Goal: Information Seeking & Learning: Find specific fact

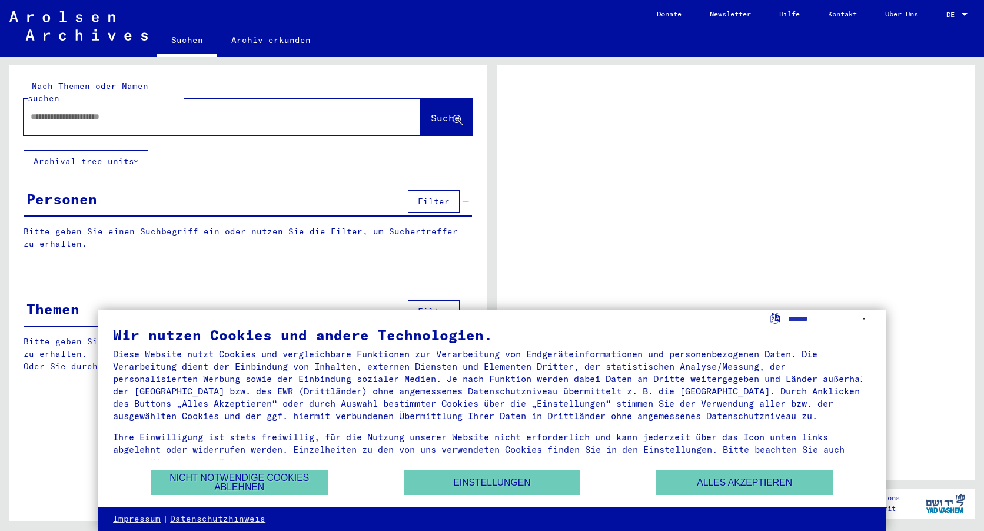
click at [137, 111] on input "text" at bounding box center [212, 117] width 362 height 12
type input "****"
click at [424, 99] on button "Suche" at bounding box center [447, 117] width 52 height 37
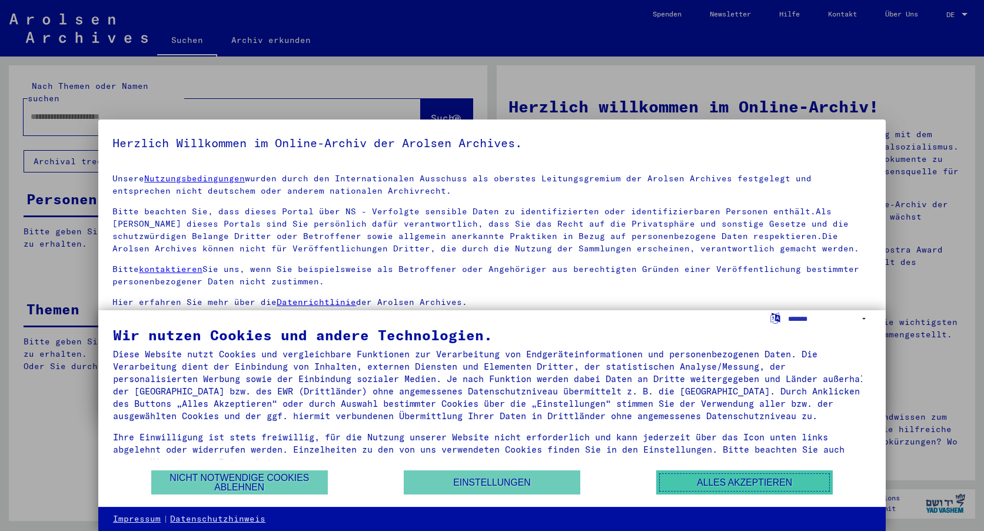
click at [741, 480] on button "Alles akzeptieren" at bounding box center [744, 482] width 177 height 24
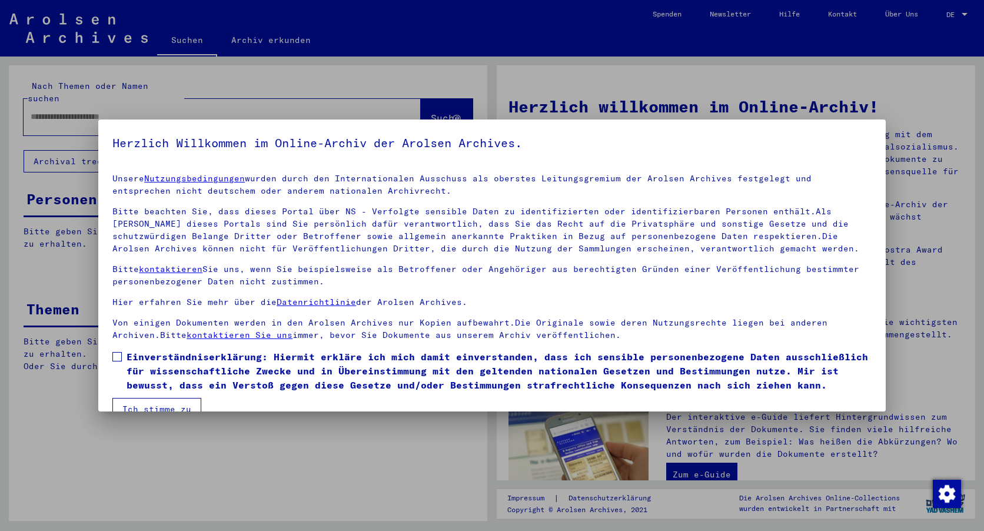
click at [117, 357] on span at bounding box center [116, 356] width 9 height 9
click at [137, 403] on button "Ich stimme zu" at bounding box center [156, 409] width 89 height 22
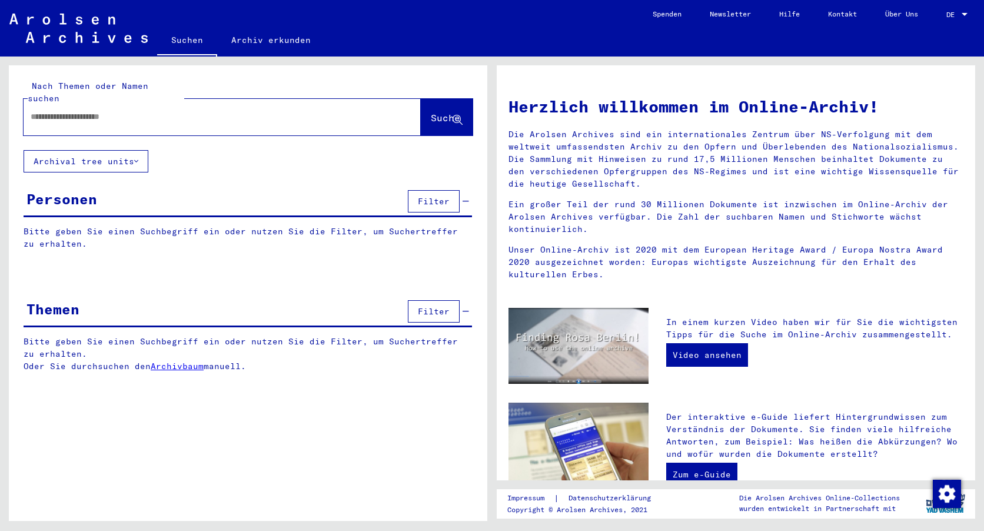
click at [144, 111] on input "text" at bounding box center [208, 117] width 355 height 12
type input "****"
click at [431, 112] on span "Suche" at bounding box center [445, 118] width 29 height 12
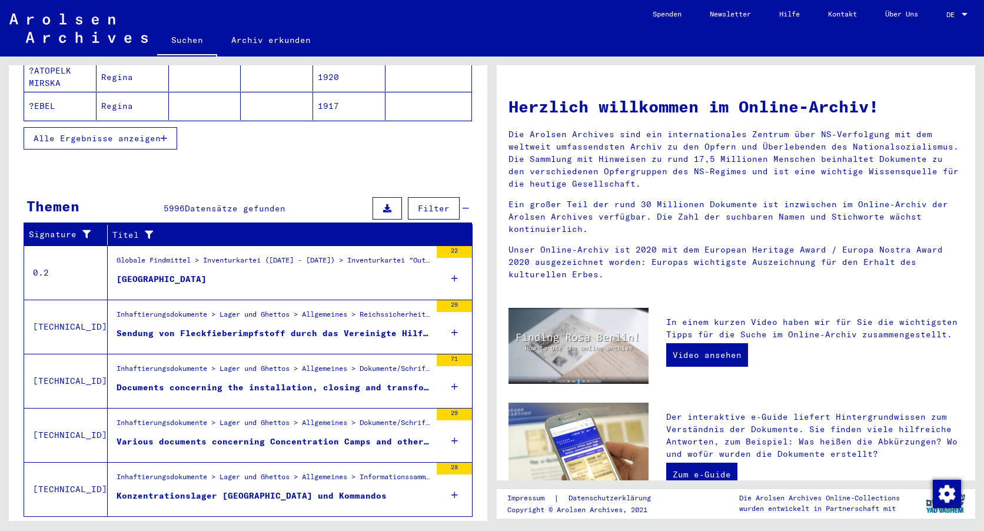
scroll to position [293, 0]
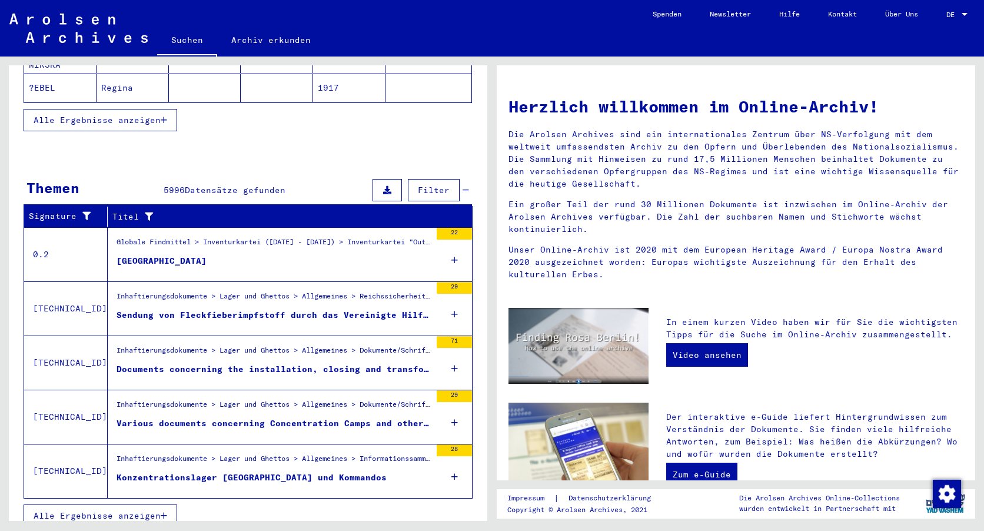
click at [122, 255] on div "[GEOGRAPHIC_DATA]" at bounding box center [162, 261] width 90 height 12
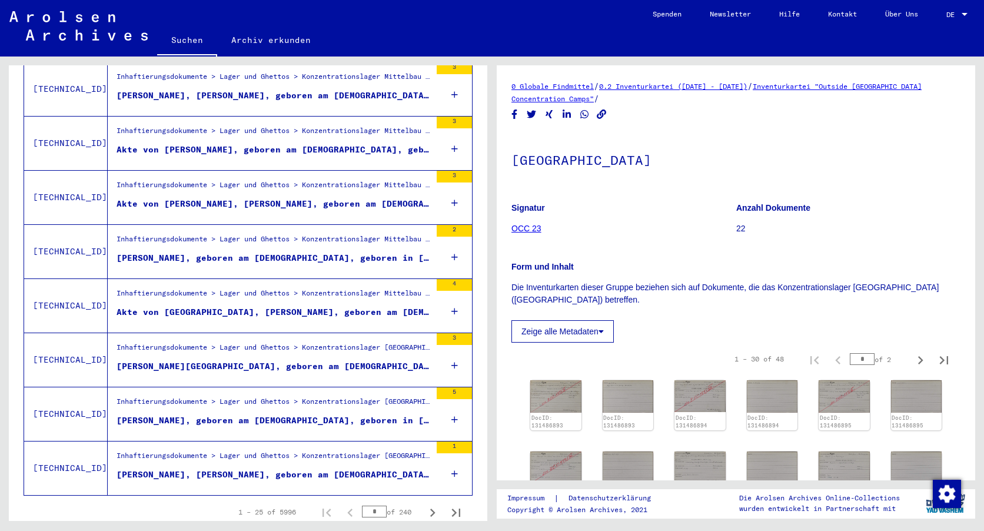
scroll to position [1196, 0]
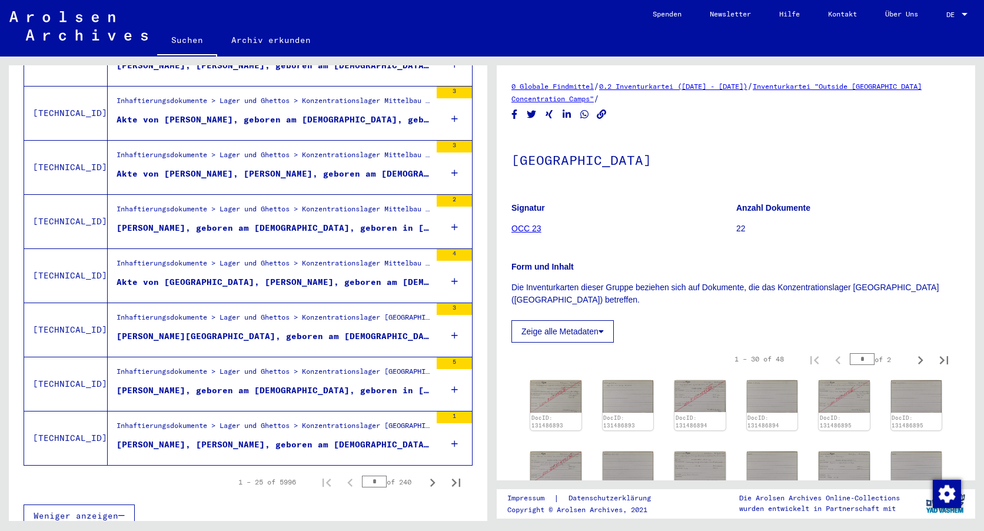
click at [656, 230] on figure "Signatur OCC 23" at bounding box center [624, 220] width 224 height 53
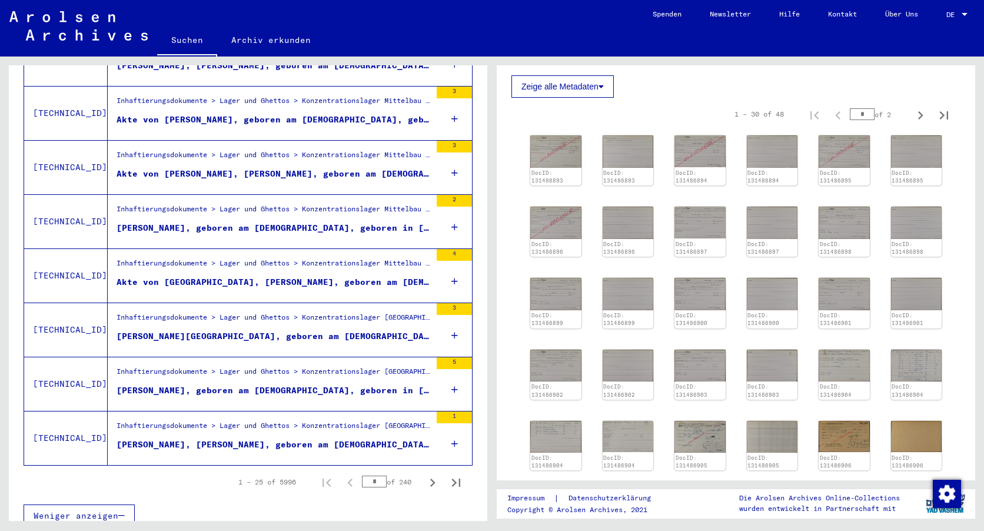
scroll to position [294, 0]
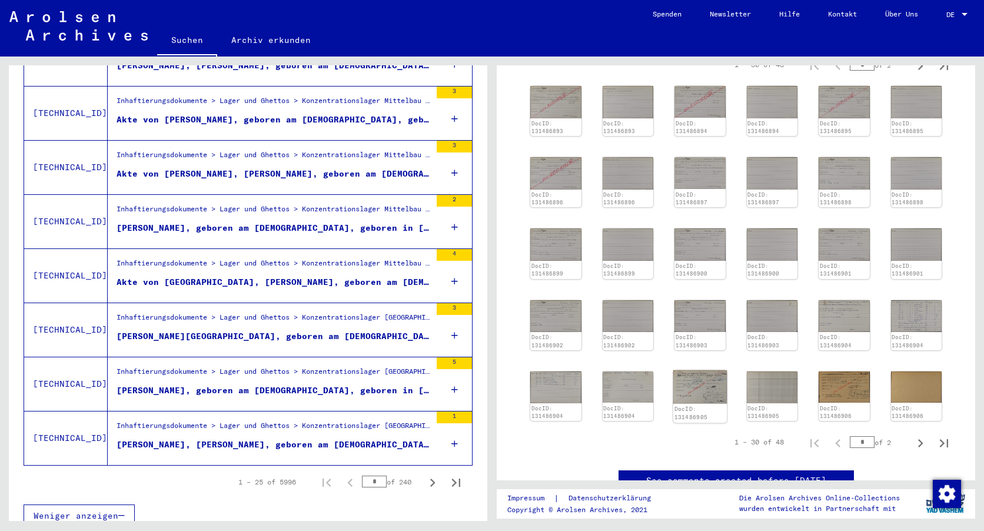
click at [702, 392] on img at bounding box center [701, 387] width 54 height 34
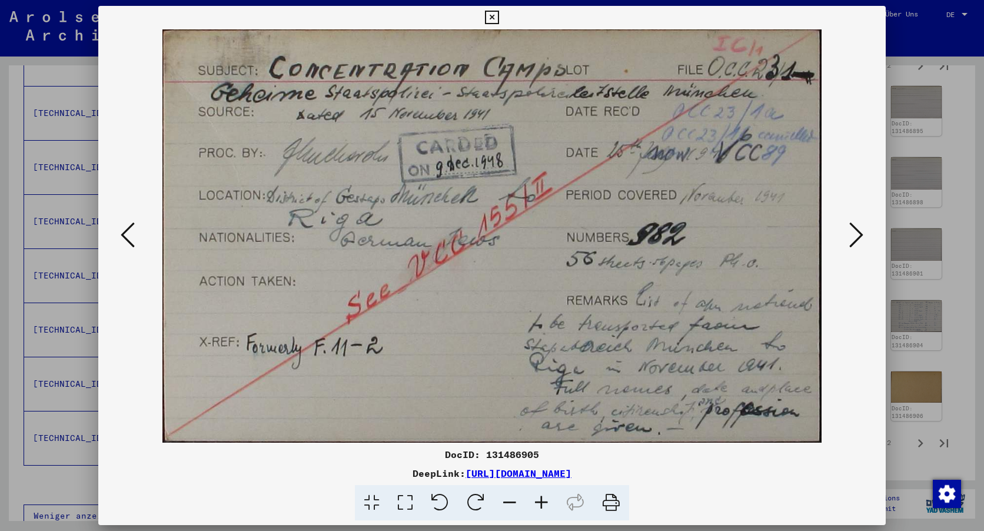
click at [856, 231] on icon at bounding box center [857, 235] width 14 height 28
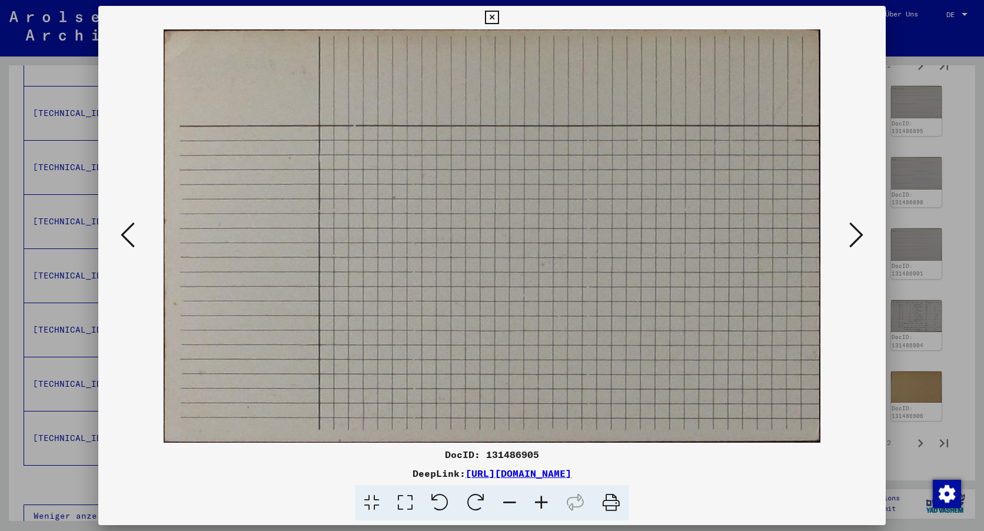
click at [856, 231] on icon at bounding box center [857, 235] width 14 height 28
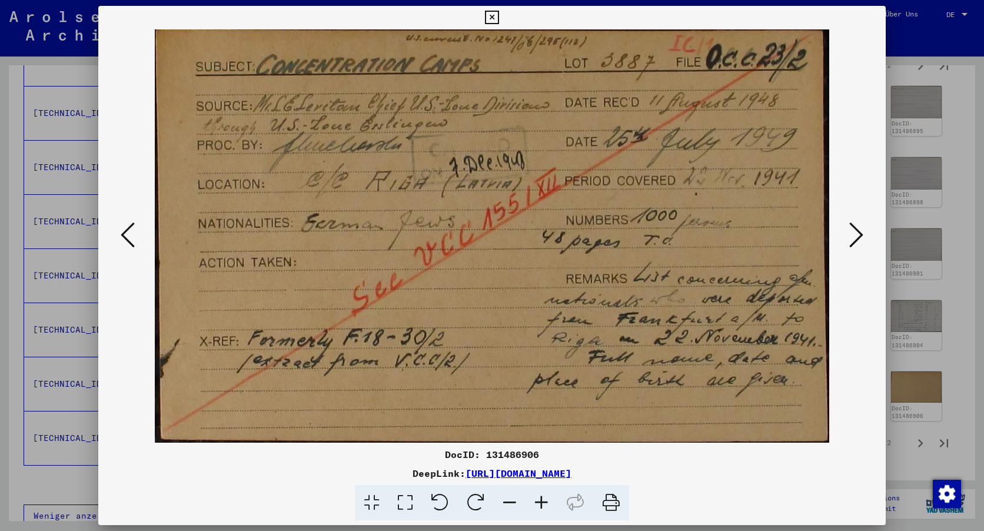
click at [856, 231] on icon at bounding box center [857, 235] width 14 height 28
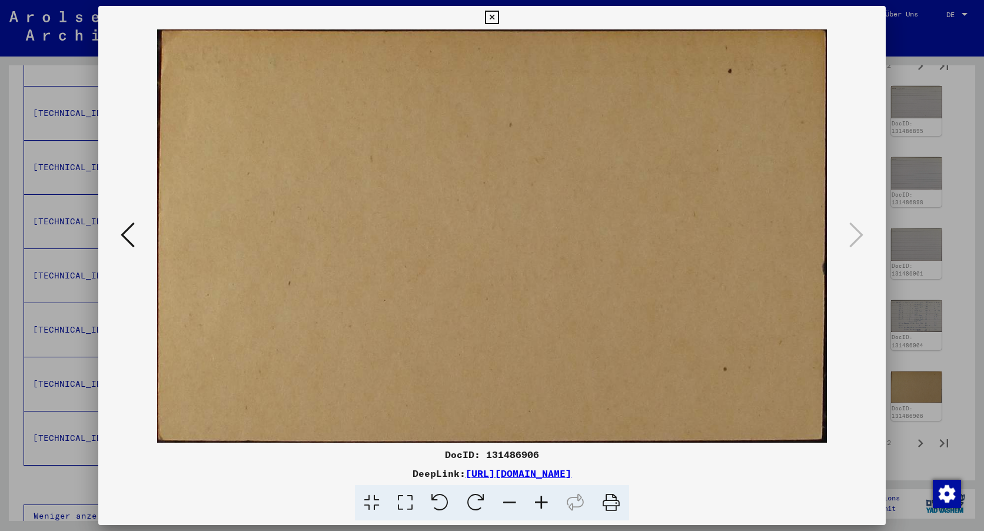
click at [127, 243] on icon at bounding box center [128, 235] width 14 height 28
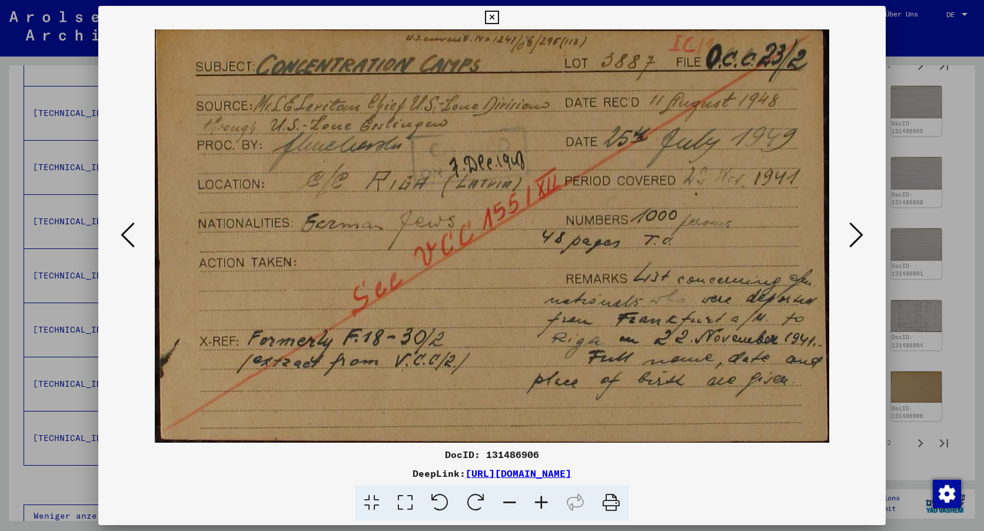
click at [490, 14] on icon at bounding box center [492, 18] width 14 height 14
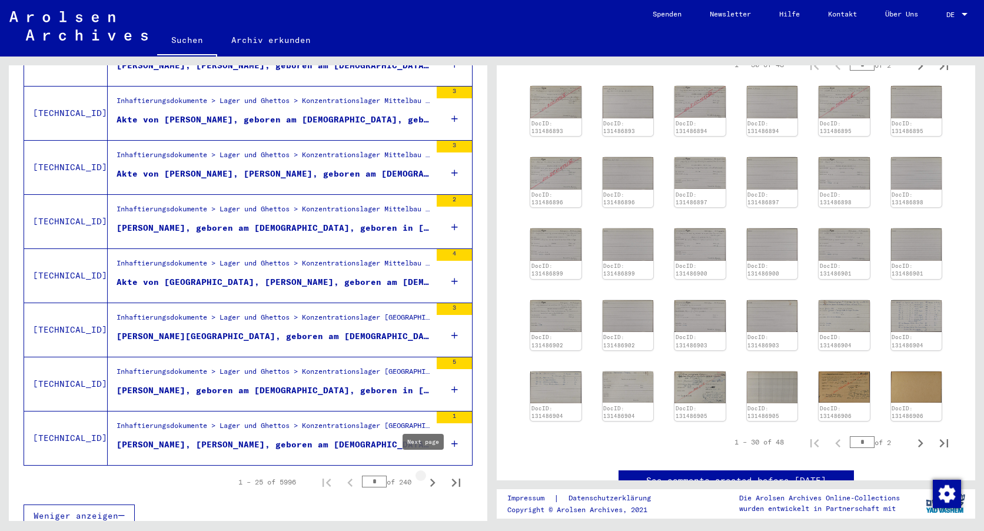
click at [430, 479] on icon "Next page" at bounding box center [432, 483] width 5 height 8
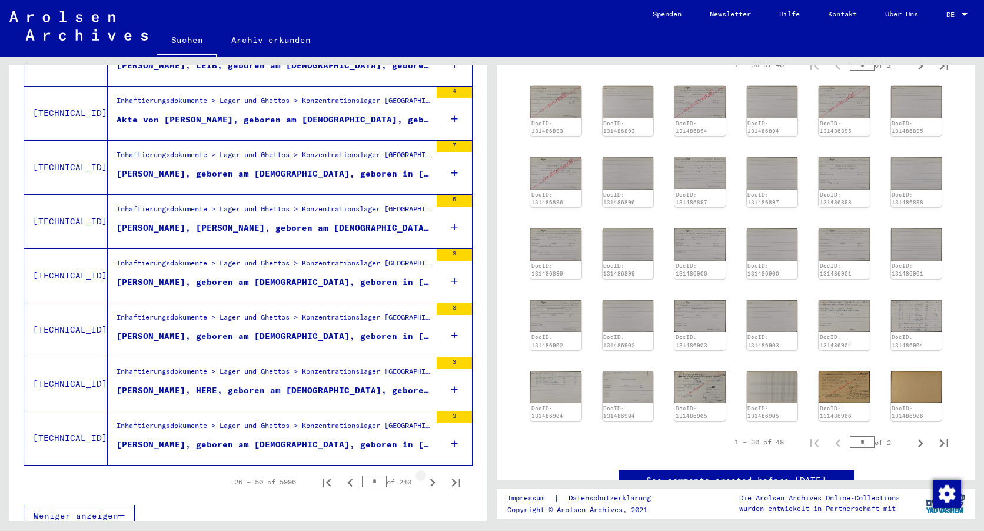
click at [430, 479] on icon "Next page" at bounding box center [432, 483] width 5 height 8
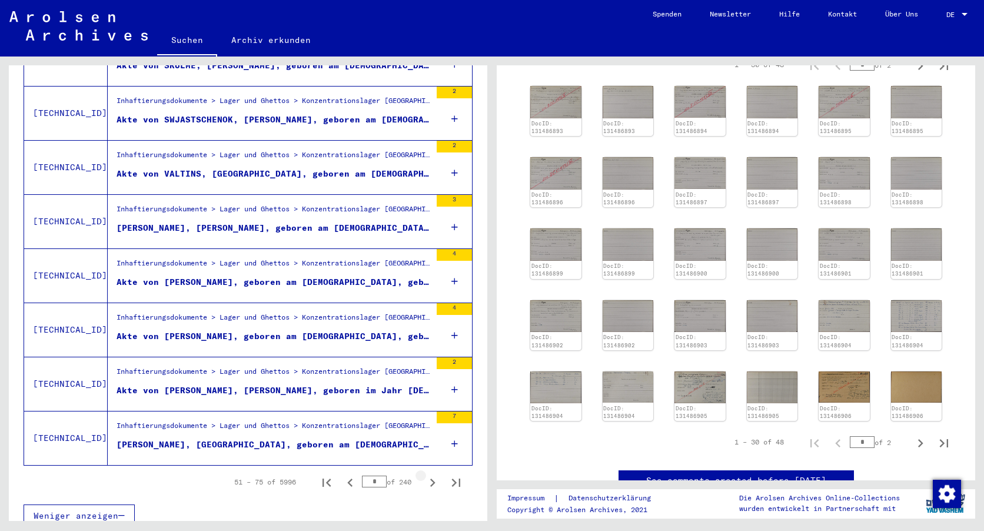
click at [430, 479] on icon "Next page" at bounding box center [432, 483] width 5 height 8
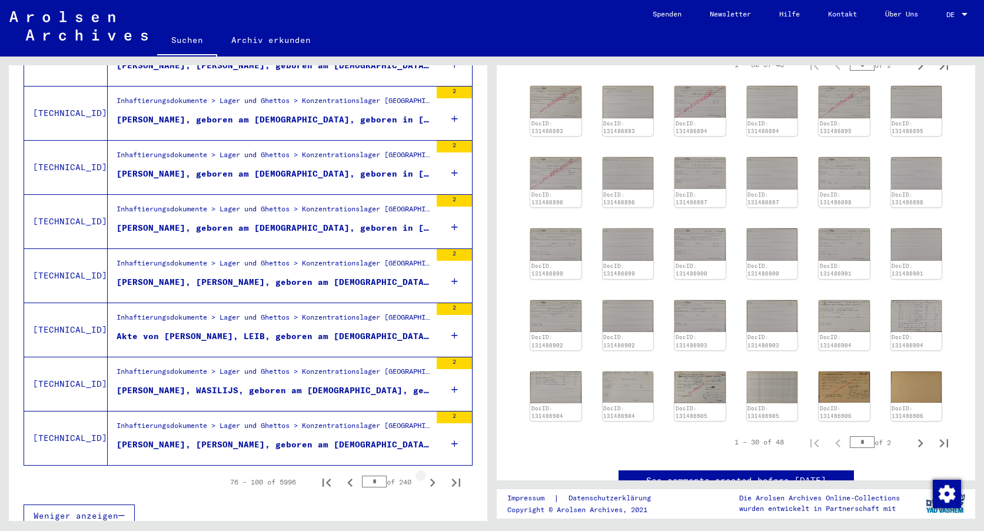
click at [430, 479] on icon "Next page" at bounding box center [432, 483] width 5 height 8
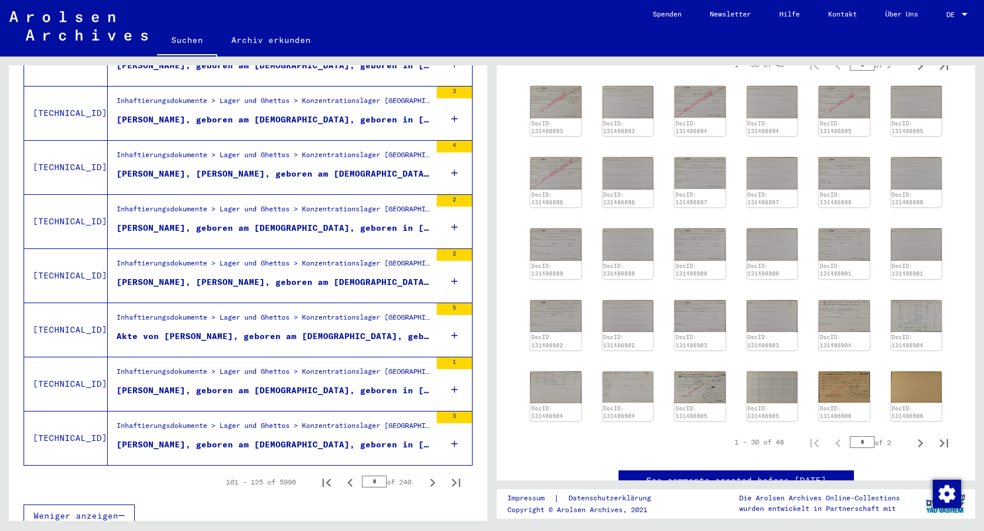
click at [430, 479] on icon "Next page" at bounding box center [432, 483] width 5 height 8
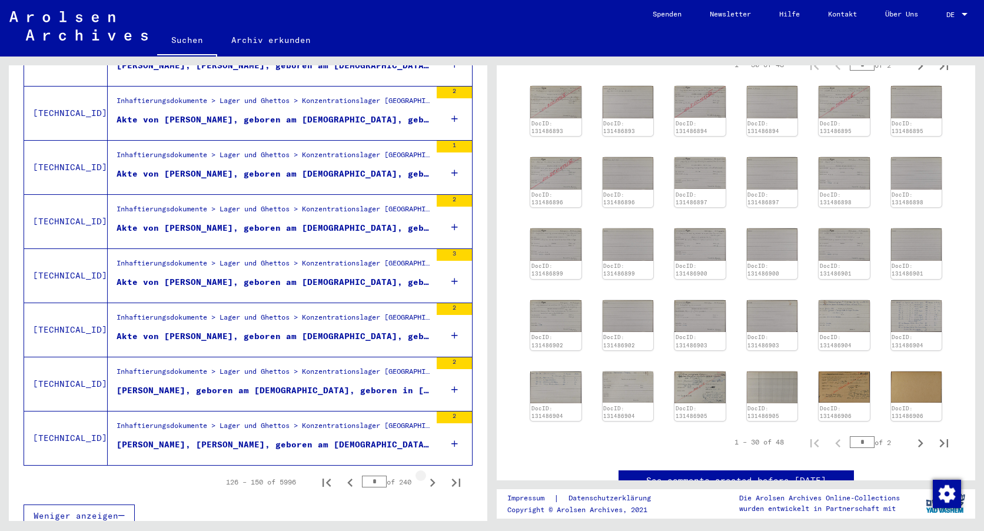
click at [430, 479] on icon "Next page" at bounding box center [432, 483] width 5 height 8
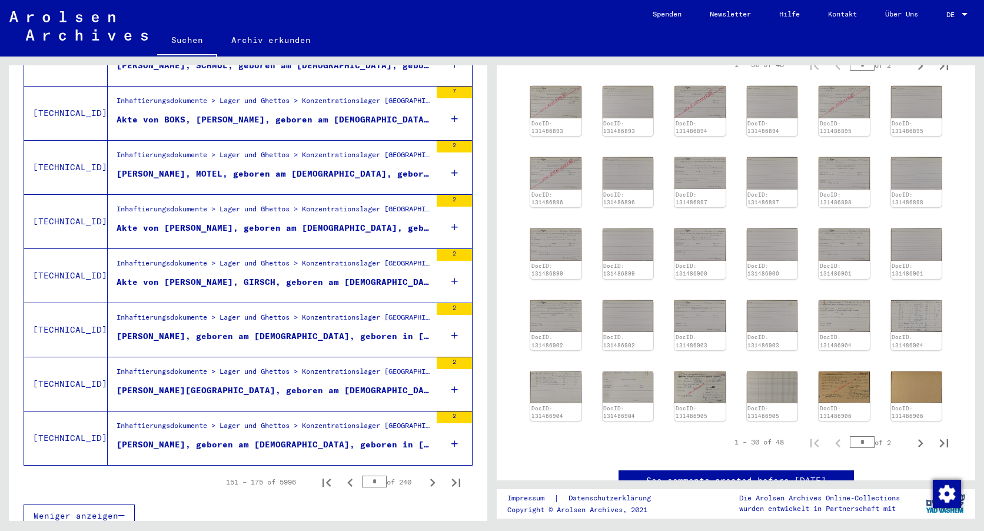
click at [430, 479] on icon "Next page" at bounding box center [432, 483] width 5 height 8
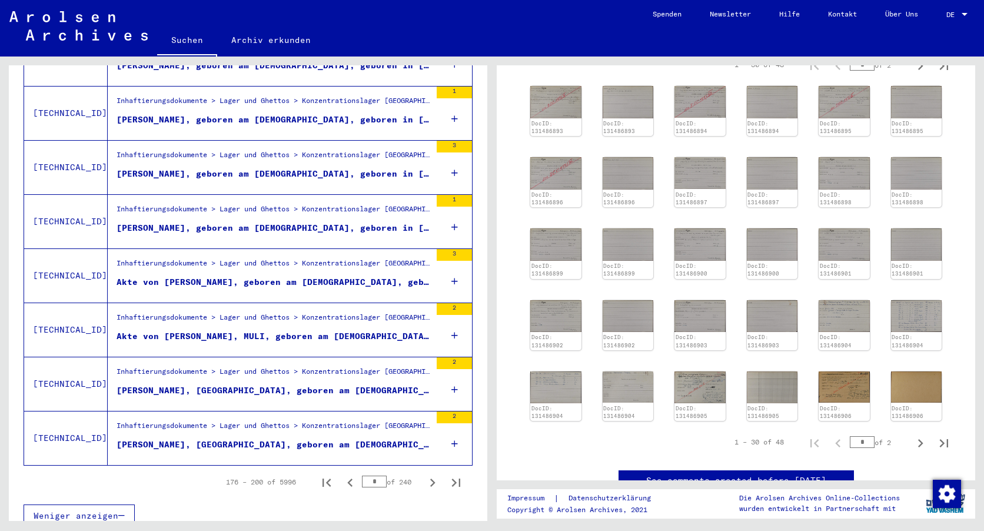
click at [430, 479] on icon "Next page" at bounding box center [432, 483] width 5 height 8
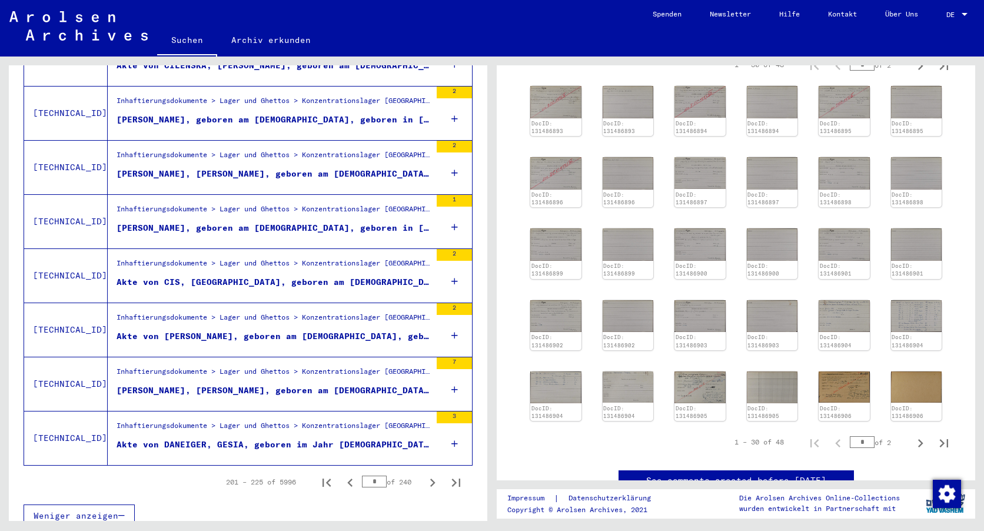
click at [430, 479] on icon "Next page" at bounding box center [432, 483] width 5 height 8
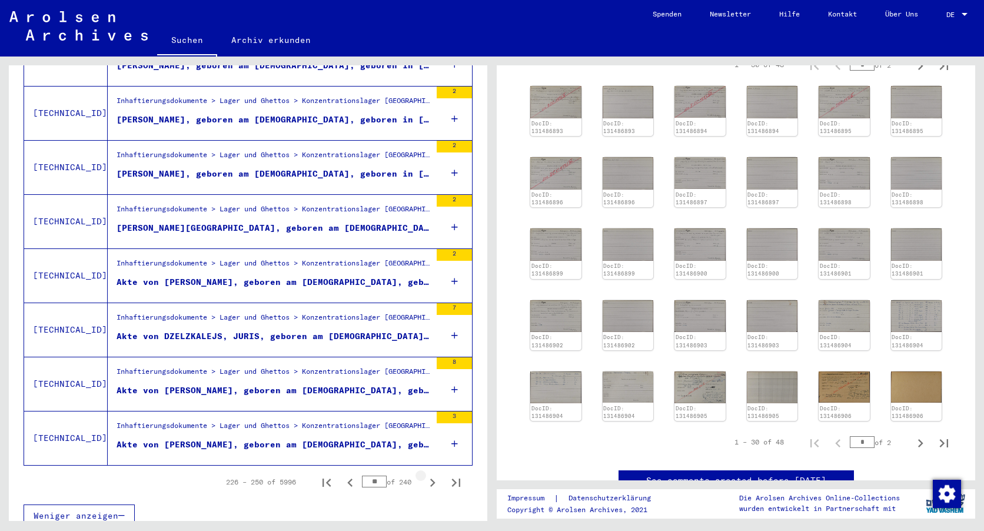
click at [430, 479] on icon "Next page" at bounding box center [432, 483] width 5 height 8
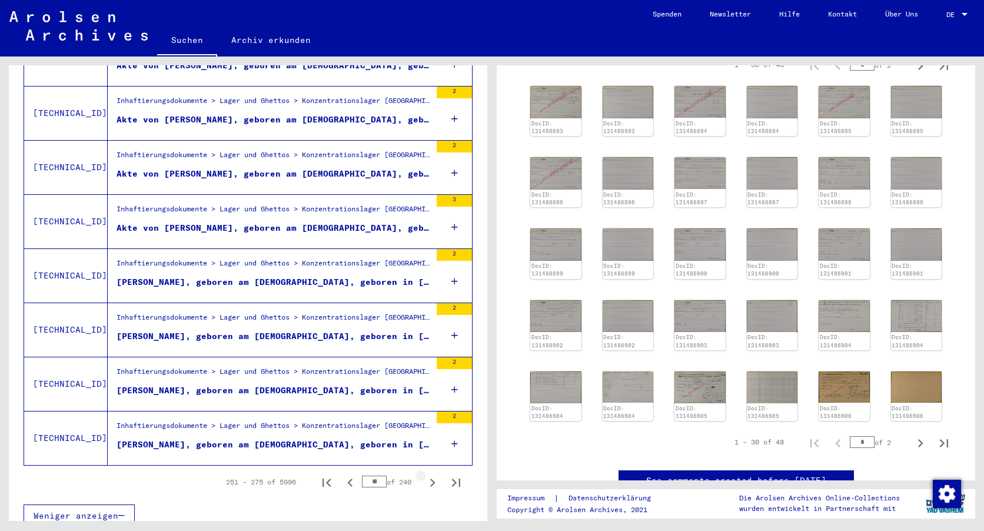
click at [430, 479] on icon "Next page" at bounding box center [432, 483] width 5 height 8
type input "**"
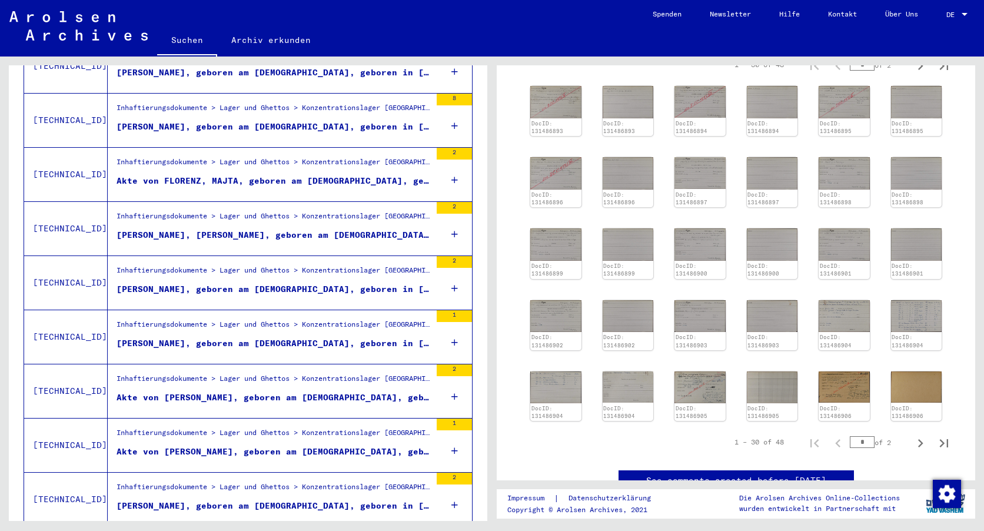
scroll to position [0, 0]
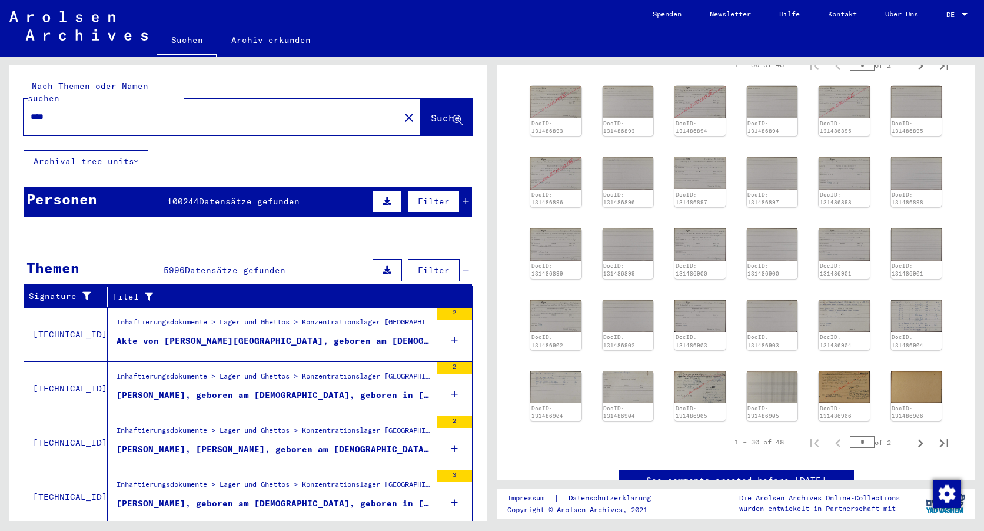
click at [71, 111] on input "****" at bounding box center [212, 117] width 362 height 12
type input "*"
click at [431, 112] on span "Suche" at bounding box center [445, 118] width 29 height 12
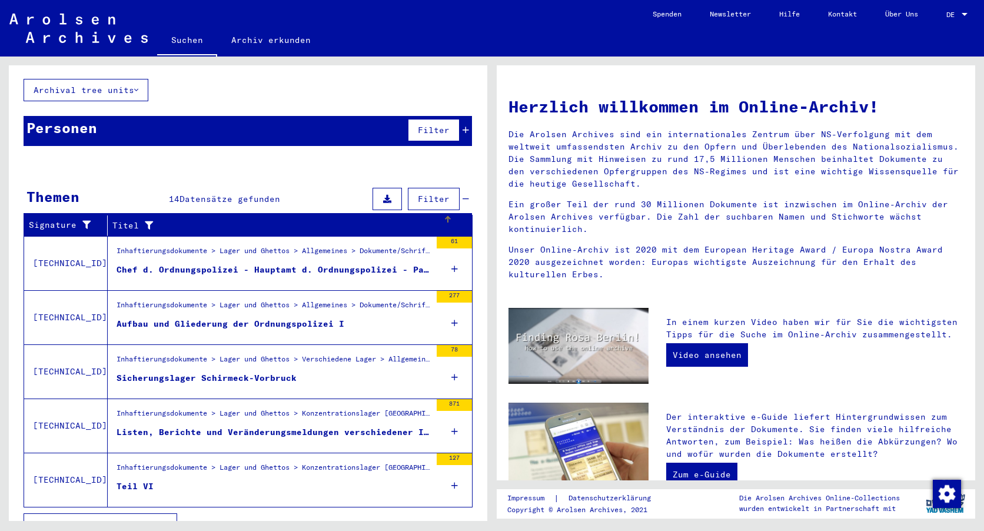
scroll to position [80, 0]
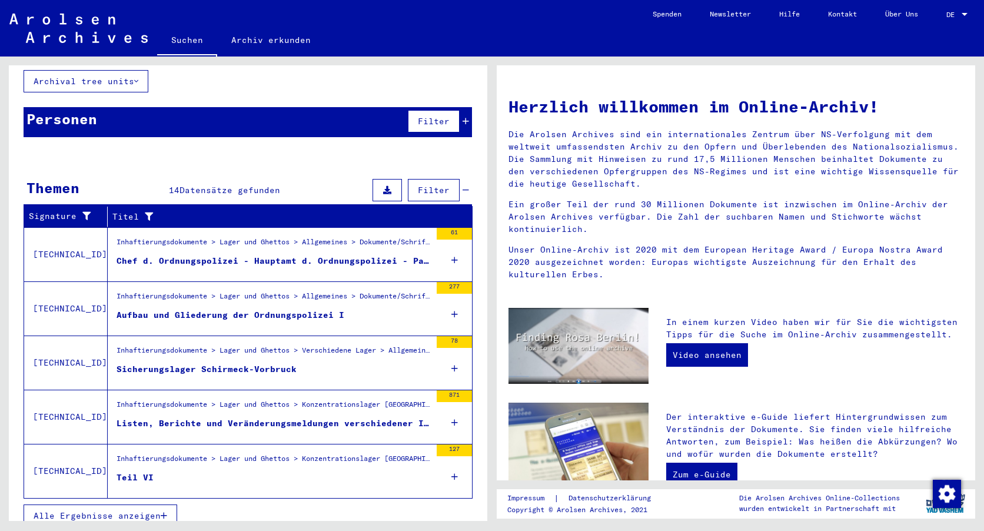
click at [257, 255] on div "Chef d. Ordnungspolizei - Hauptamt d. Ordnungspolizei - Partisanenbekämpfung - …" at bounding box center [274, 261] width 314 height 12
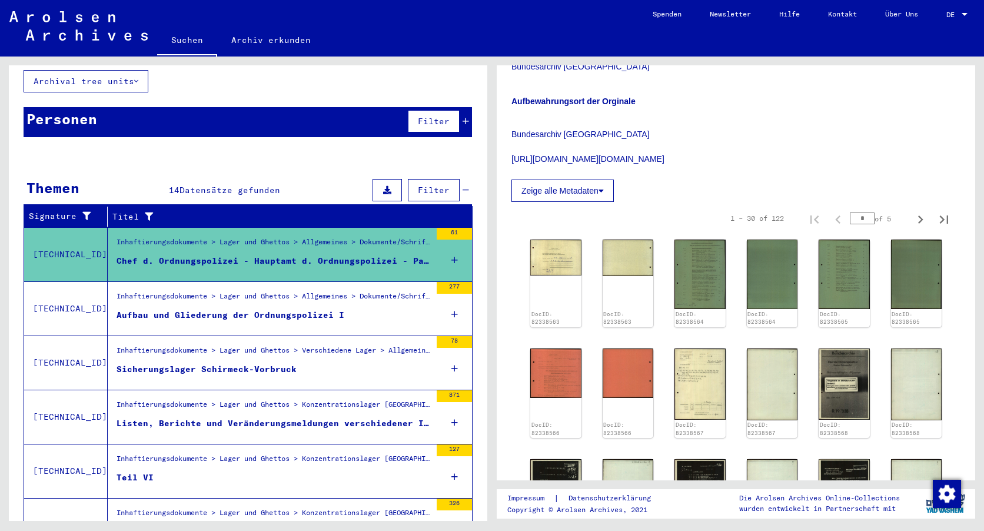
scroll to position [412, 0]
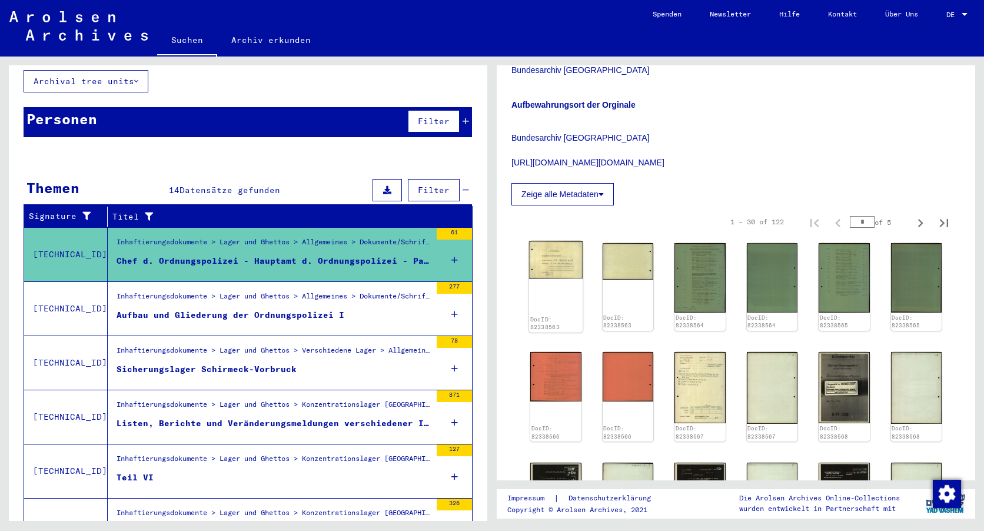
click at [546, 250] on img at bounding box center [556, 260] width 54 height 38
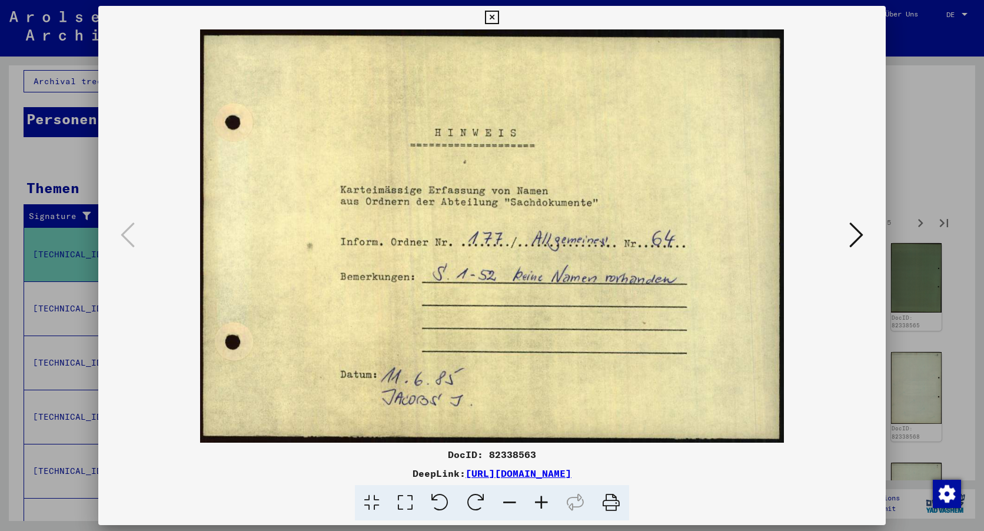
click at [854, 234] on icon at bounding box center [857, 235] width 14 height 28
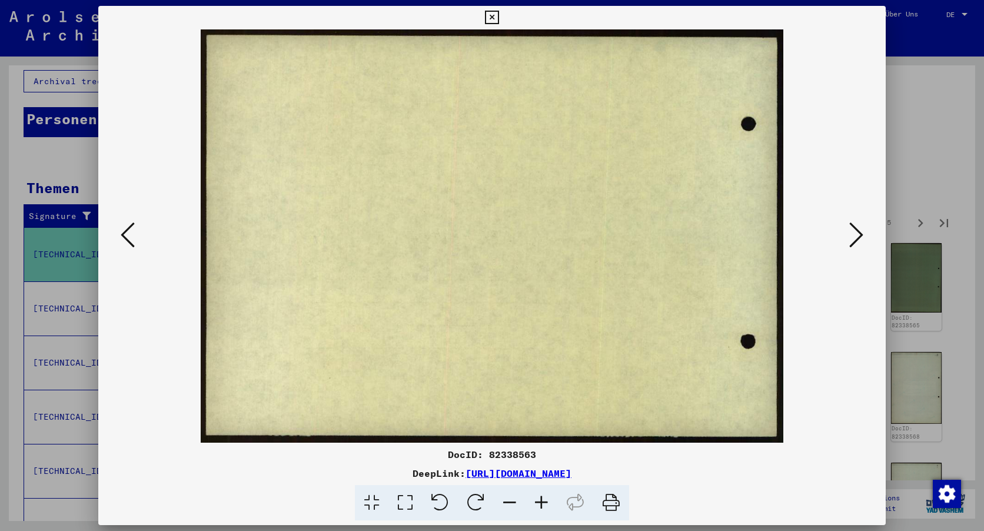
click at [852, 237] on icon at bounding box center [857, 235] width 14 height 28
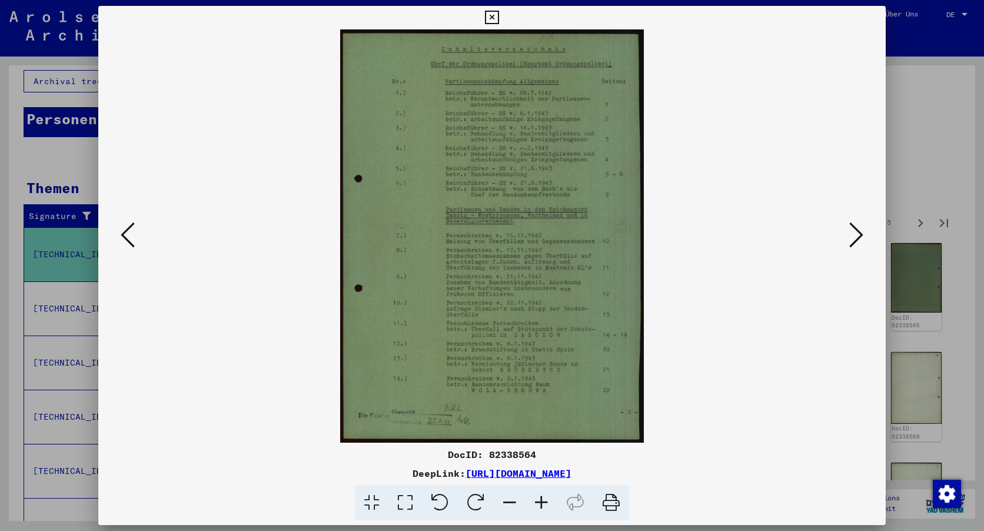
click at [530, 331] on img at bounding box center [492, 235] width 708 height 413
click at [483, 404] on img at bounding box center [492, 235] width 708 height 413
click at [539, 499] on icon at bounding box center [542, 503] width 32 height 36
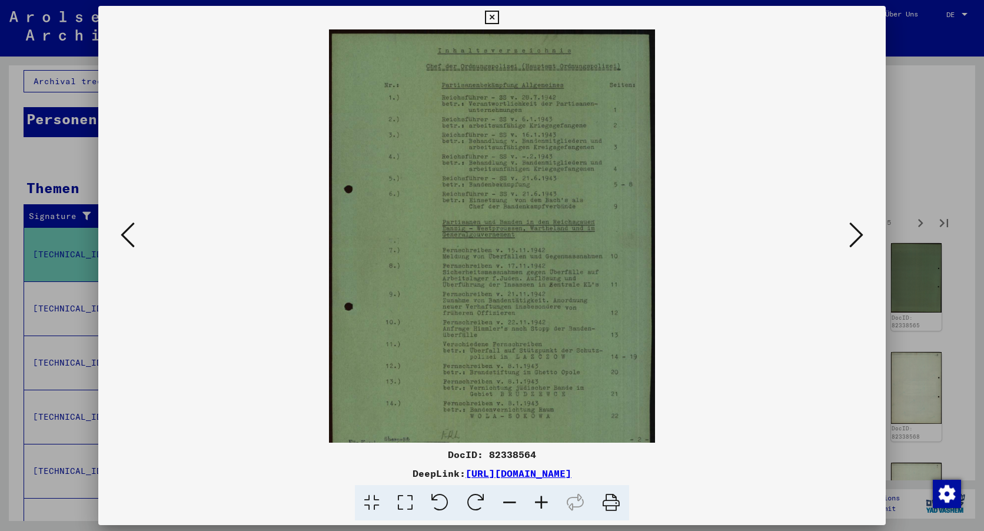
click at [539, 499] on icon at bounding box center [542, 503] width 32 height 36
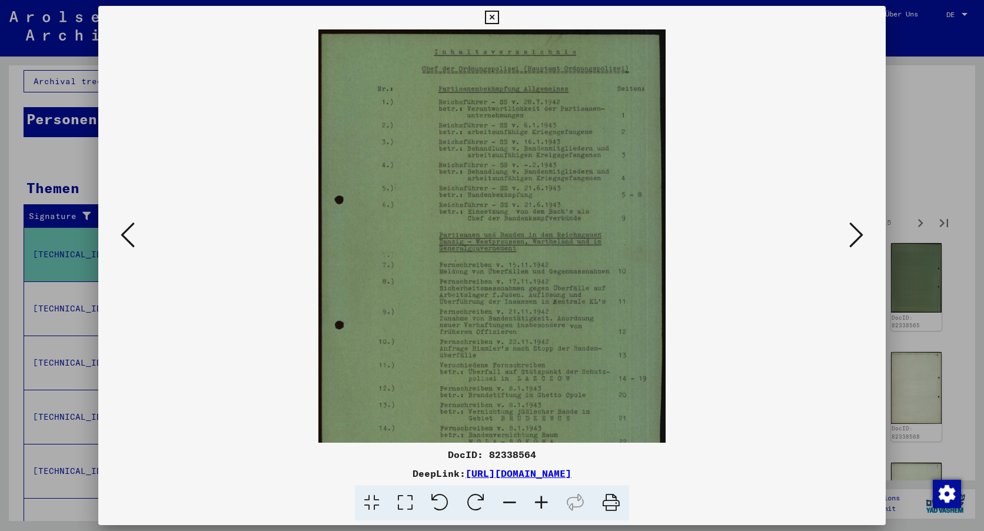
click at [539, 499] on icon at bounding box center [542, 503] width 32 height 36
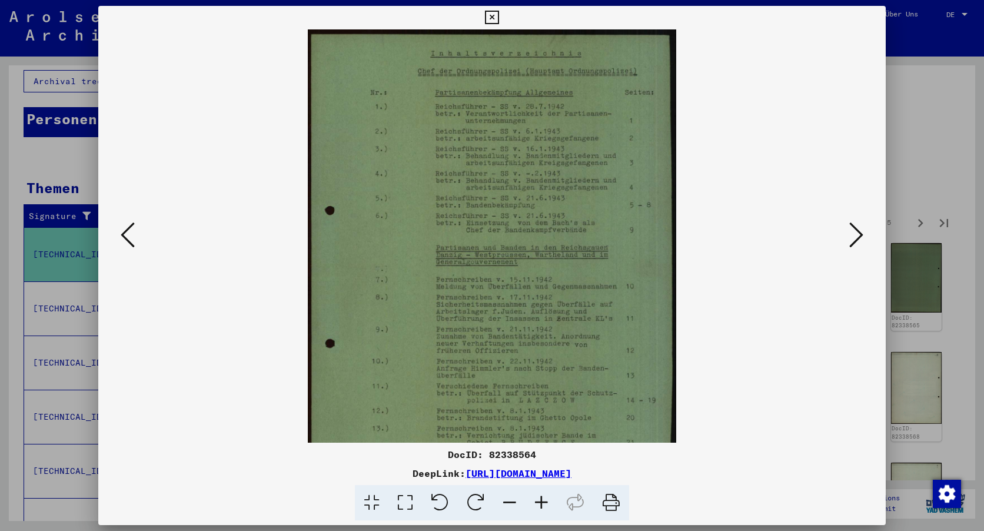
click at [539, 499] on icon at bounding box center [542, 503] width 32 height 36
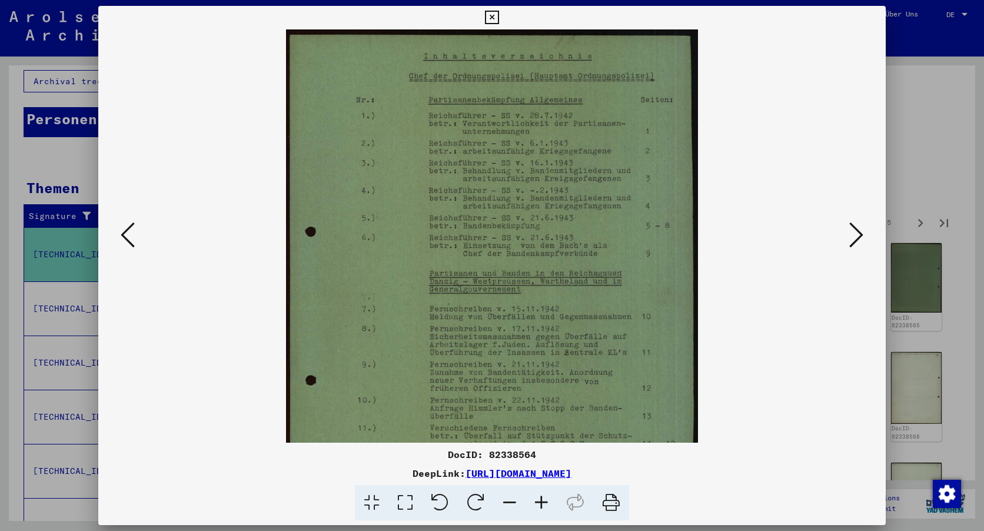
click at [539, 499] on icon at bounding box center [542, 503] width 32 height 36
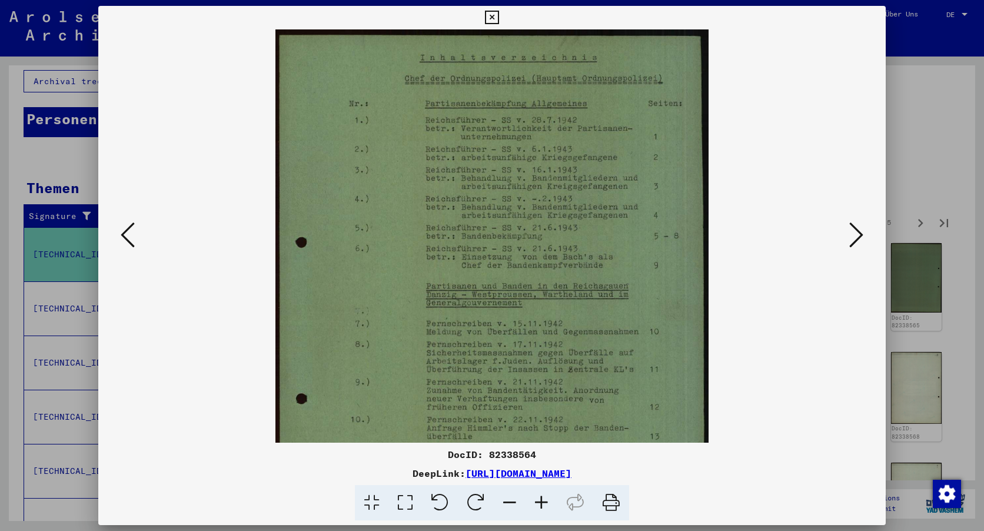
click at [539, 499] on icon at bounding box center [542, 503] width 32 height 36
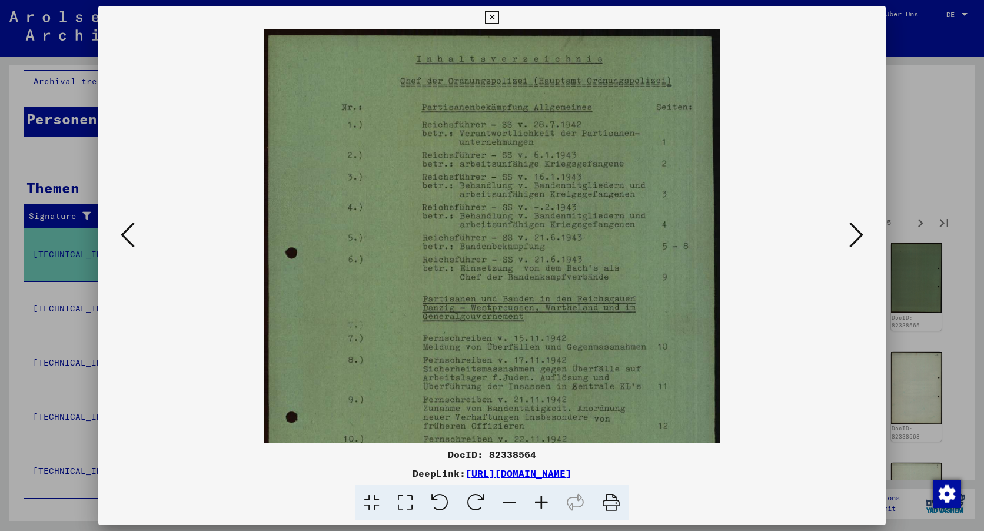
click at [539, 499] on icon at bounding box center [542, 503] width 32 height 36
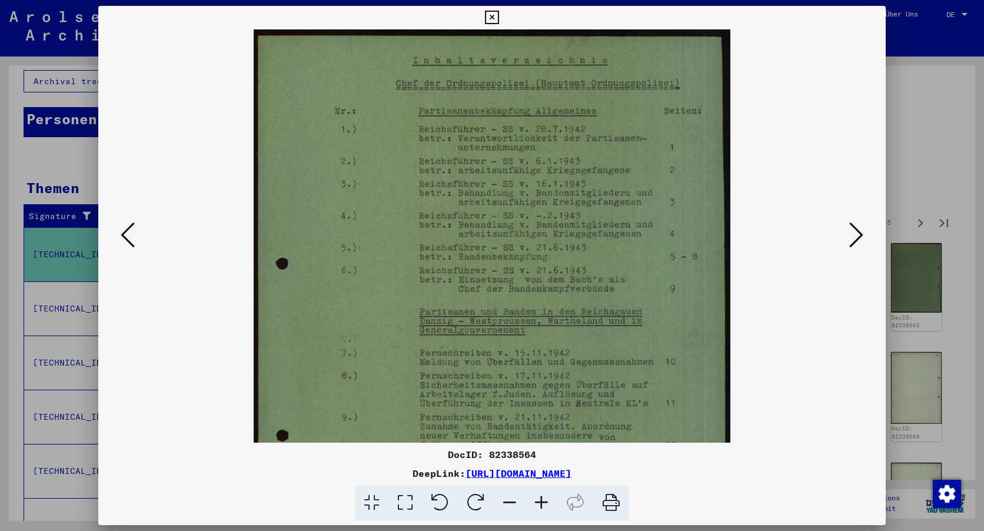
click at [539, 499] on icon at bounding box center [542, 503] width 32 height 36
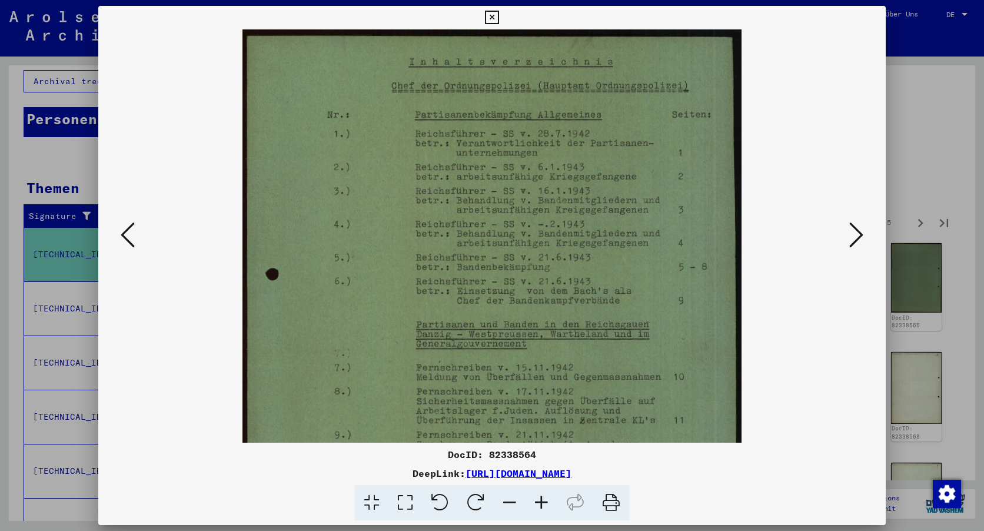
click at [539, 499] on icon at bounding box center [542, 503] width 32 height 36
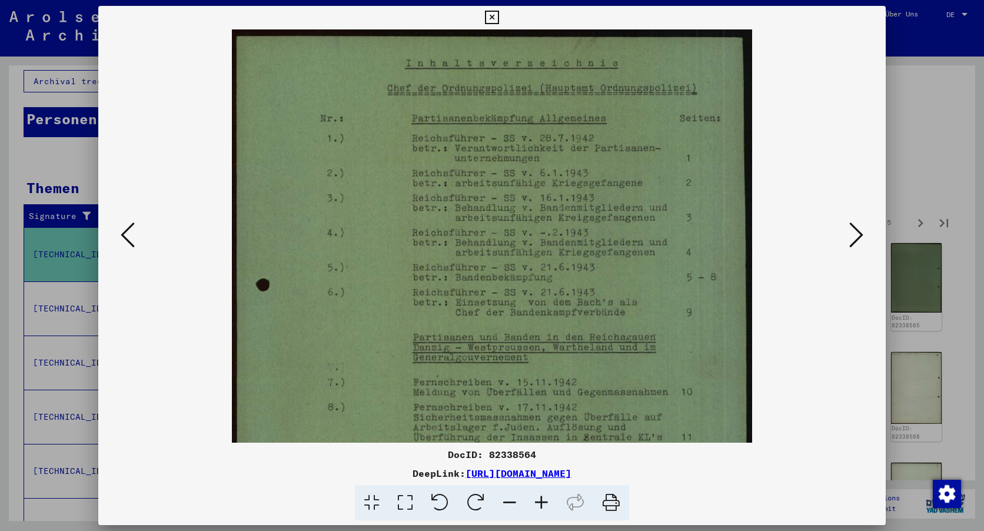
click at [539, 500] on icon at bounding box center [542, 503] width 32 height 36
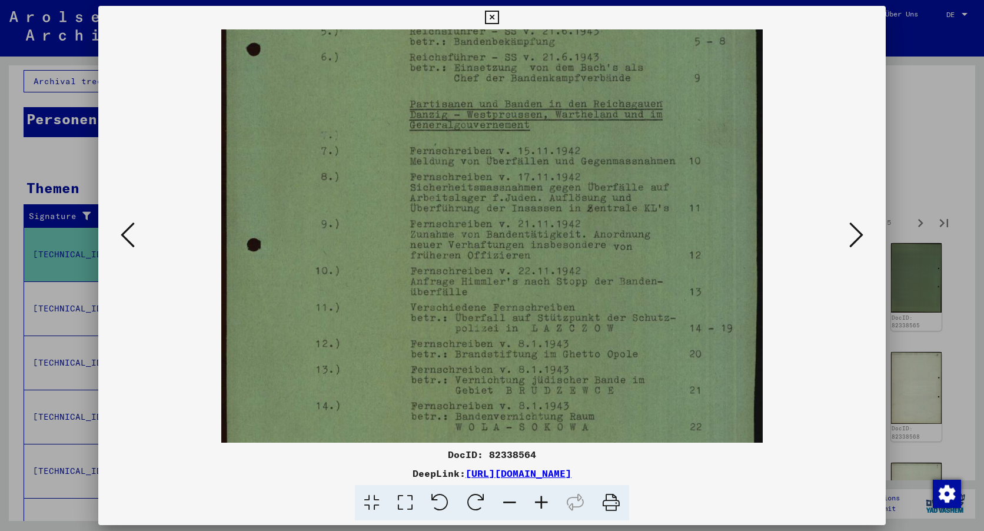
scroll to position [250, 0]
drag, startPoint x: 627, startPoint y: 422, endPoint x: 629, endPoint y: 211, distance: 211.4
click at [628, 173] on img at bounding box center [492, 148] width 542 height 737
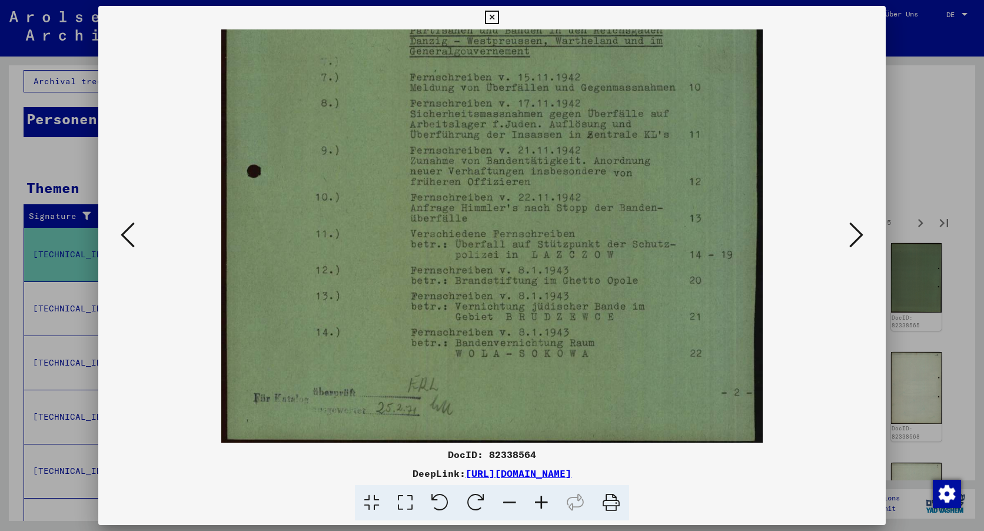
scroll to position [324, 0]
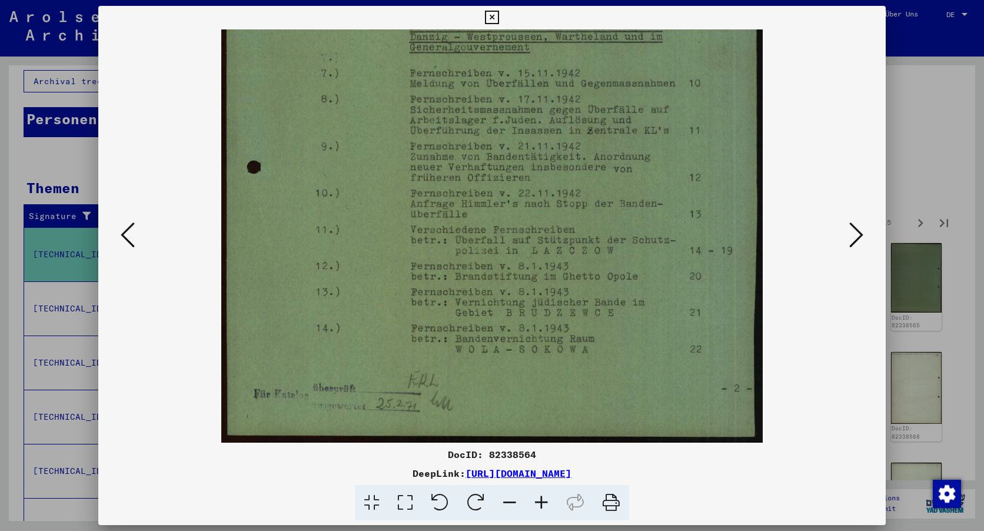
drag, startPoint x: 632, startPoint y: 349, endPoint x: 640, endPoint y: 268, distance: 81.6
click at [640, 268] on img at bounding box center [492, 74] width 542 height 737
drag, startPoint x: 634, startPoint y: 343, endPoint x: 634, endPoint y: 299, distance: 43.6
click at [634, 299] on img at bounding box center [492, 74] width 542 height 737
click at [855, 229] on icon at bounding box center [857, 235] width 14 height 28
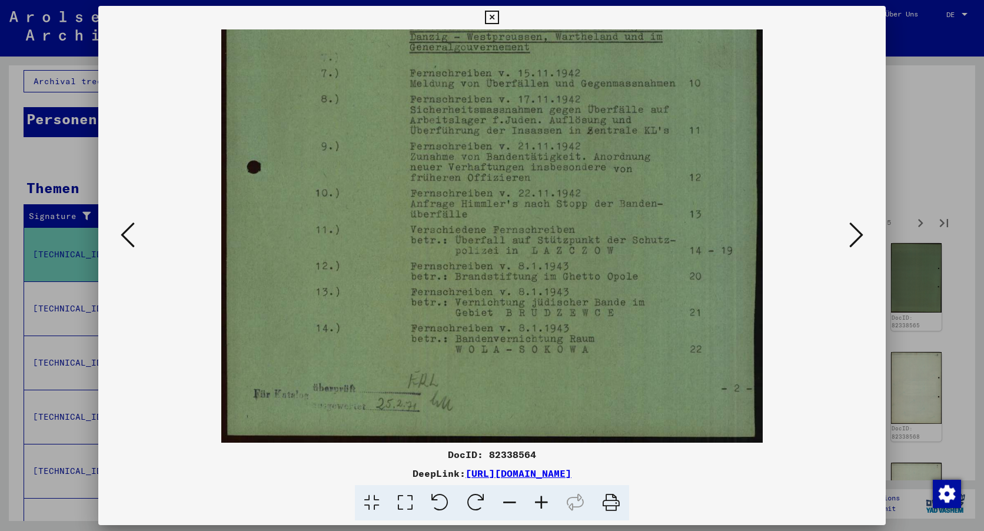
scroll to position [0, 0]
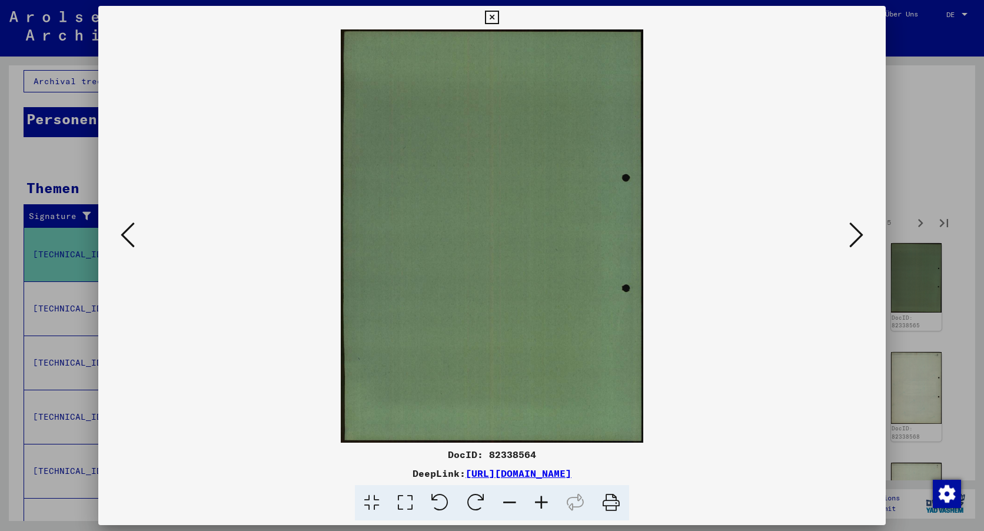
click at [856, 231] on icon at bounding box center [857, 235] width 14 height 28
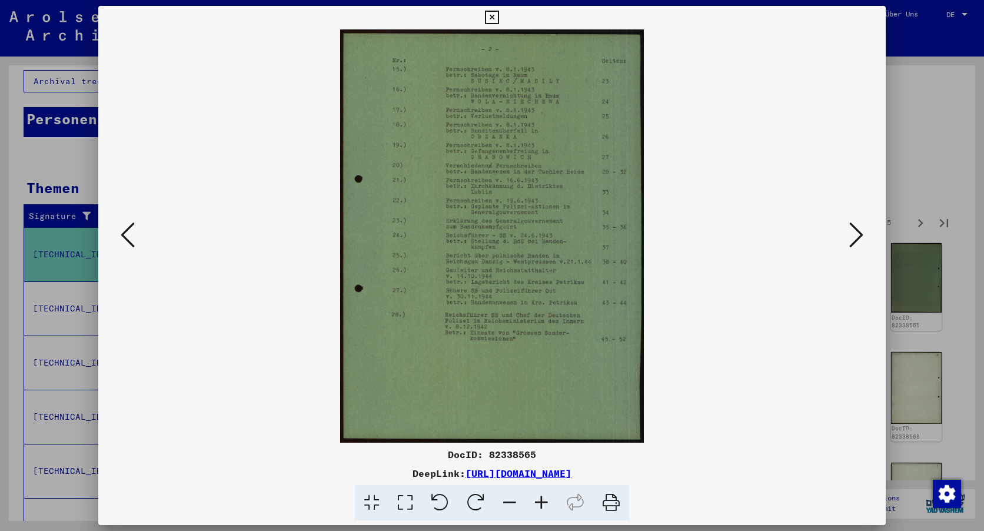
click at [856, 231] on icon at bounding box center [857, 235] width 14 height 28
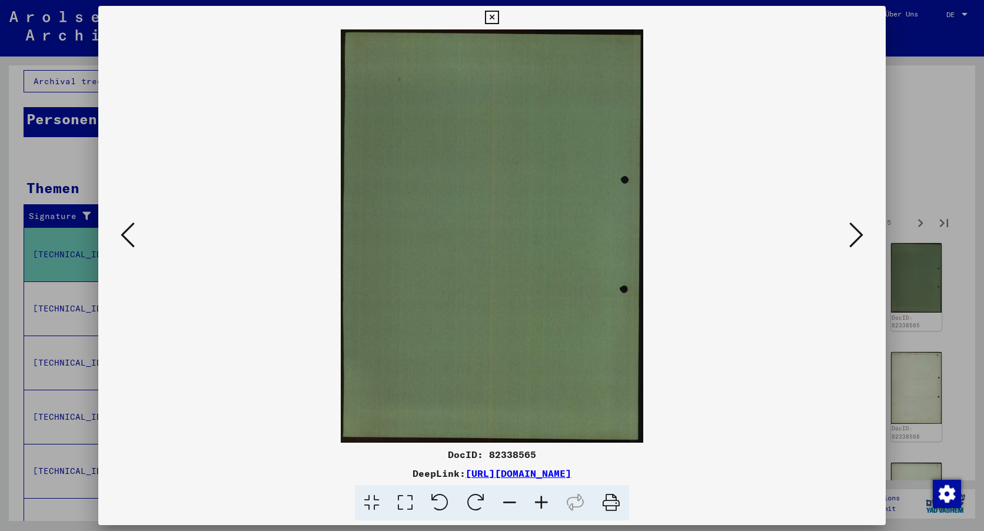
click at [856, 231] on icon at bounding box center [857, 235] width 14 height 28
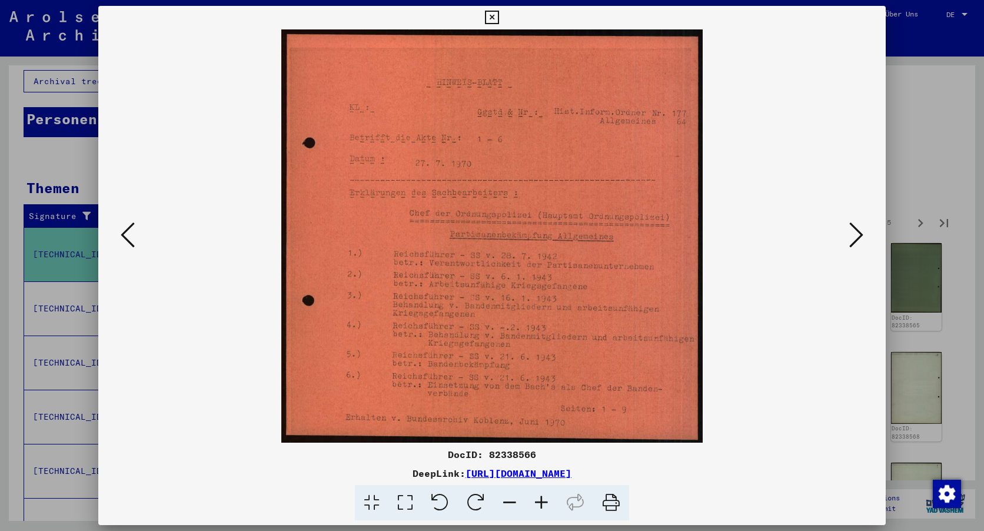
click at [857, 231] on icon at bounding box center [857, 235] width 14 height 28
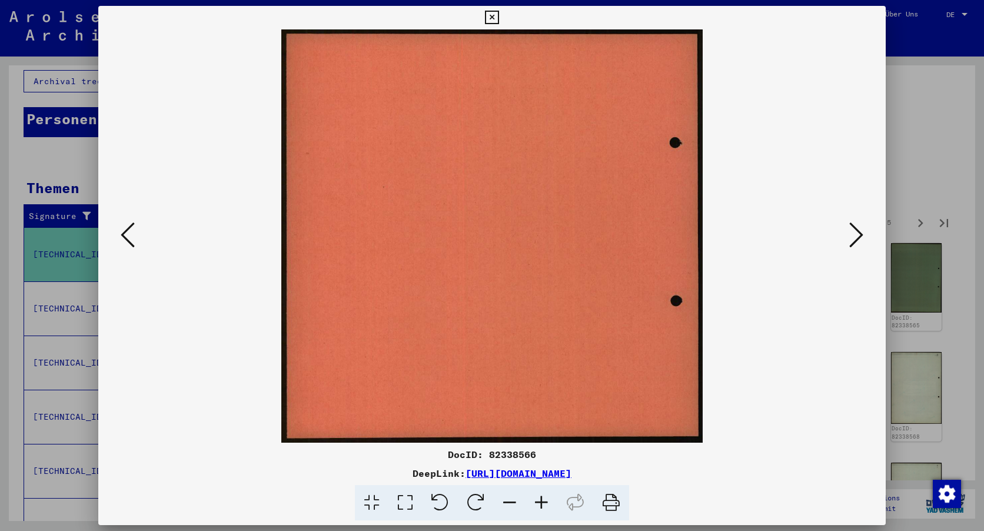
click at [858, 232] on icon at bounding box center [857, 235] width 14 height 28
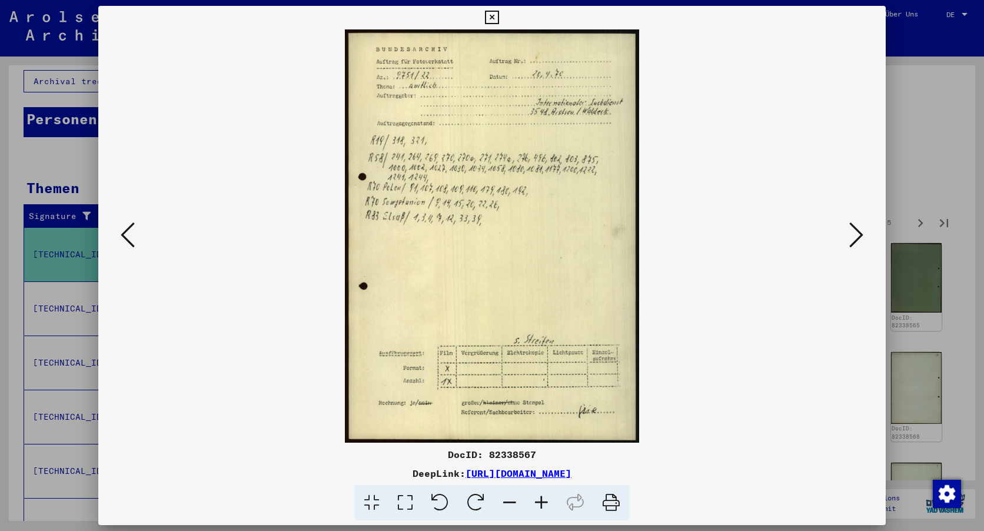
click at [858, 232] on icon at bounding box center [857, 235] width 14 height 28
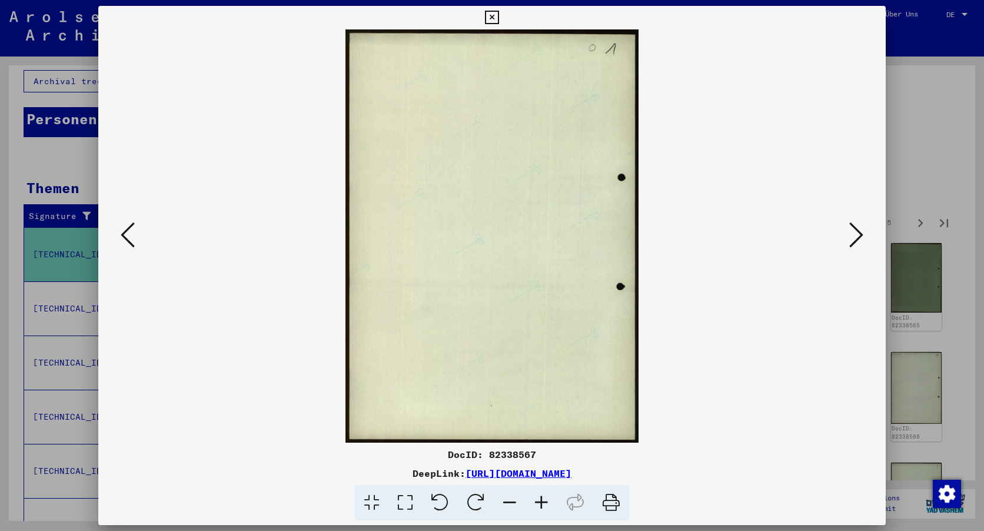
click at [858, 232] on icon at bounding box center [857, 235] width 14 height 28
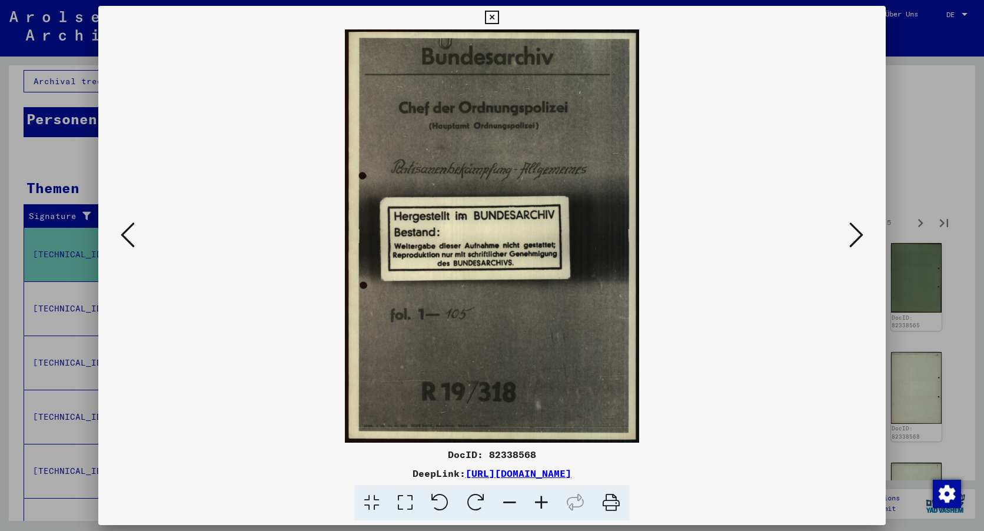
click at [858, 232] on icon at bounding box center [857, 235] width 14 height 28
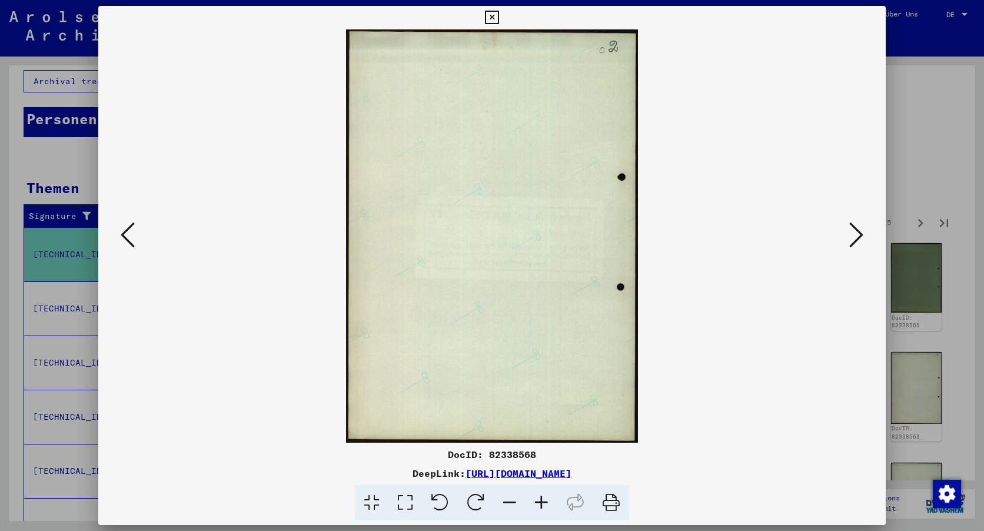
click at [858, 232] on icon at bounding box center [857, 235] width 14 height 28
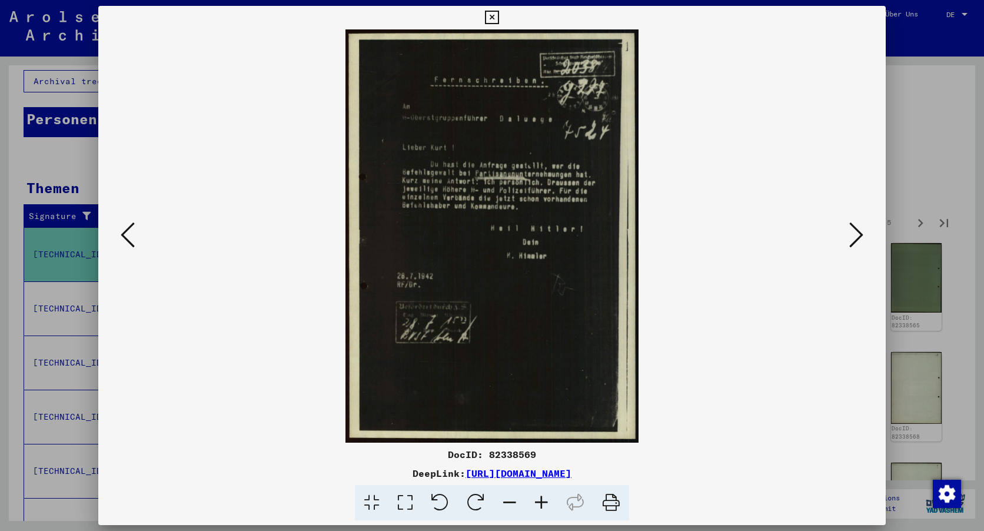
click at [859, 233] on icon at bounding box center [857, 235] width 14 height 28
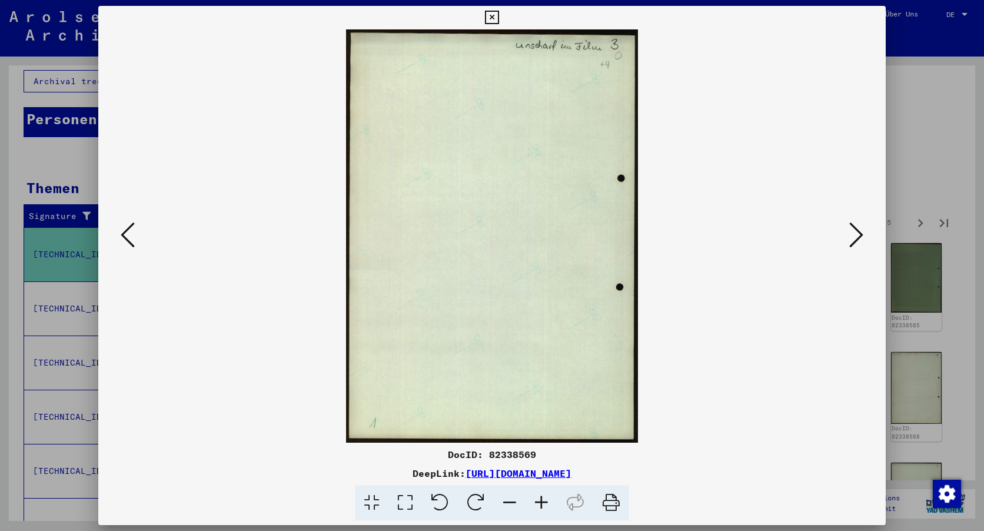
click at [860, 233] on icon at bounding box center [857, 235] width 14 height 28
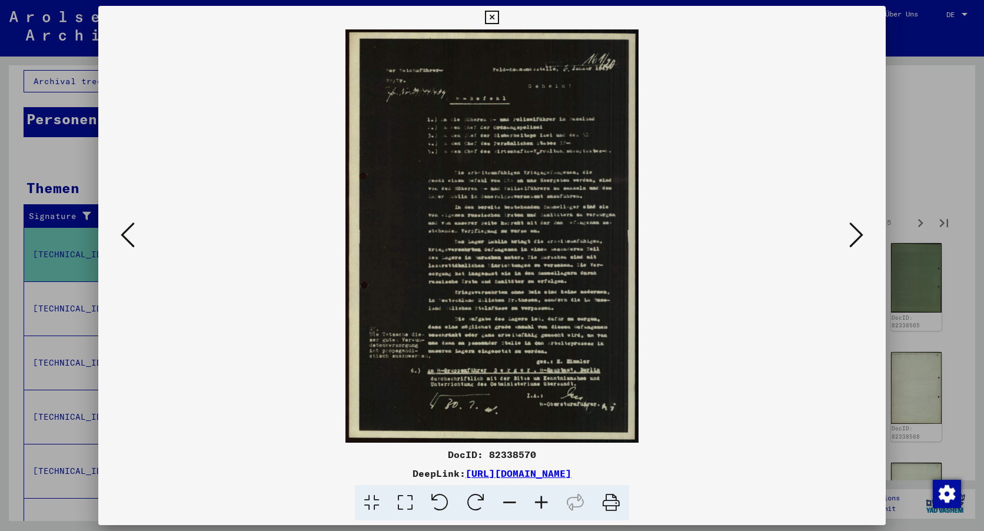
click at [539, 499] on icon at bounding box center [542, 503] width 32 height 36
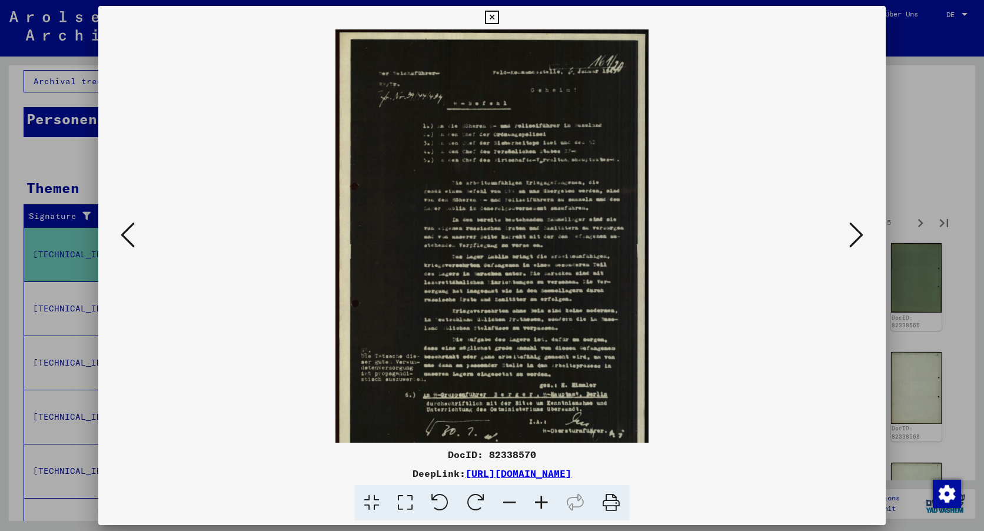
click at [539, 499] on icon at bounding box center [542, 503] width 32 height 36
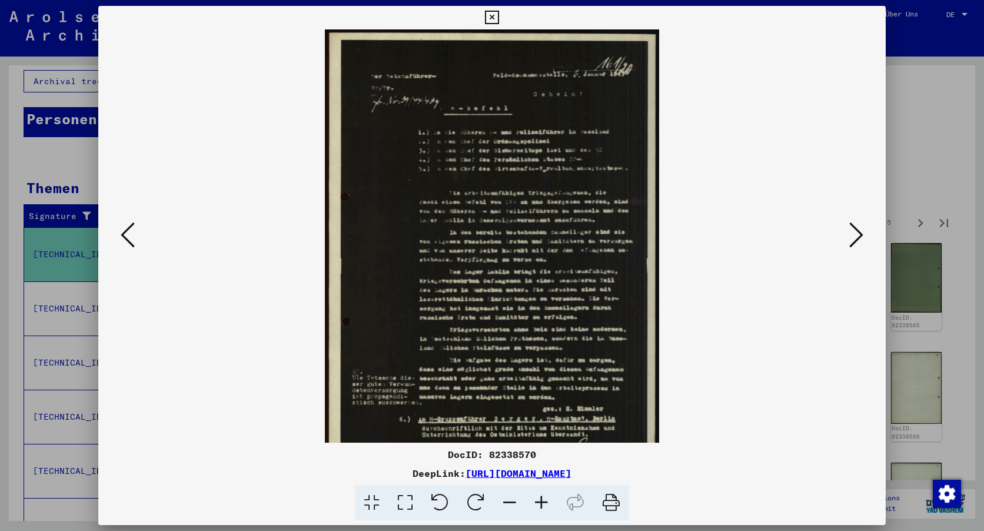
click at [539, 499] on icon at bounding box center [542, 503] width 32 height 36
click at [539, 500] on icon at bounding box center [542, 503] width 32 height 36
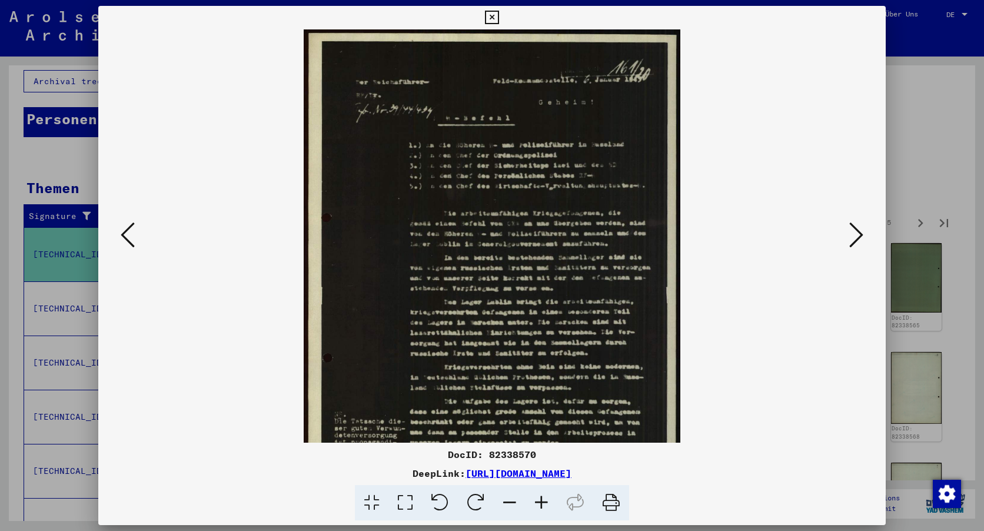
click at [539, 500] on icon at bounding box center [542, 503] width 32 height 36
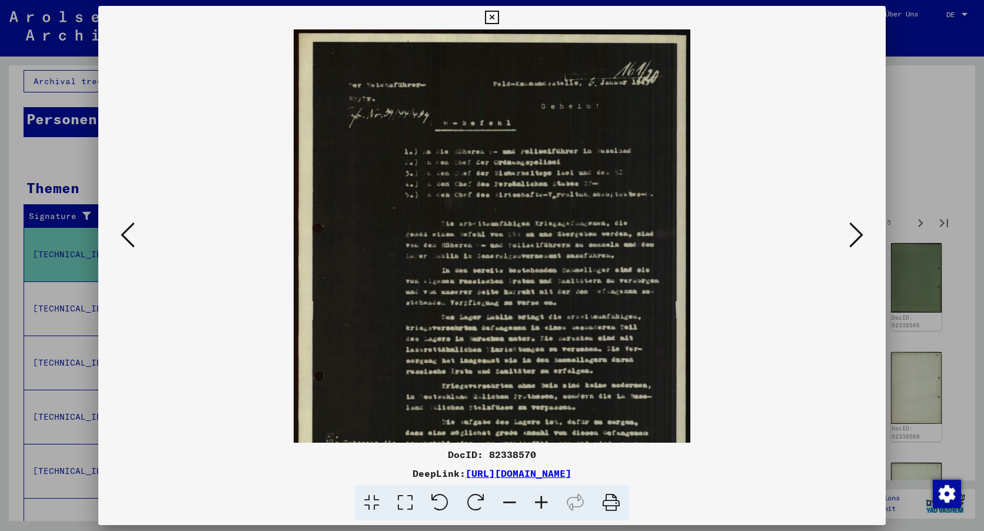
click at [539, 500] on icon at bounding box center [542, 503] width 32 height 36
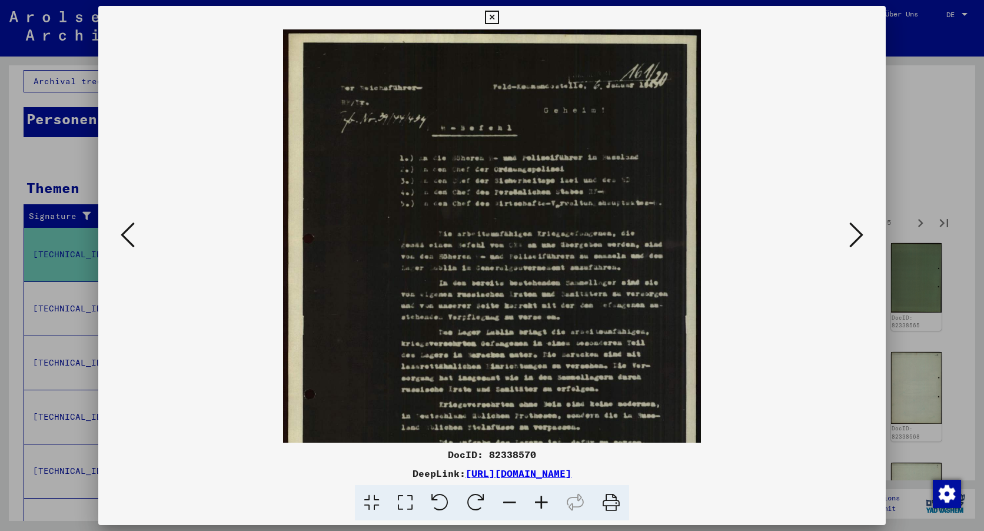
click at [539, 500] on icon at bounding box center [542, 503] width 32 height 36
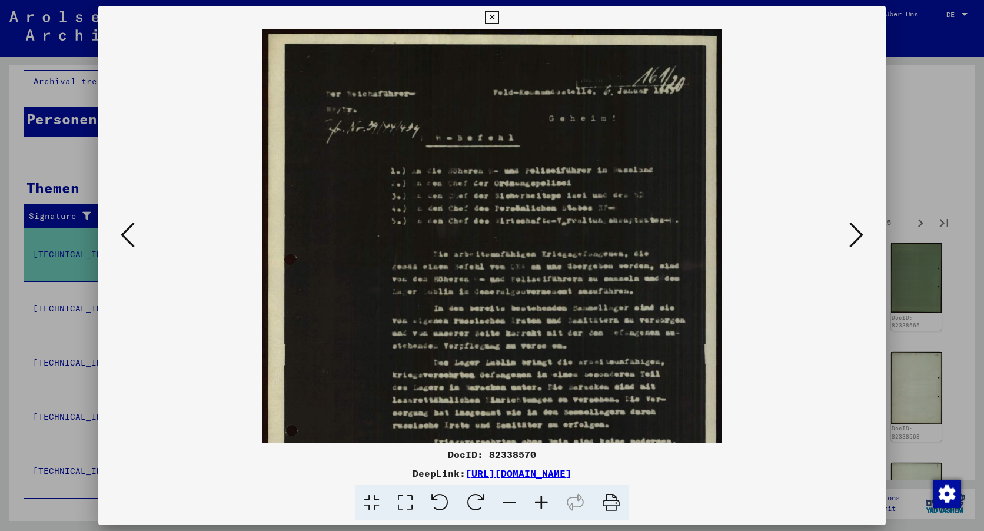
click at [539, 500] on icon at bounding box center [542, 503] width 32 height 36
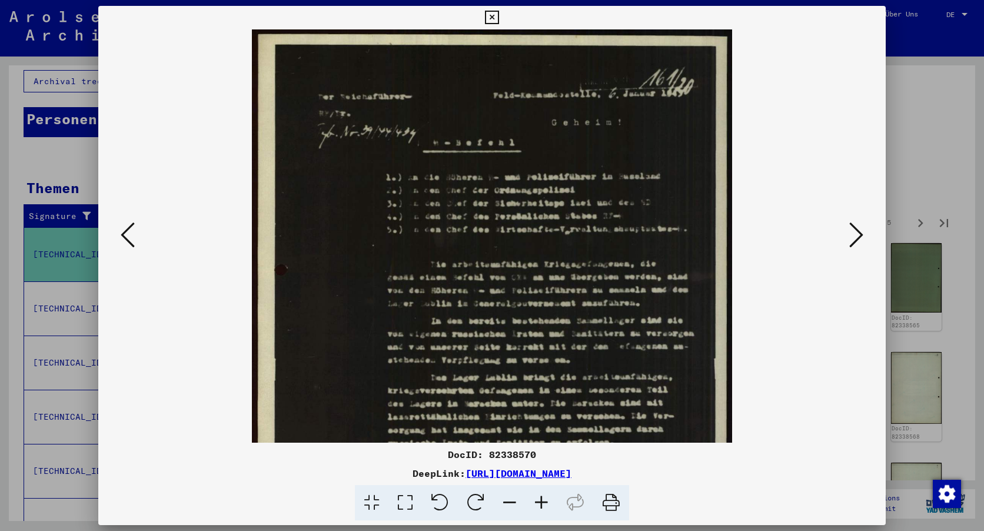
click at [539, 500] on icon at bounding box center [542, 503] width 32 height 36
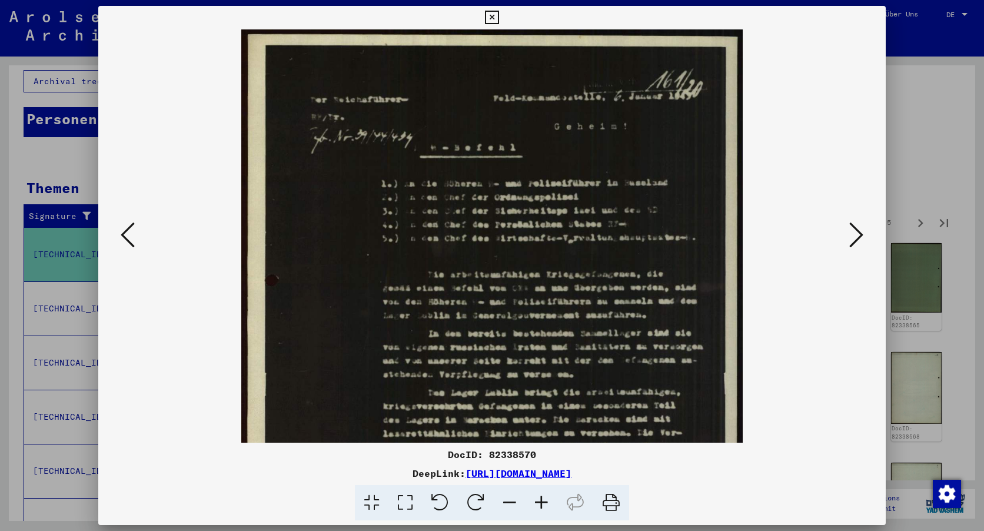
click at [539, 500] on icon at bounding box center [542, 503] width 32 height 36
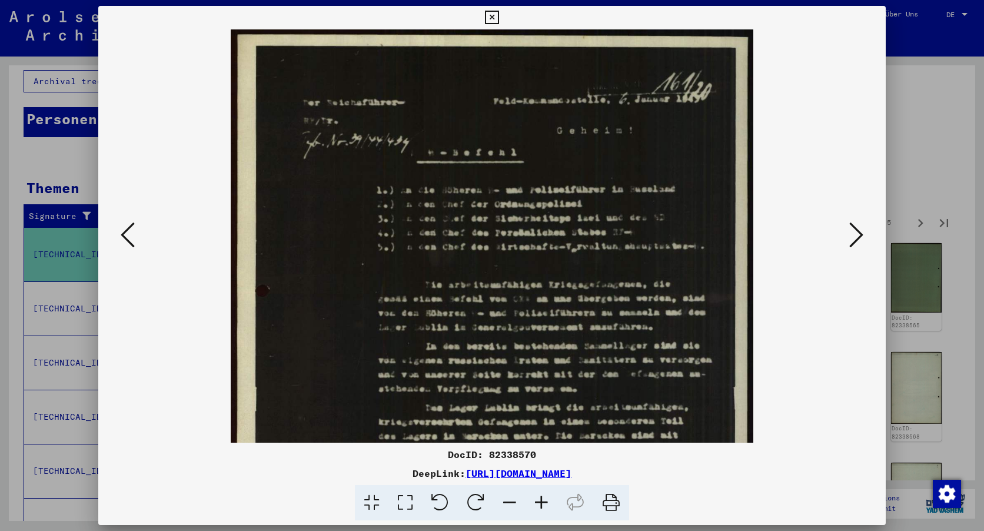
click at [539, 502] on icon at bounding box center [542, 503] width 32 height 36
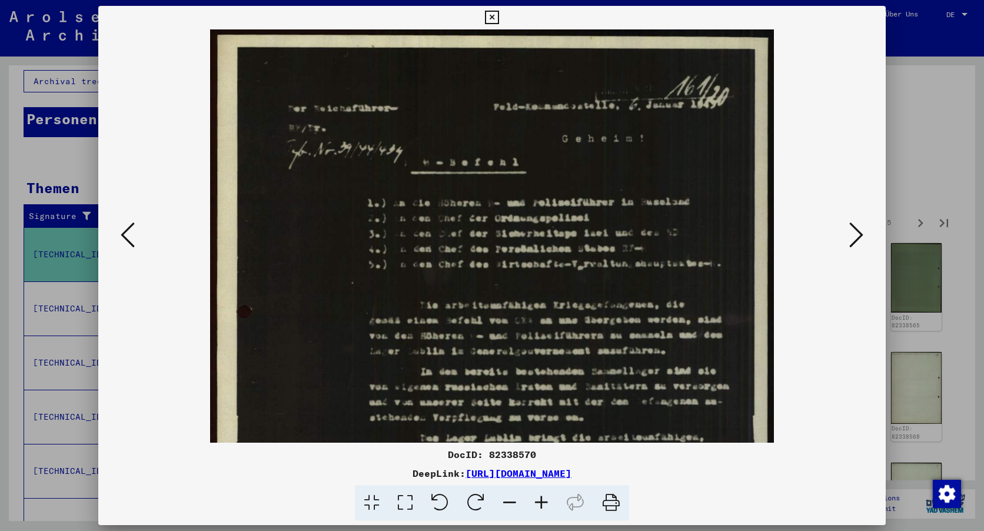
click at [539, 502] on icon at bounding box center [542, 503] width 32 height 36
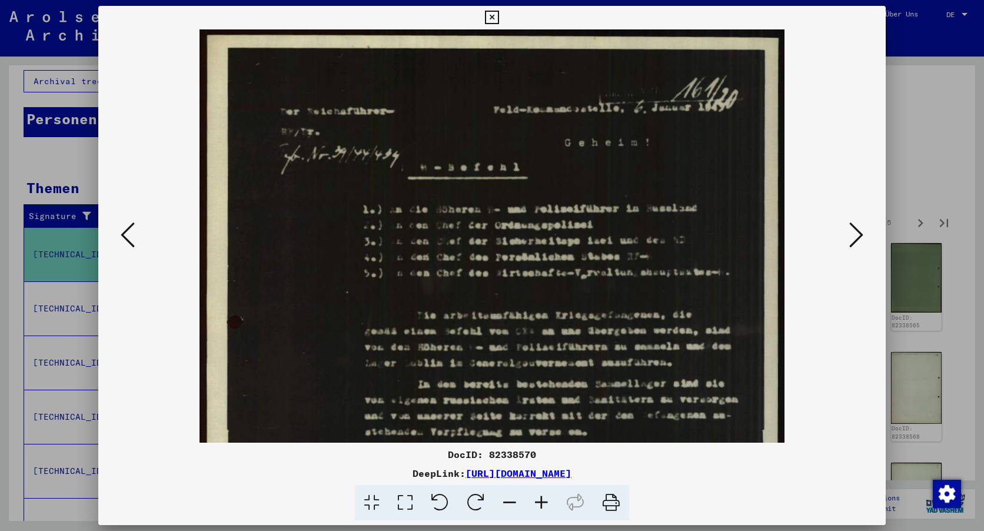
click at [539, 502] on icon at bounding box center [542, 503] width 32 height 36
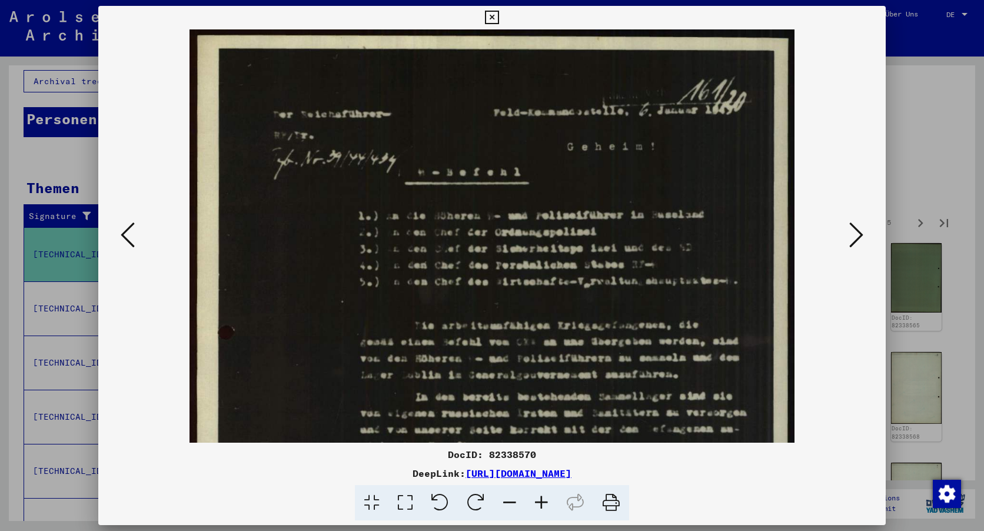
click at [539, 502] on icon at bounding box center [542, 503] width 32 height 36
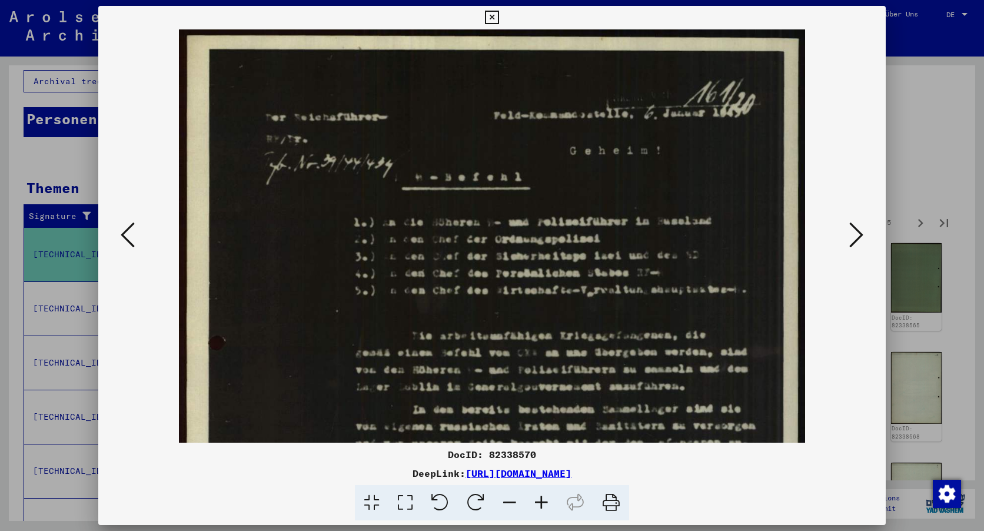
click at [539, 502] on icon at bounding box center [542, 503] width 32 height 36
click at [493, 16] on icon at bounding box center [492, 18] width 14 height 14
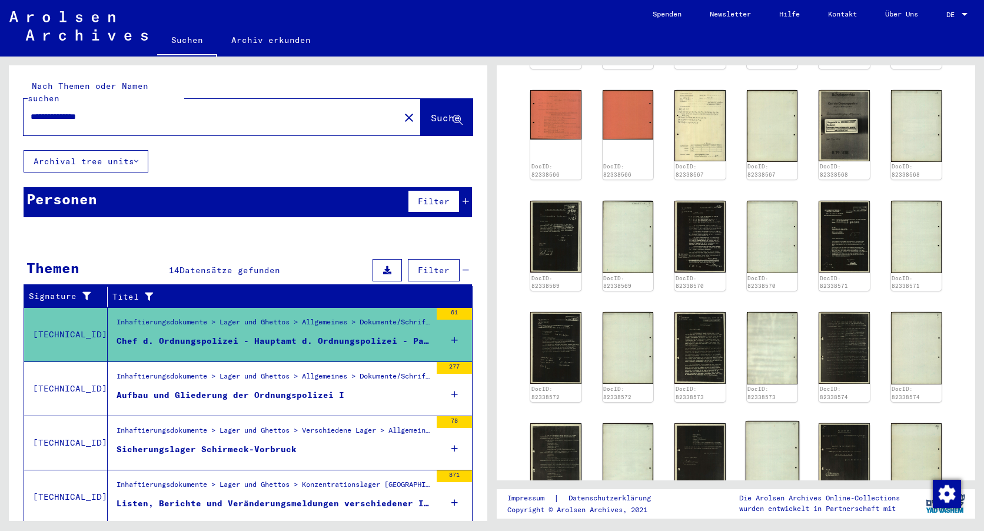
scroll to position [765, 0]
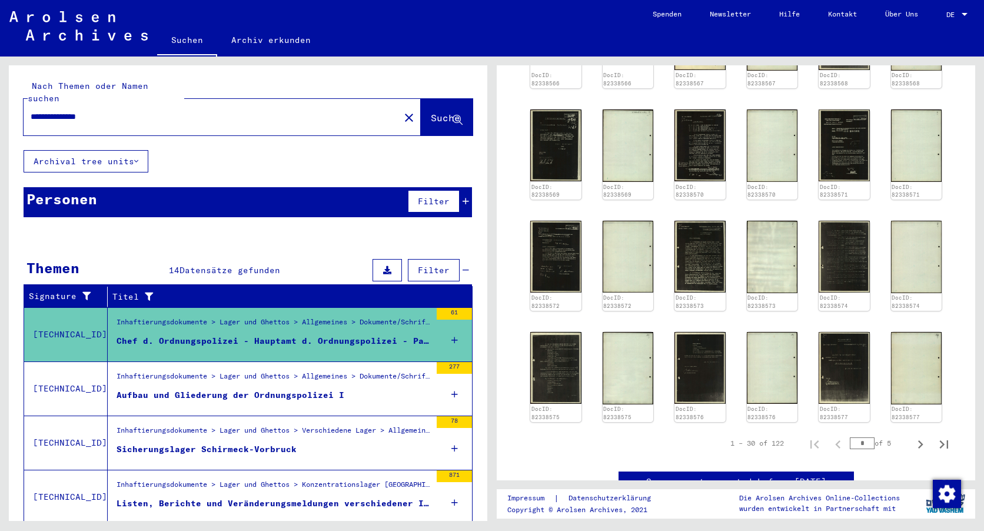
click at [215, 389] on div "Aufbau und Gliederung der Ordnungspolizei I" at bounding box center [231, 395] width 228 height 12
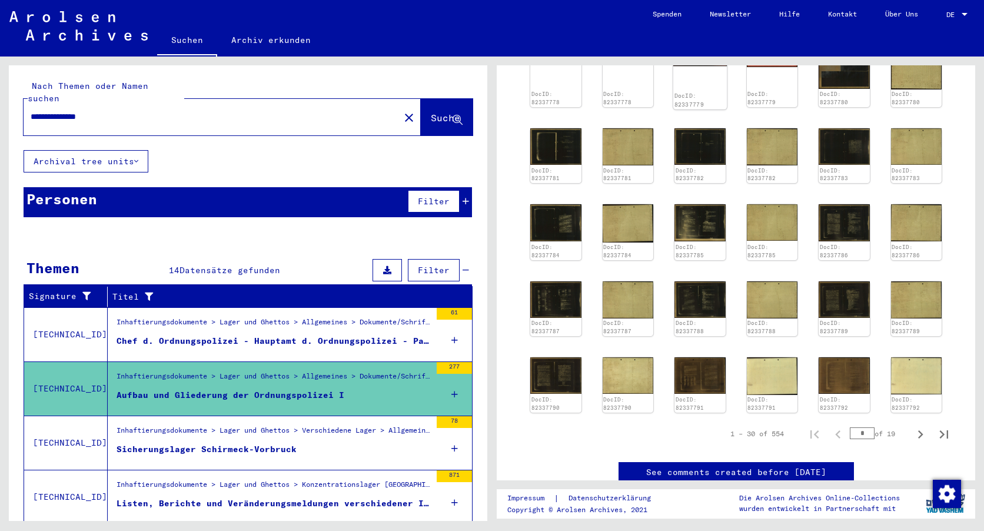
scroll to position [530, 0]
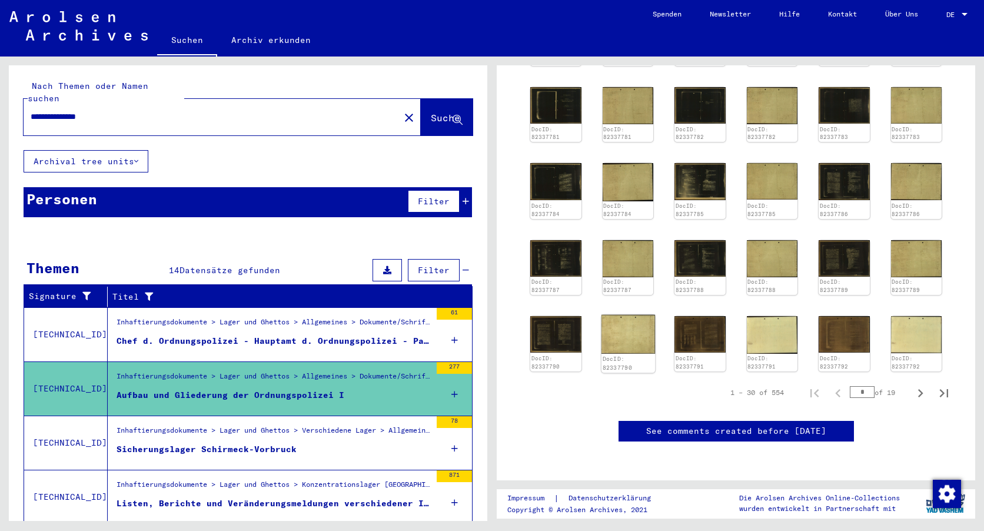
click at [628, 333] on img at bounding box center [628, 333] width 54 height 39
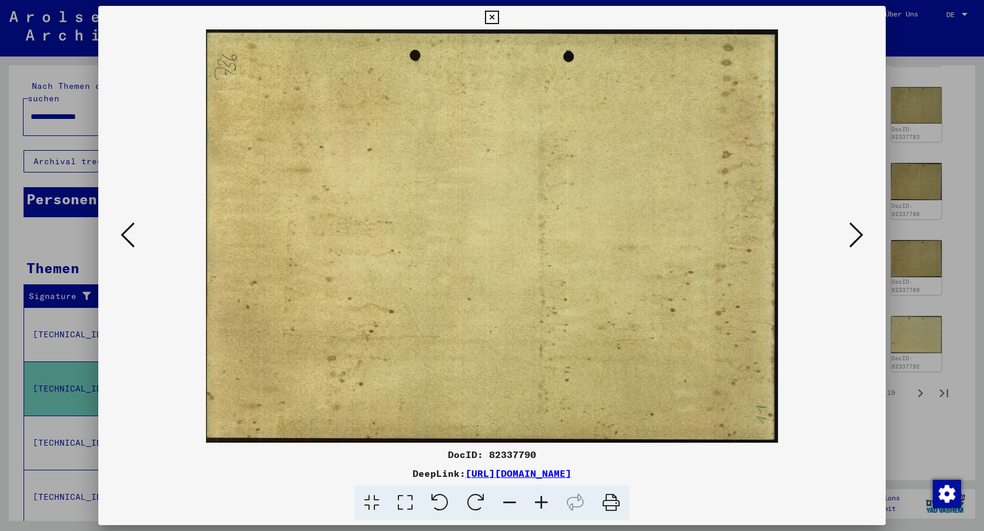
click at [858, 240] on icon at bounding box center [857, 235] width 14 height 28
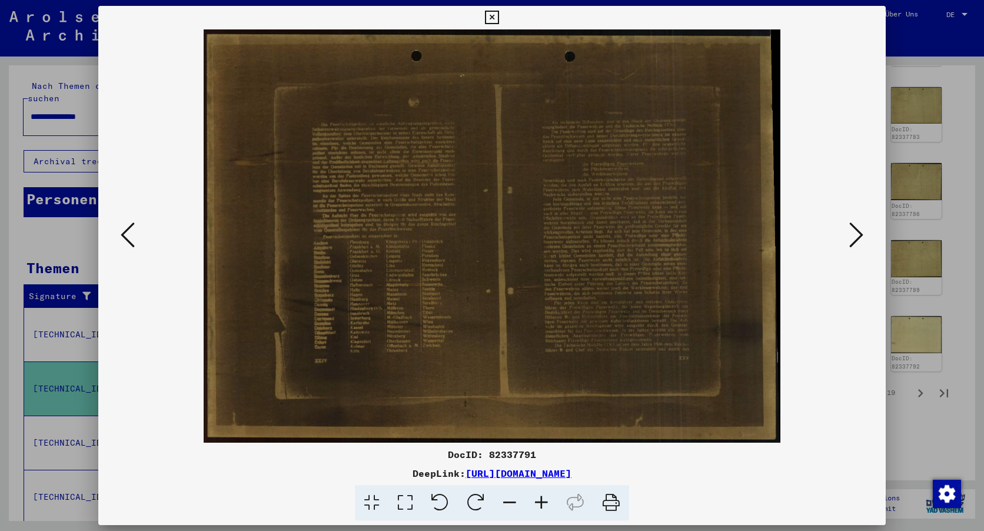
click at [545, 504] on icon at bounding box center [542, 503] width 32 height 36
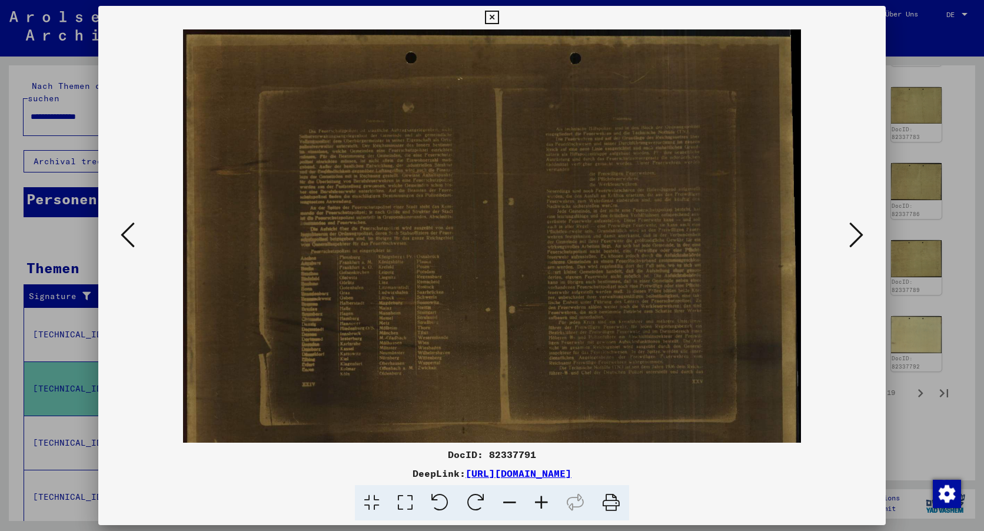
click at [545, 504] on icon at bounding box center [542, 503] width 32 height 36
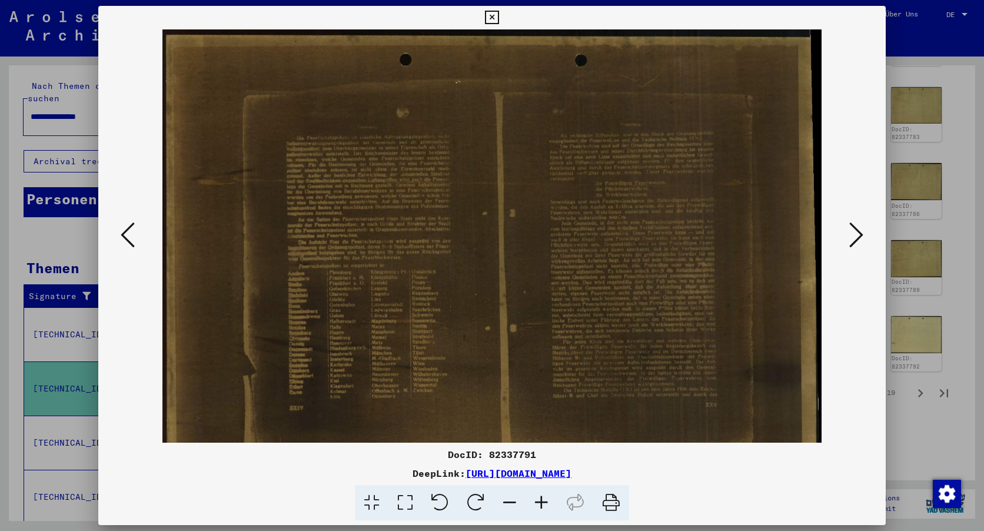
click at [545, 504] on icon at bounding box center [542, 503] width 32 height 36
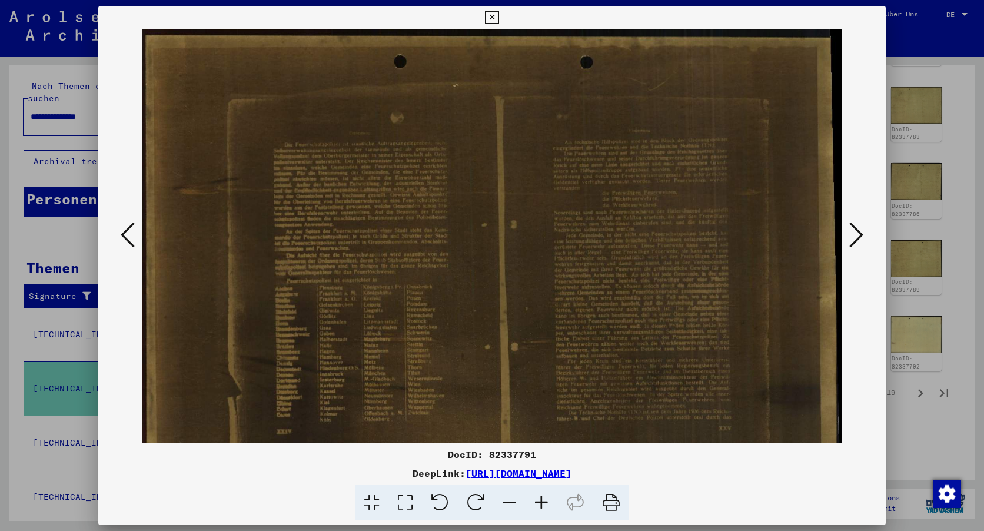
click at [545, 504] on icon at bounding box center [542, 503] width 32 height 36
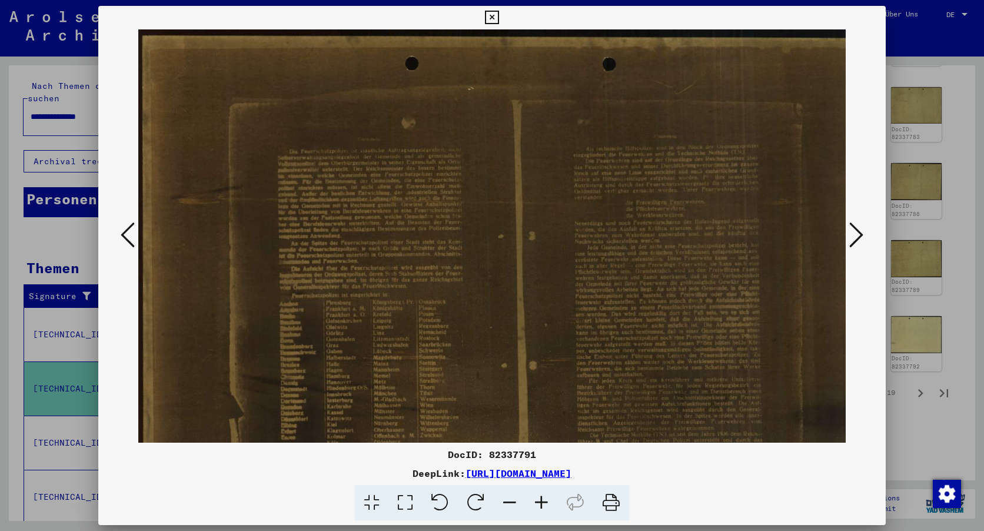
click at [545, 504] on icon at bounding box center [542, 503] width 32 height 36
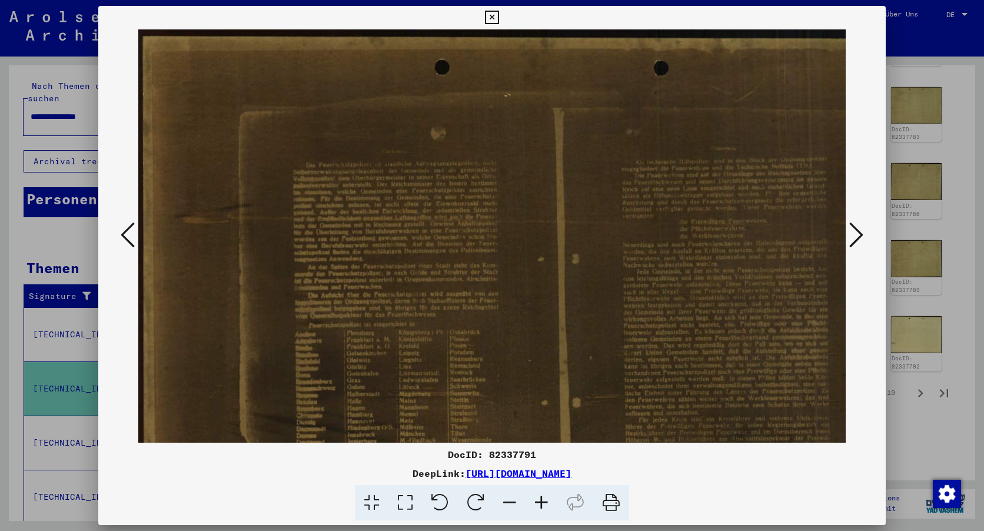
click at [545, 504] on icon at bounding box center [542, 503] width 32 height 36
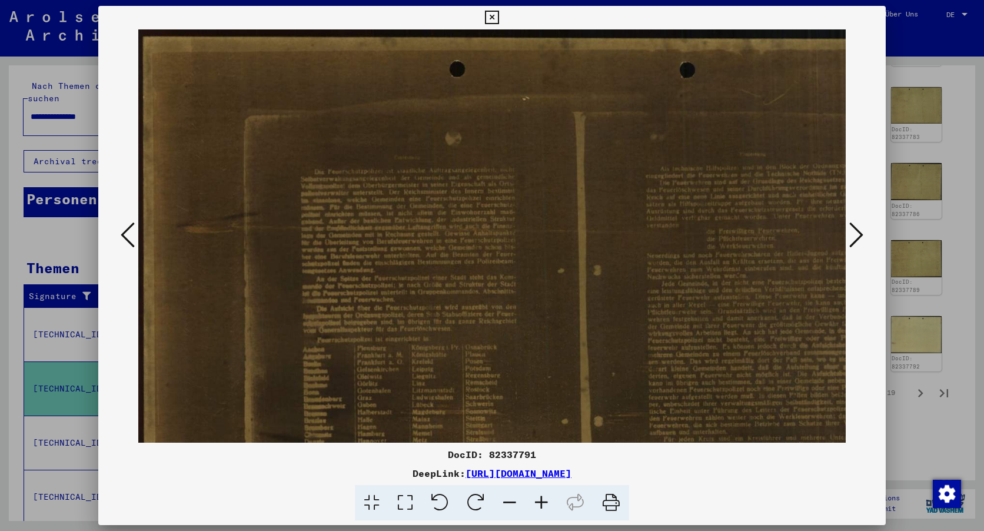
click at [545, 504] on icon at bounding box center [542, 503] width 32 height 36
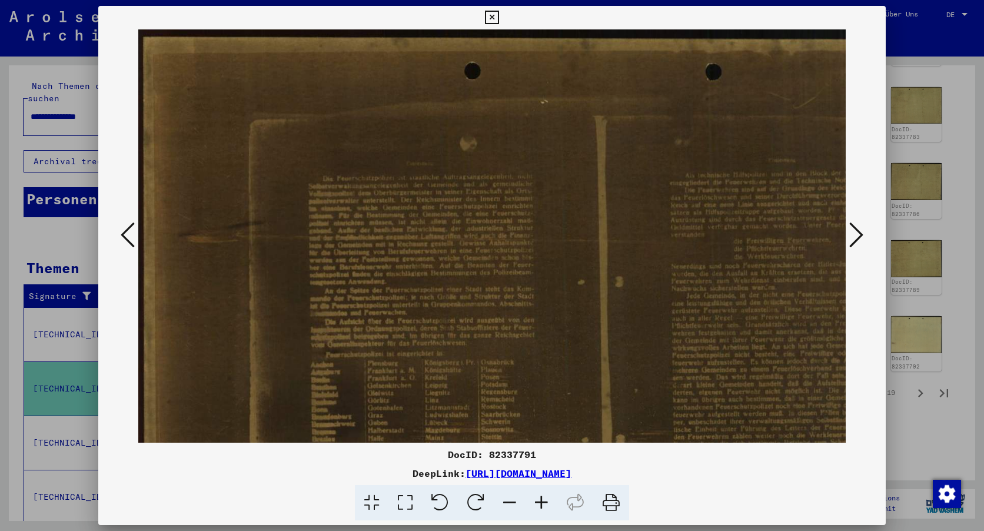
click at [545, 504] on icon at bounding box center [542, 503] width 32 height 36
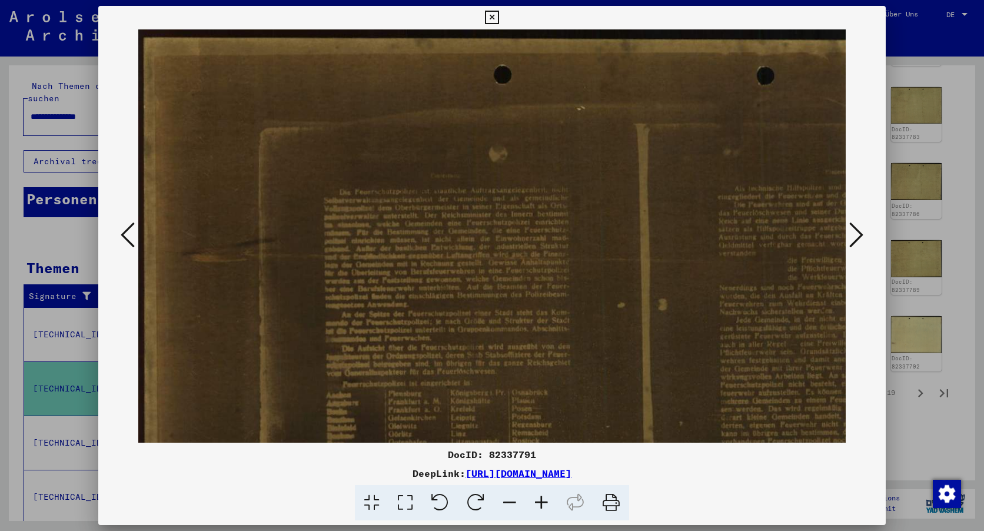
click at [545, 504] on icon at bounding box center [542, 503] width 32 height 36
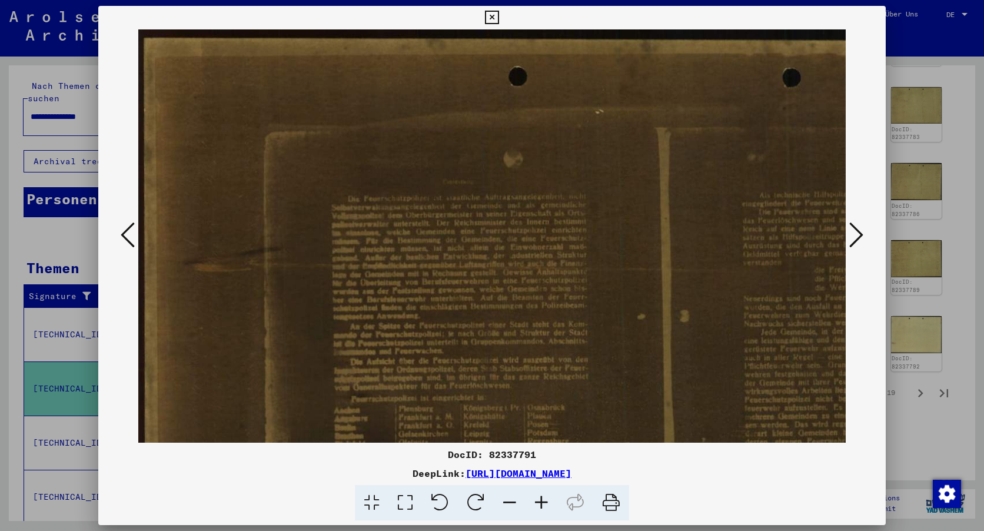
click at [545, 504] on icon at bounding box center [542, 503] width 32 height 36
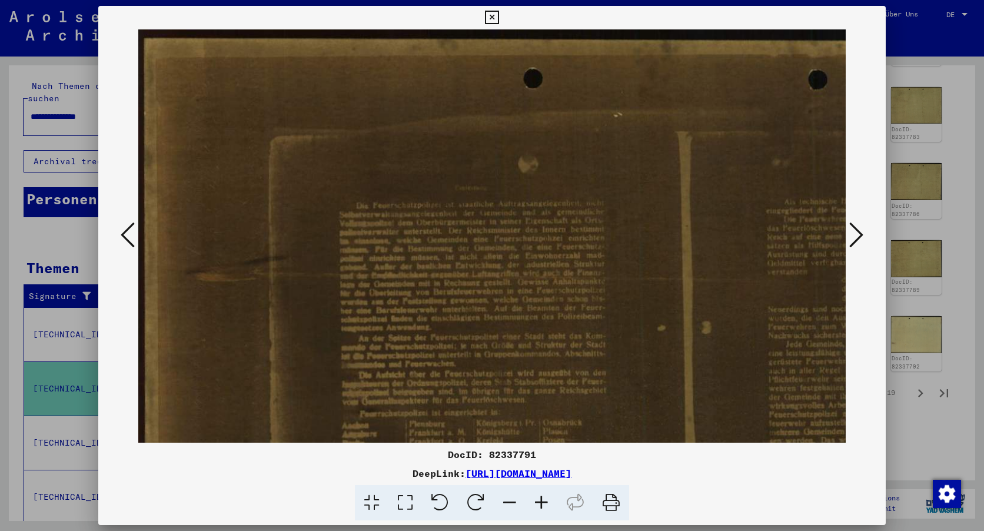
click at [545, 504] on icon at bounding box center [542, 503] width 32 height 36
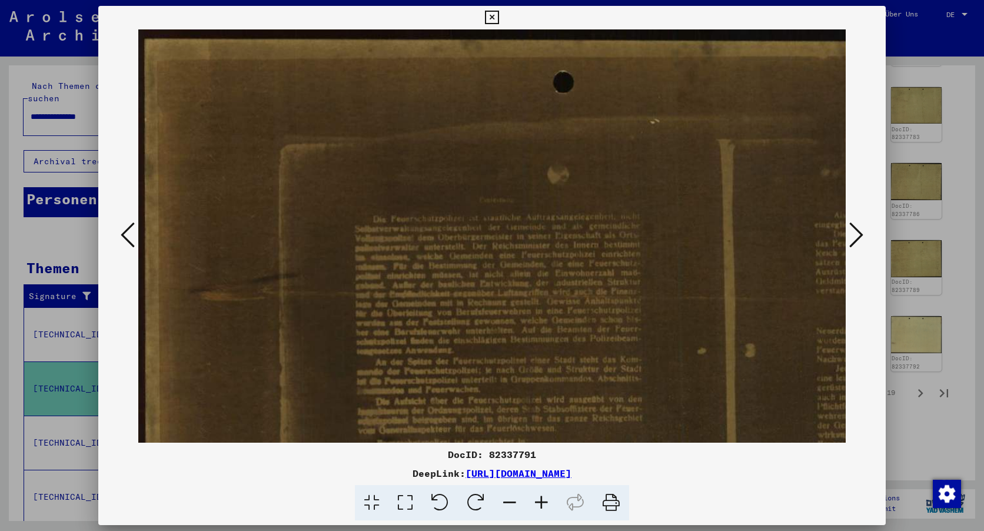
click at [546, 504] on icon at bounding box center [542, 503] width 32 height 36
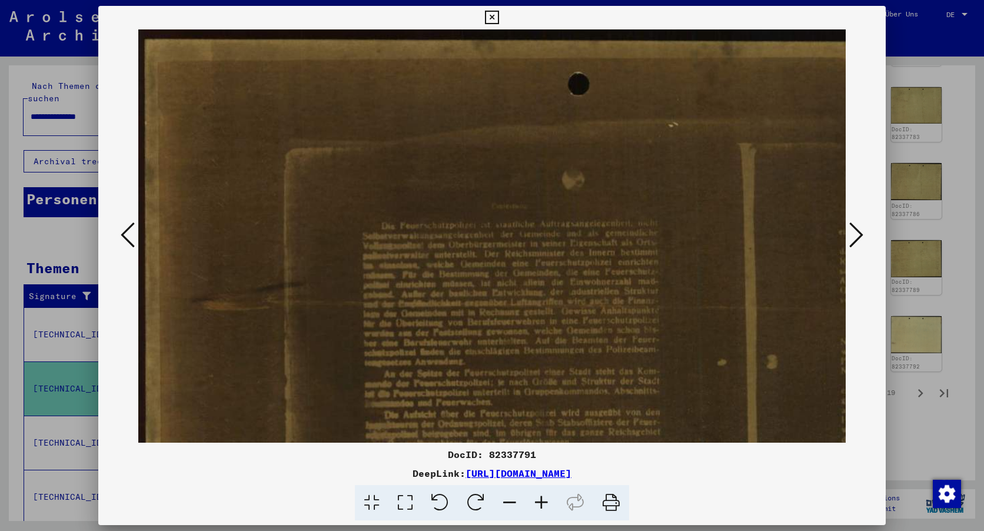
click at [546, 505] on icon at bounding box center [542, 503] width 32 height 36
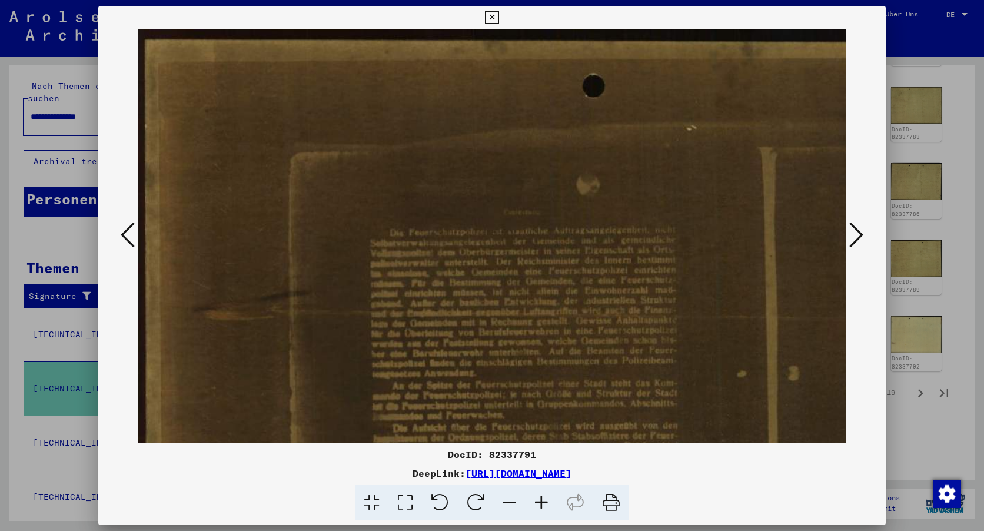
click at [546, 506] on icon at bounding box center [542, 503] width 32 height 36
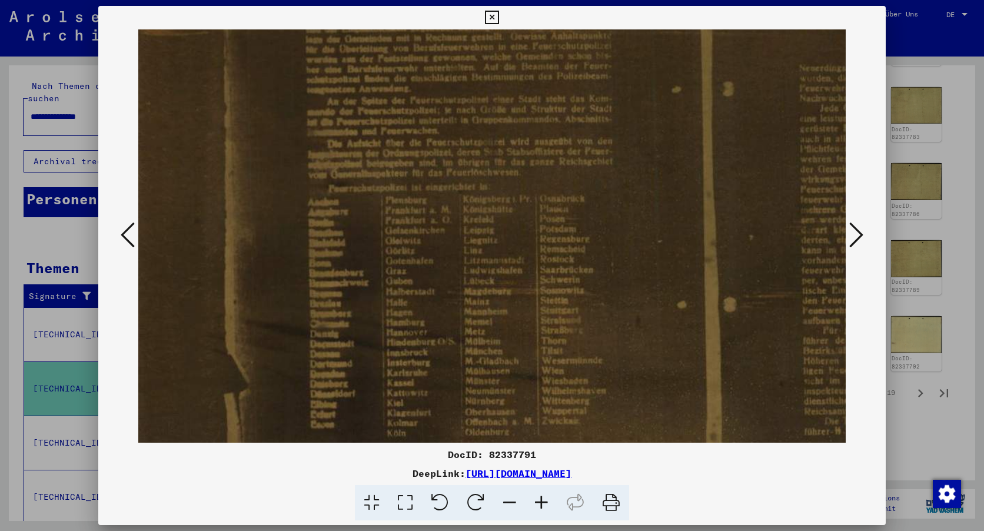
scroll to position [285, 66]
drag, startPoint x: 639, startPoint y: 395, endPoint x: 573, endPoint y: 110, distance: 292.5
click at [573, 110] on img at bounding box center [689, 186] width 1235 height 884
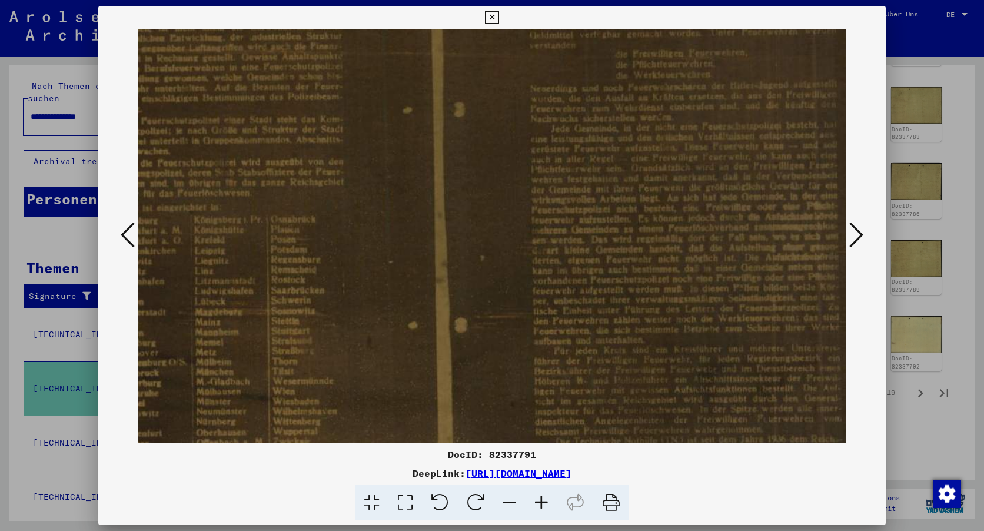
scroll to position [263, 336]
drag, startPoint x: 615, startPoint y: 259, endPoint x: 345, endPoint y: 281, distance: 271.1
click at [345, 281] on img at bounding box center [419, 208] width 1235 height 884
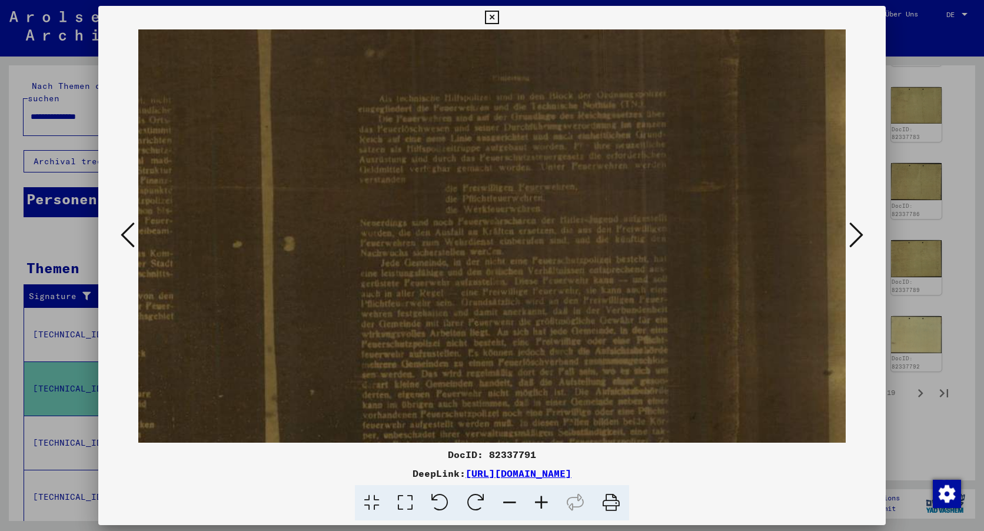
drag, startPoint x: 615, startPoint y: 258, endPoint x: 434, endPoint y: 375, distance: 215.6
click at [434, 375] on img at bounding box center [251, 342] width 1235 height 884
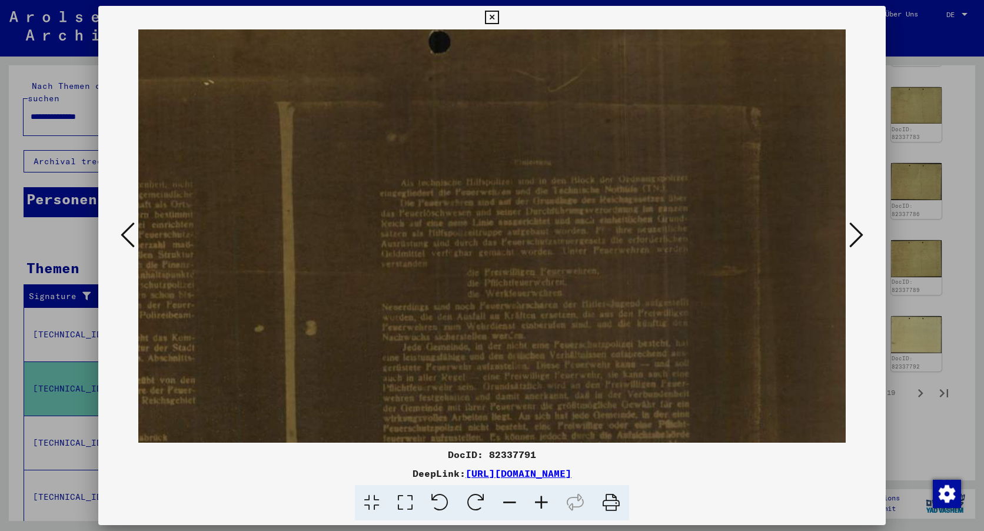
scroll to position [35, 481]
drag, startPoint x: 455, startPoint y: 243, endPoint x: 476, endPoint y: 327, distance: 87.4
click at [476, 327] on img at bounding box center [274, 437] width 1235 height 884
click at [494, 15] on icon at bounding box center [492, 18] width 14 height 14
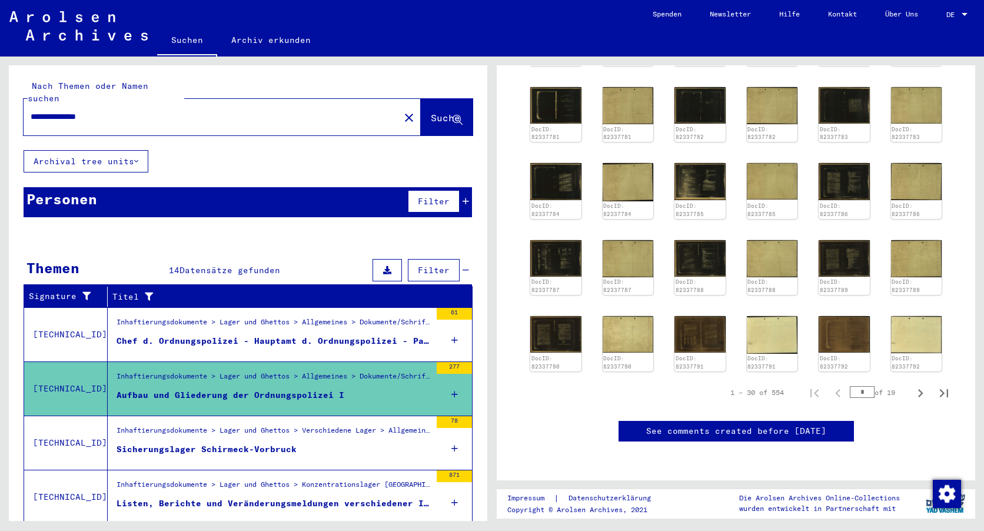
click at [121, 111] on input "**********" at bounding box center [212, 117] width 362 height 12
click at [431, 112] on span "Suche" at bounding box center [445, 118] width 29 height 12
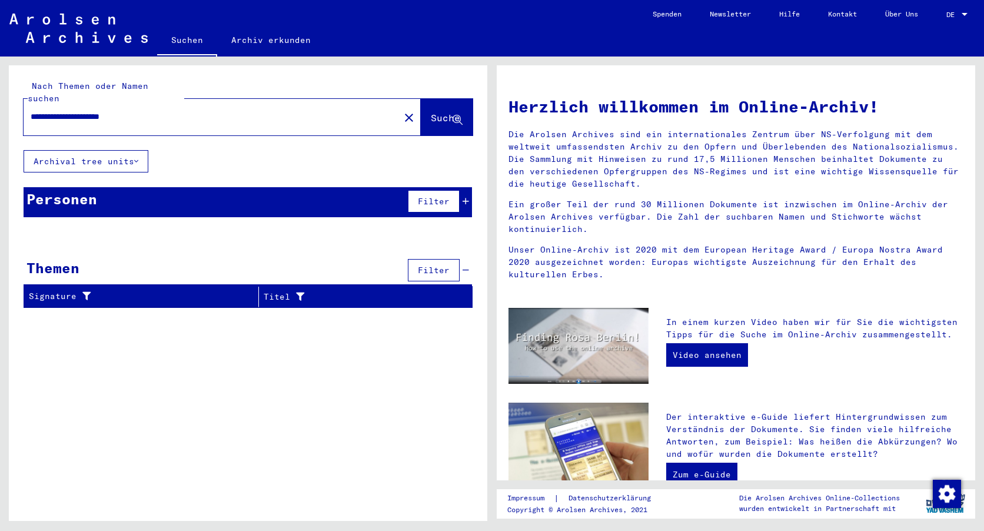
click at [82, 188] on div "Personen" at bounding box center [61, 198] width 71 height 21
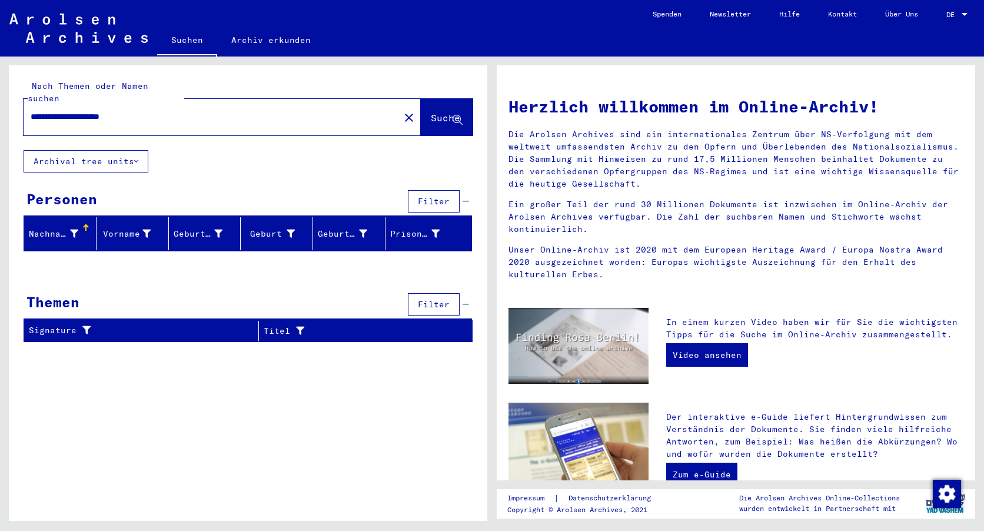
click at [112, 111] on input "**********" at bounding box center [208, 117] width 355 height 12
type input "*******"
click at [440, 112] on span "Suche" at bounding box center [445, 118] width 29 height 12
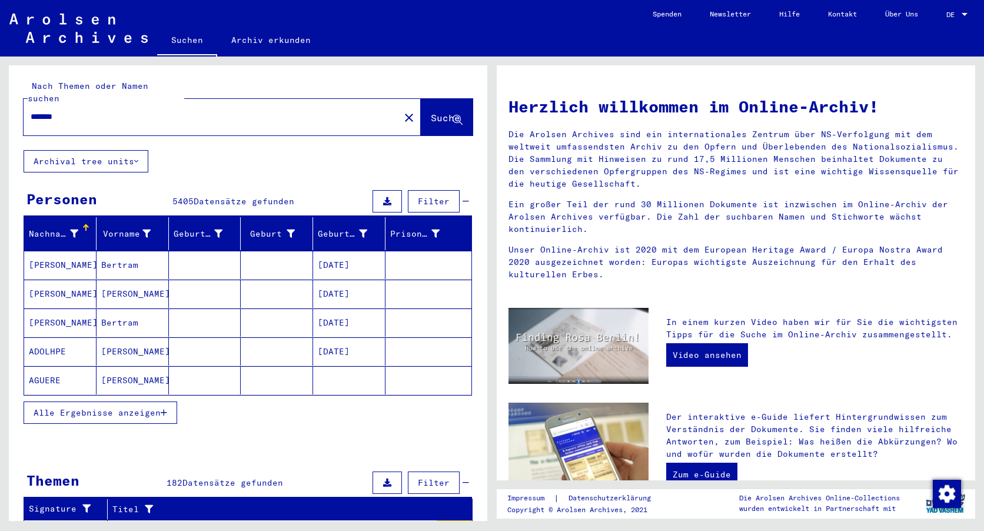
click at [154, 407] on span "Alle Ergebnisse anzeigen" at bounding box center [97, 412] width 127 height 11
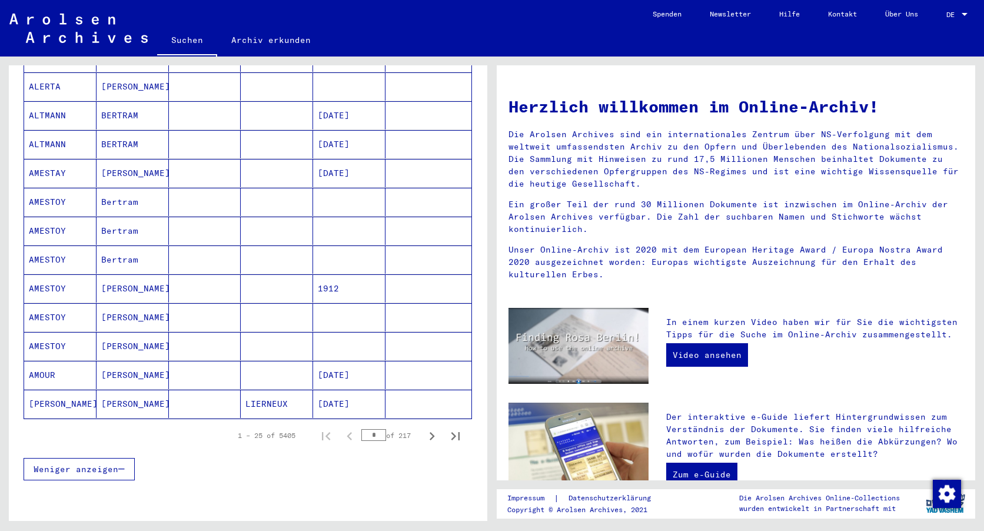
scroll to position [540, 0]
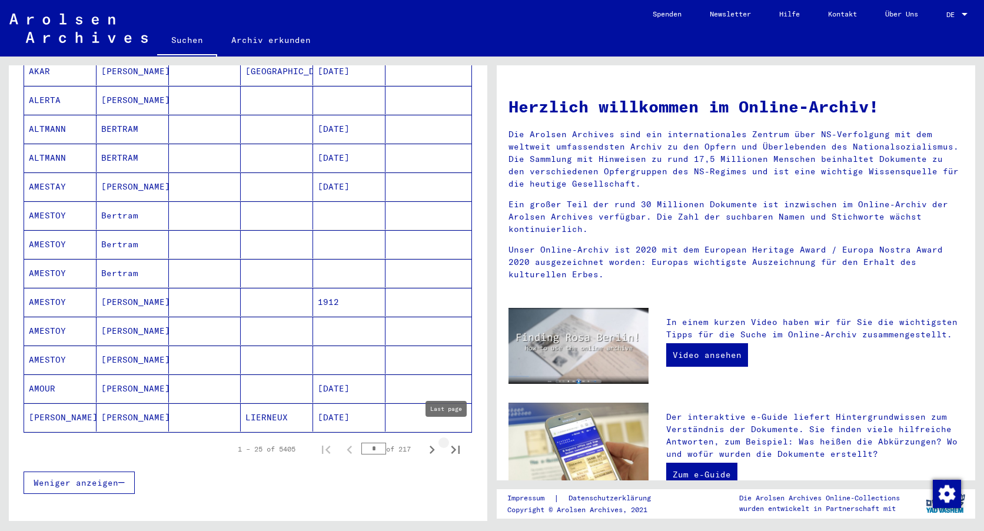
click at [447, 442] on icon "Last page" at bounding box center [455, 450] width 16 height 16
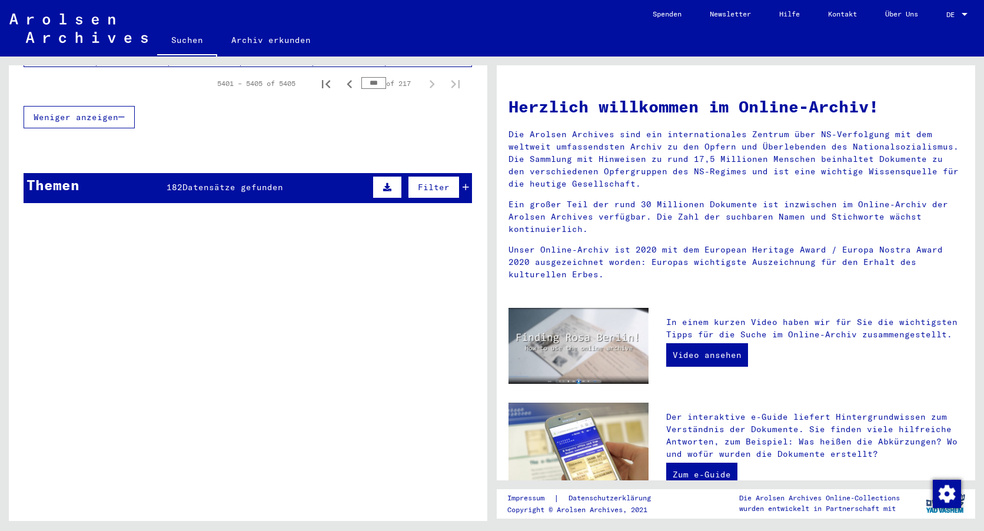
scroll to position [316, 0]
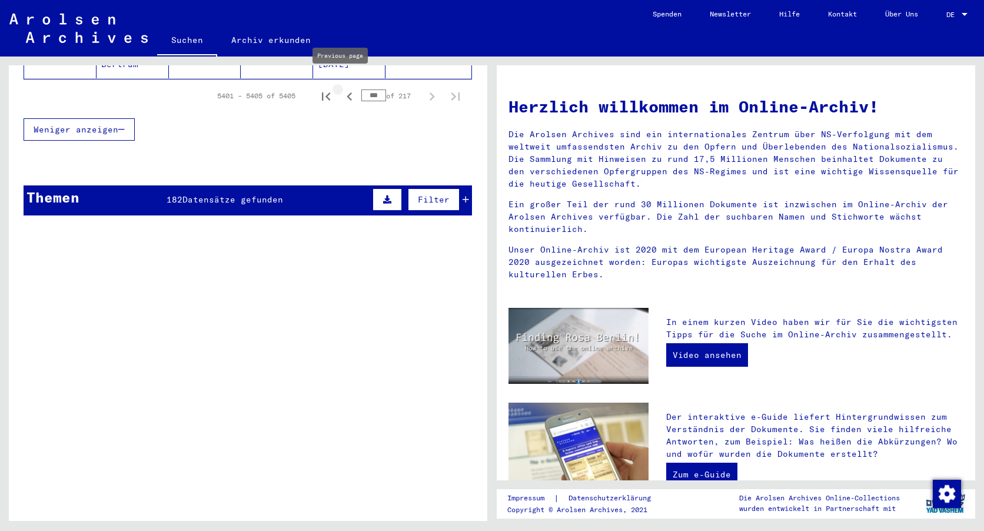
click at [341, 88] on icon "Previous page" at bounding box center [349, 96] width 16 height 16
type input "***"
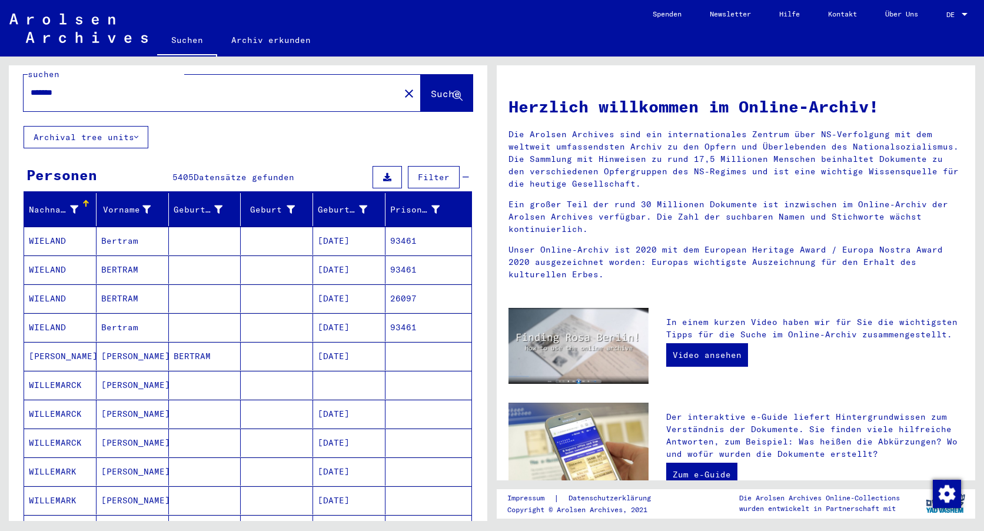
scroll to position [0, 0]
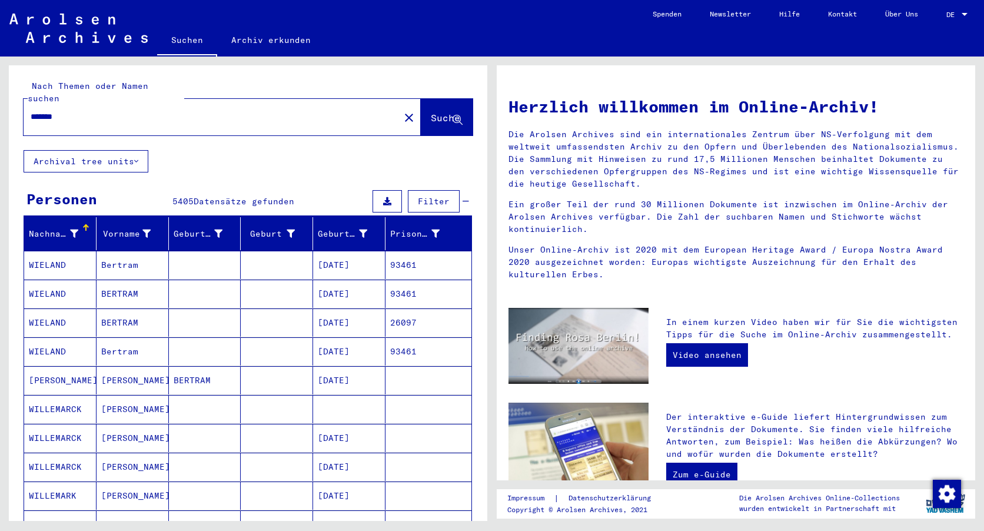
click at [31, 111] on input "*******" at bounding box center [208, 117] width 355 height 12
click at [432, 112] on span "Suche" at bounding box center [445, 118] width 29 height 12
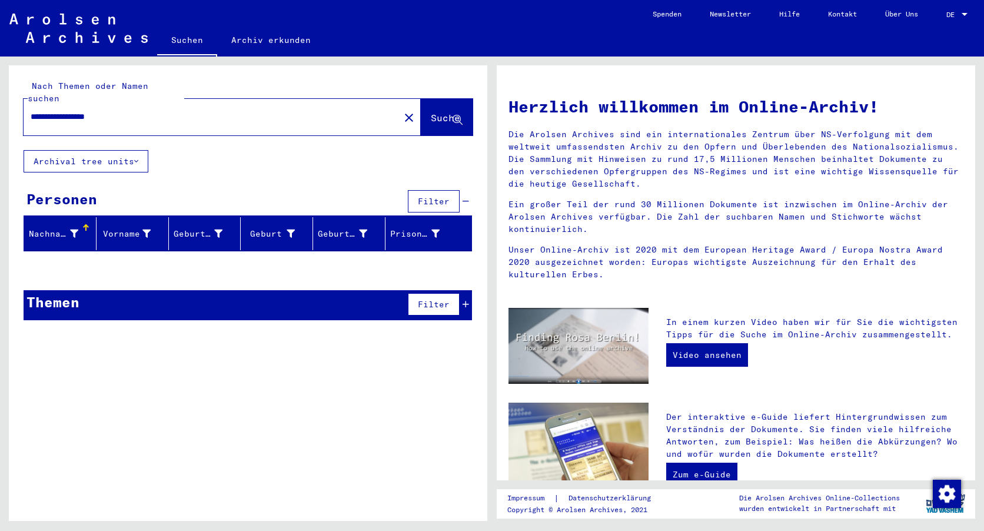
click at [47, 228] on div "Nachname" at bounding box center [53, 234] width 49 height 12
click at [88, 111] on input "**********" at bounding box center [208, 117] width 355 height 12
click at [75, 111] on input "*******" at bounding box center [208, 117] width 355 height 12
type input "*"
type input "**********"
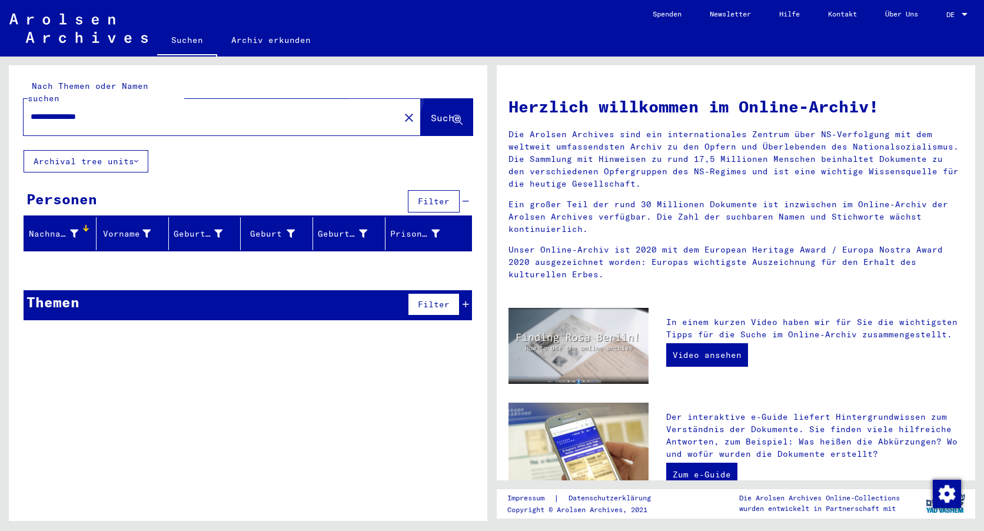
click at [428, 99] on button "Suche" at bounding box center [447, 117] width 52 height 37
click at [431, 112] on span "Suche" at bounding box center [445, 118] width 29 height 12
click at [106, 150] on button "Archival tree units" at bounding box center [86, 161] width 125 height 22
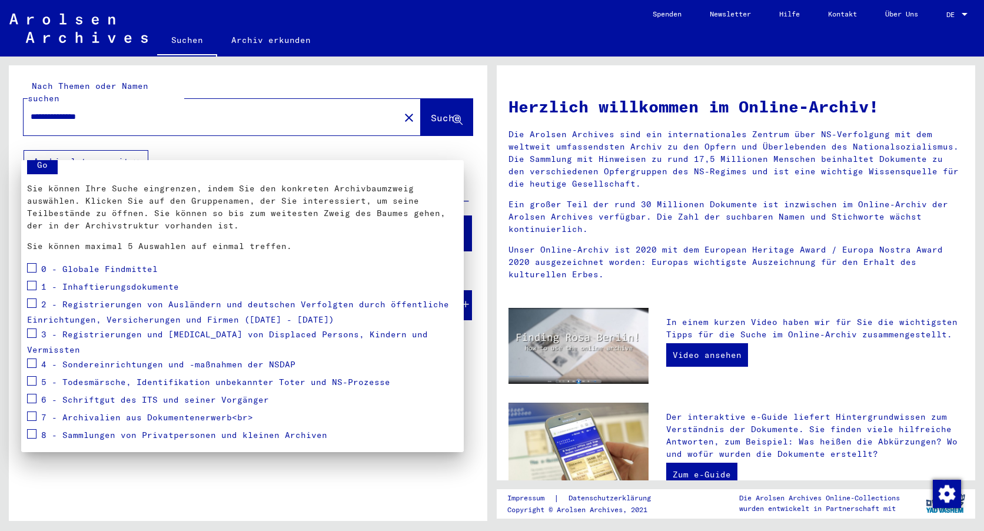
scroll to position [51, 0]
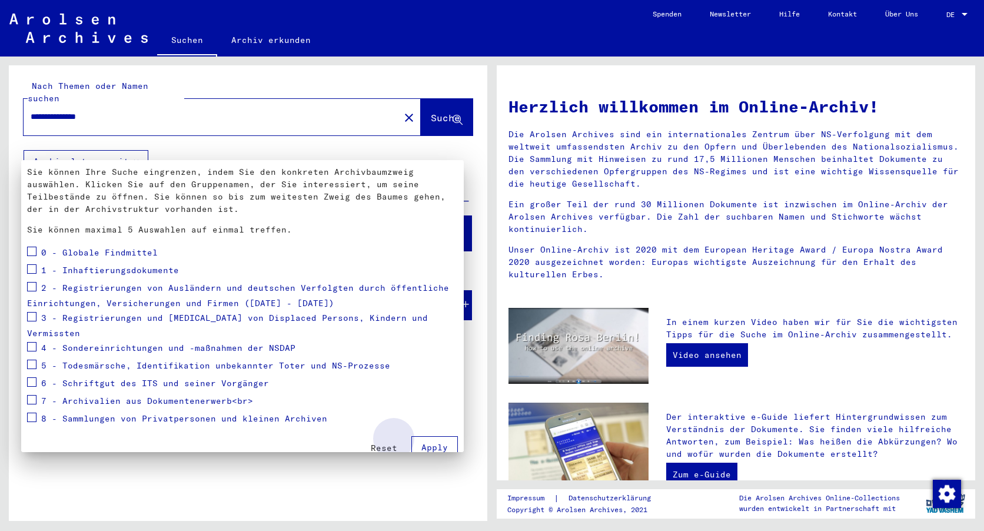
click at [422, 442] on span "Apply" at bounding box center [435, 447] width 26 height 11
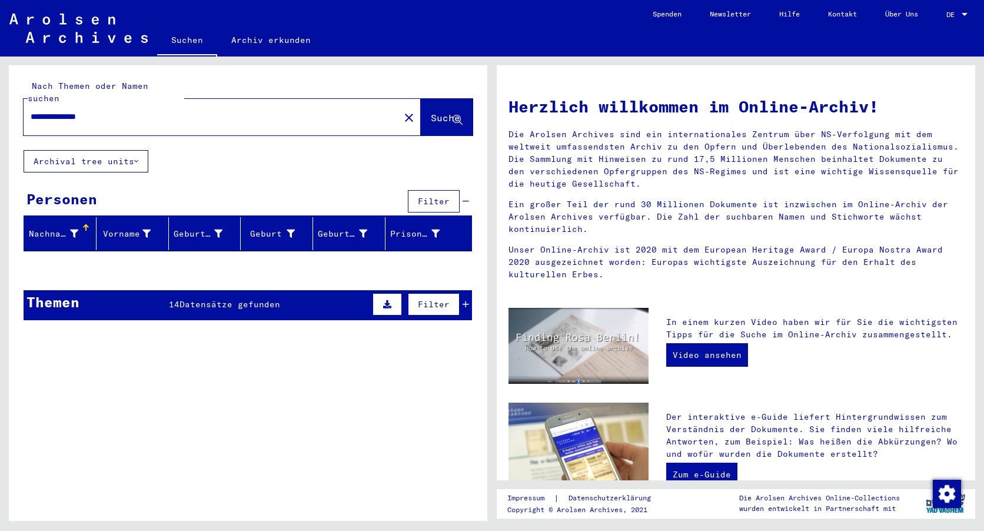
click at [208, 299] on span "Datensätze gefunden" at bounding box center [230, 304] width 101 height 11
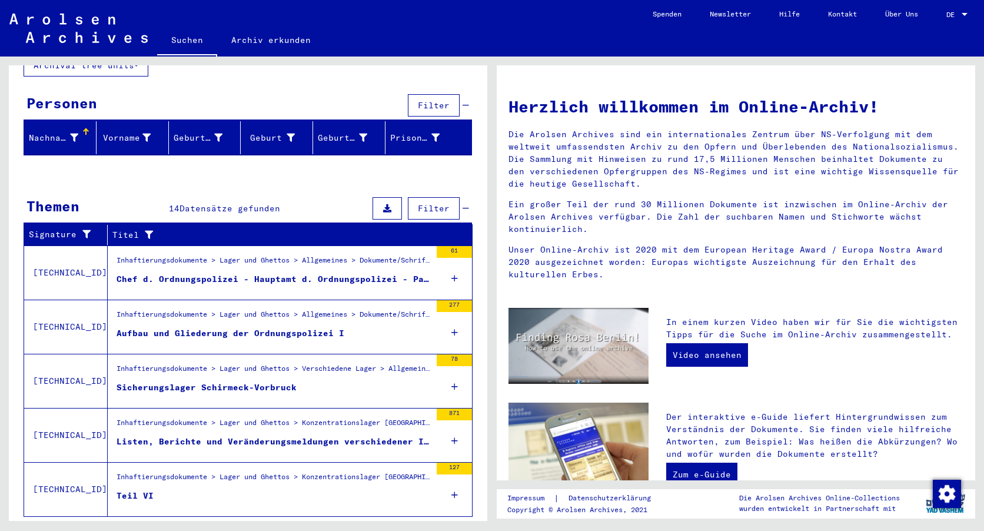
scroll to position [114, 0]
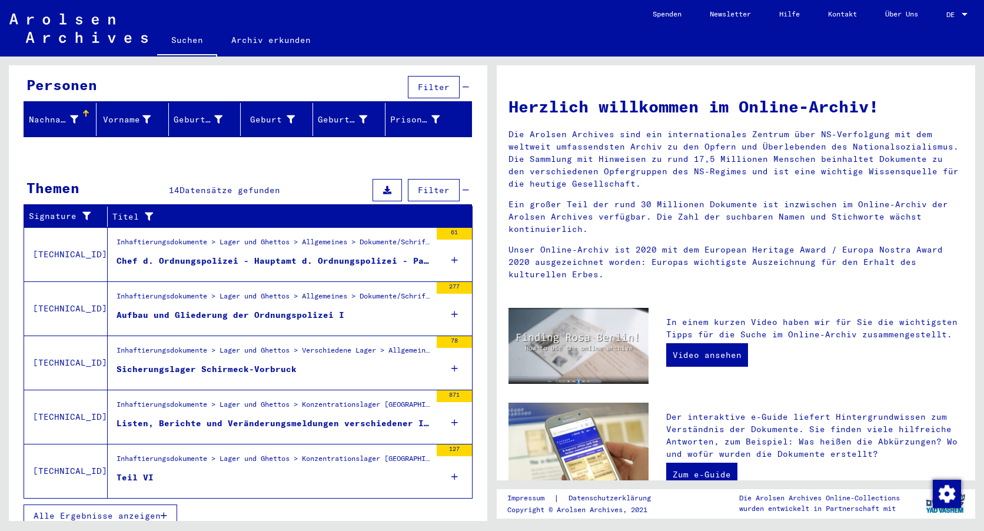
click at [210, 417] on div "Listen, Berichte und Veränderungsmeldungen verschiedener Innenkommandos V" at bounding box center [274, 423] width 314 height 12
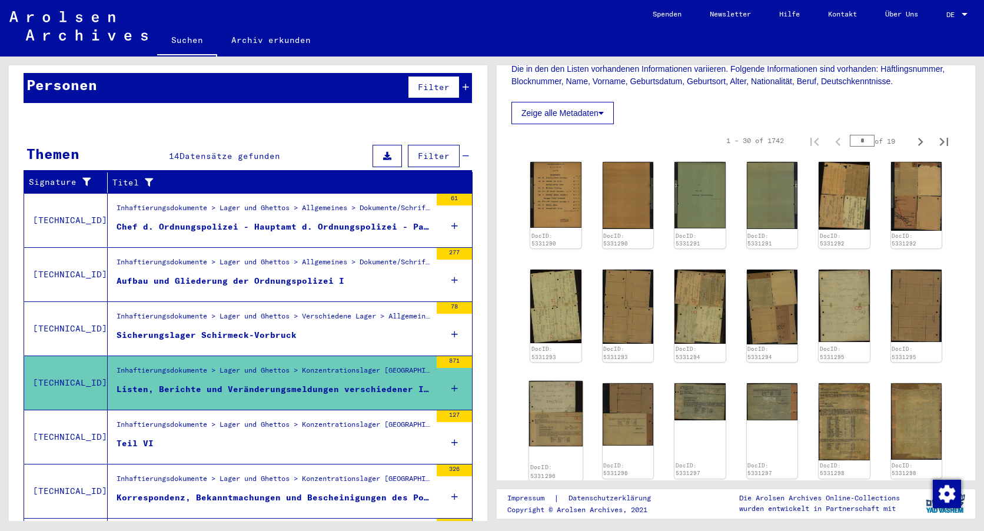
scroll to position [471, 0]
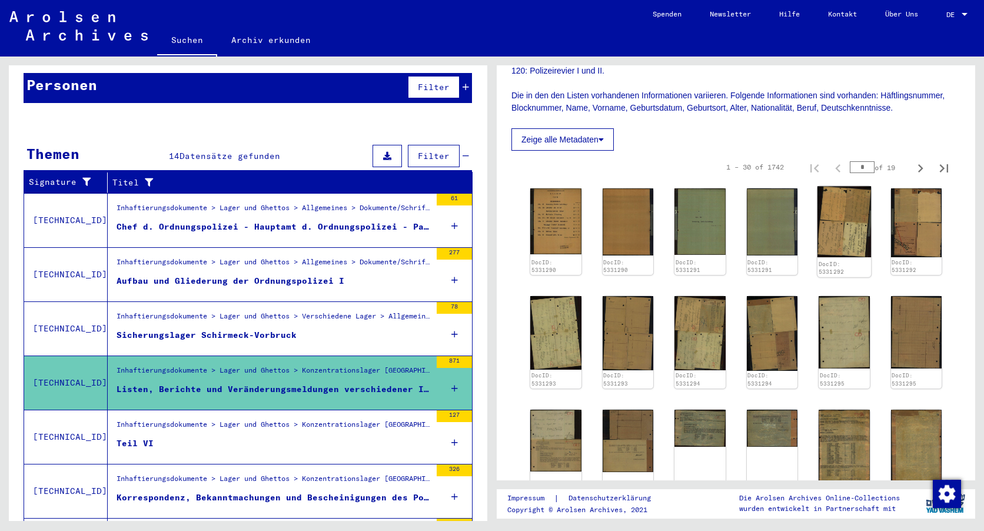
click at [825, 201] on img at bounding box center [845, 222] width 54 height 71
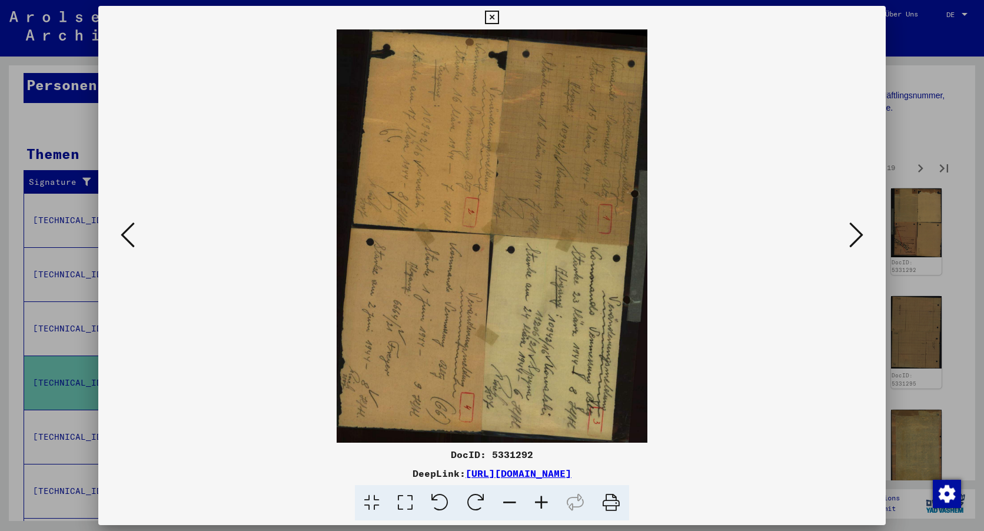
click at [855, 234] on icon at bounding box center [857, 235] width 14 height 28
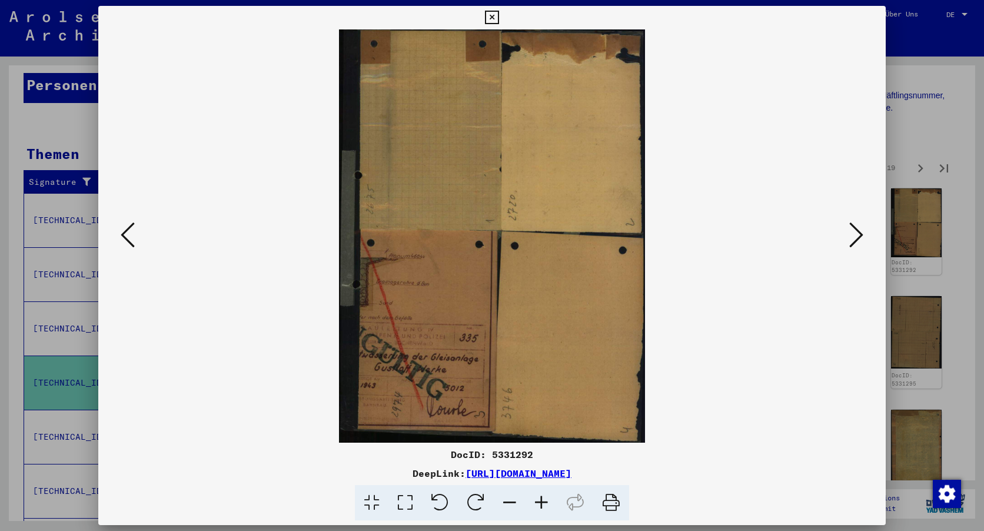
click at [855, 234] on icon at bounding box center [857, 235] width 14 height 28
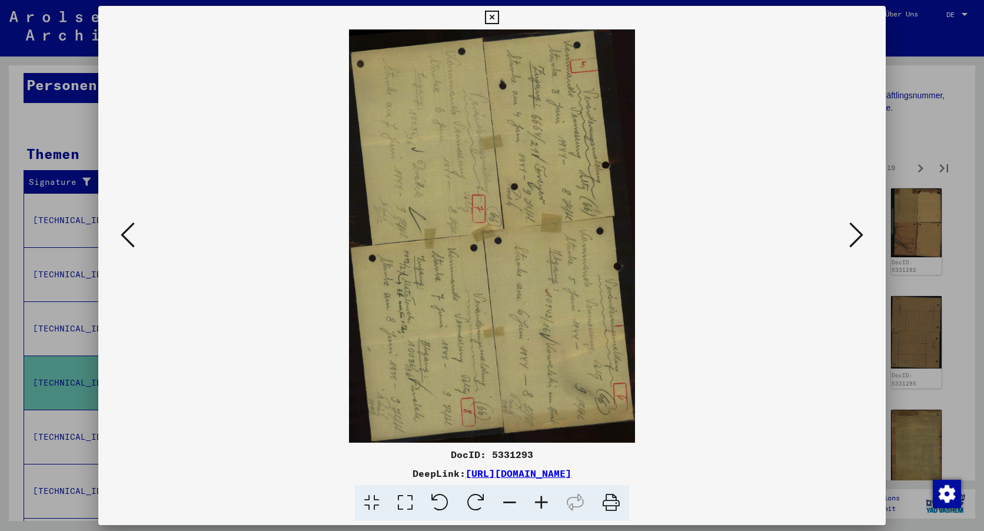
click at [855, 234] on icon at bounding box center [857, 235] width 14 height 28
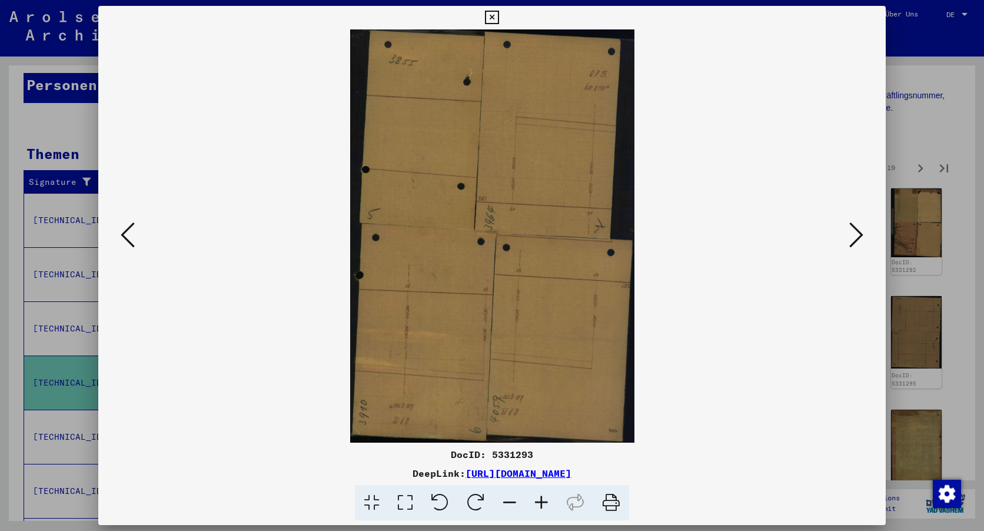
click at [855, 235] on icon at bounding box center [857, 235] width 14 height 28
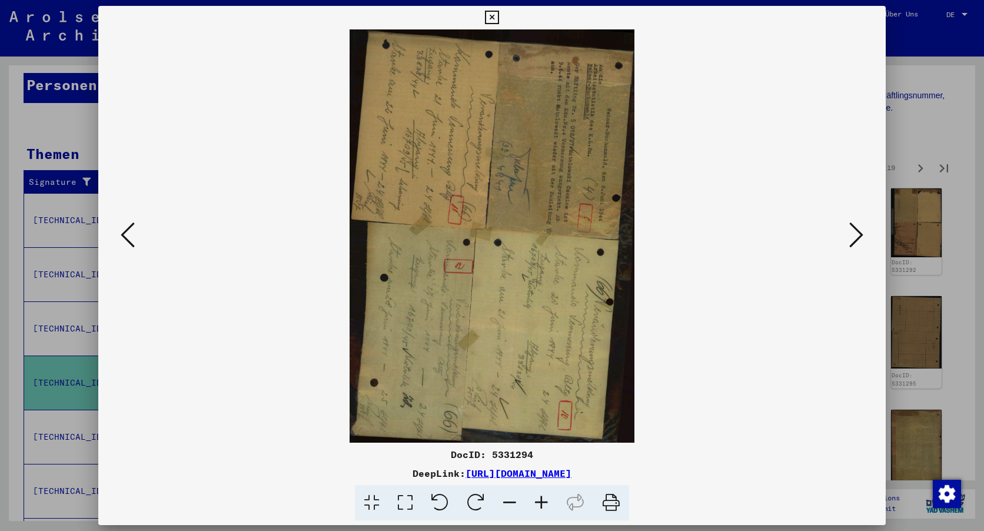
click at [855, 235] on icon at bounding box center [857, 235] width 14 height 28
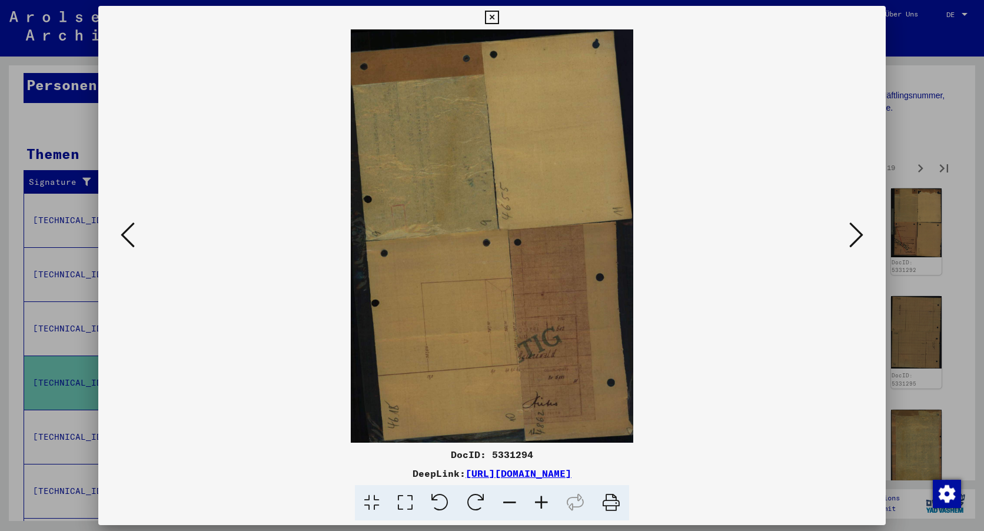
click at [855, 236] on icon at bounding box center [857, 235] width 14 height 28
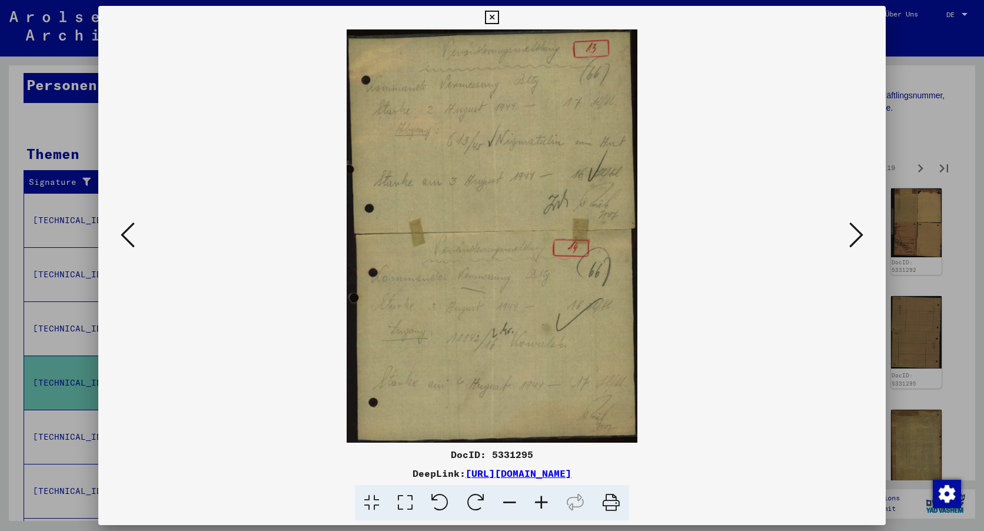
click at [855, 236] on icon at bounding box center [857, 235] width 14 height 28
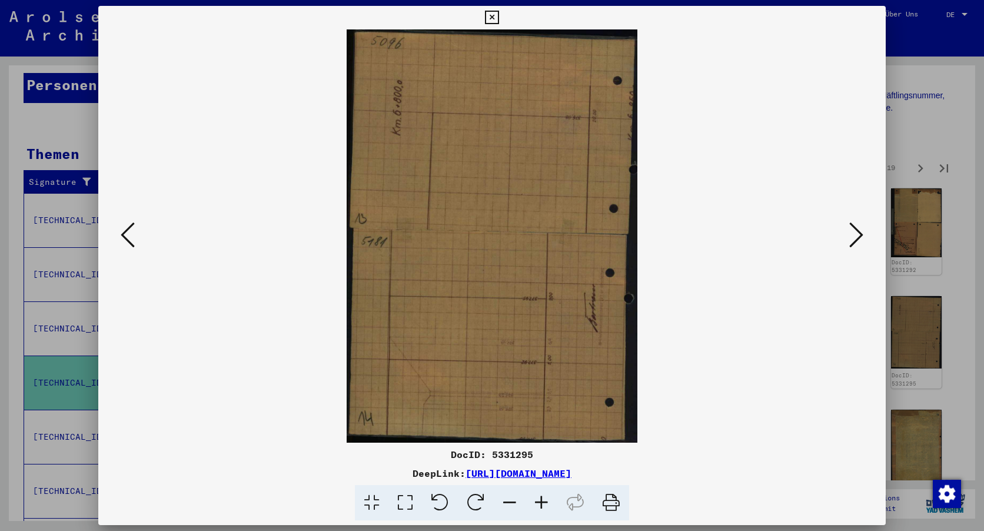
click at [855, 236] on icon at bounding box center [857, 235] width 14 height 28
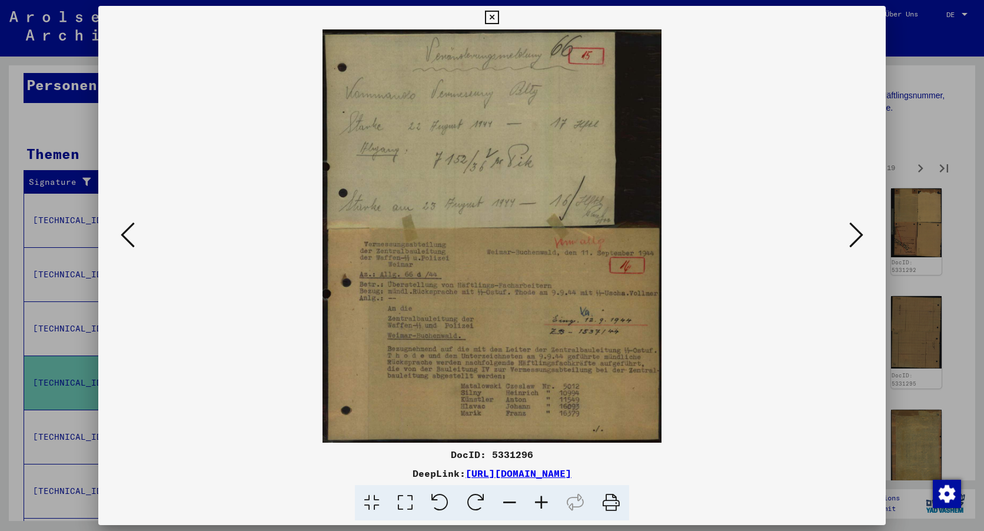
click at [540, 500] on icon at bounding box center [542, 503] width 32 height 36
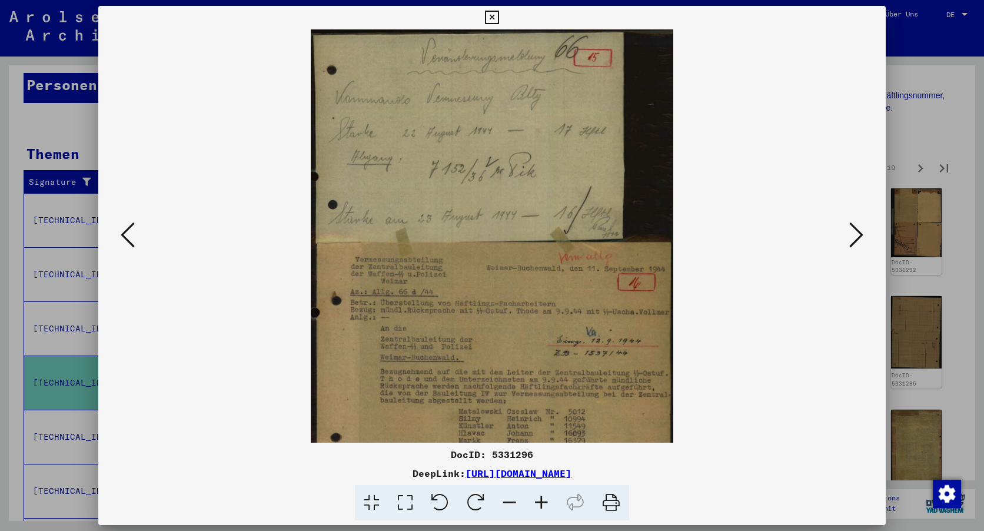
click at [540, 500] on icon at bounding box center [542, 503] width 32 height 36
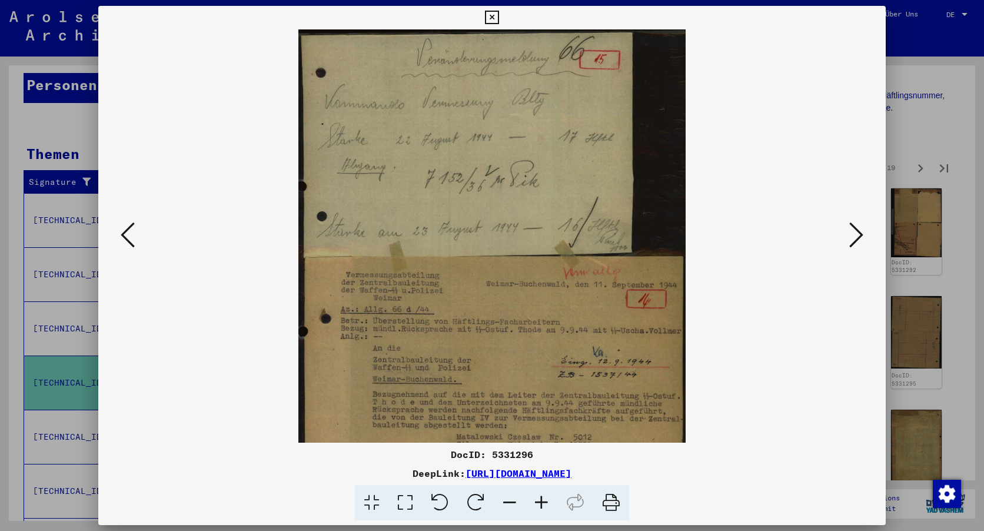
click at [540, 500] on icon at bounding box center [542, 503] width 32 height 36
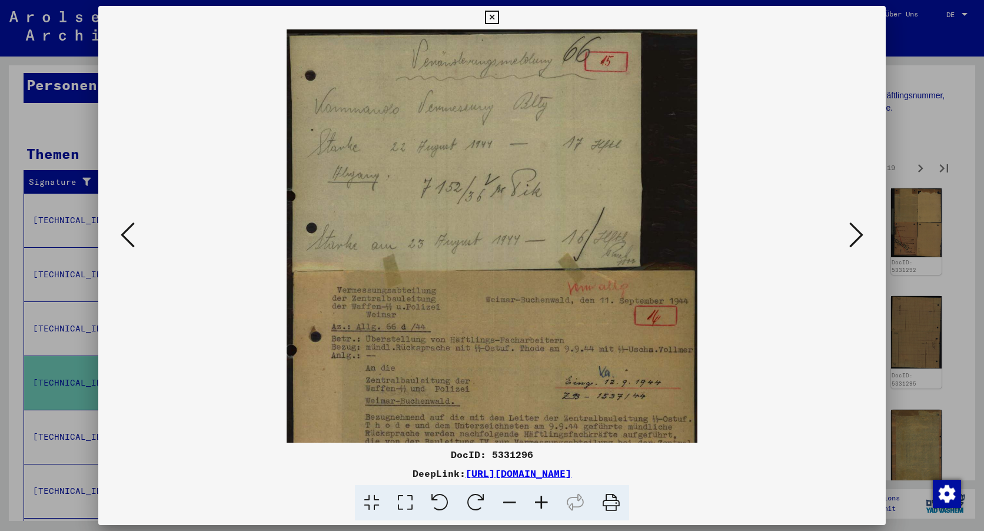
click at [540, 500] on icon at bounding box center [542, 503] width 32 height 36
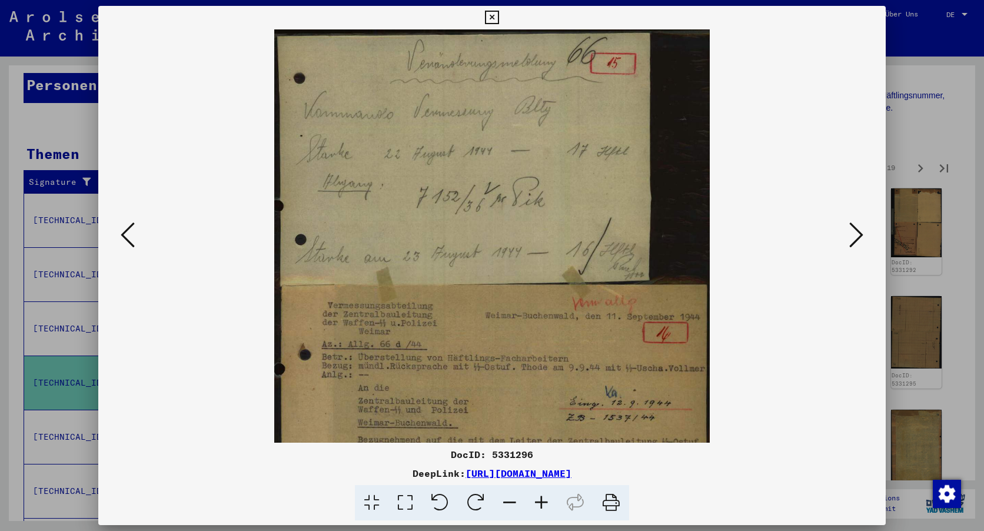
click at [540, 500] on icon at bounding box center [542, 503] width 32 height 36
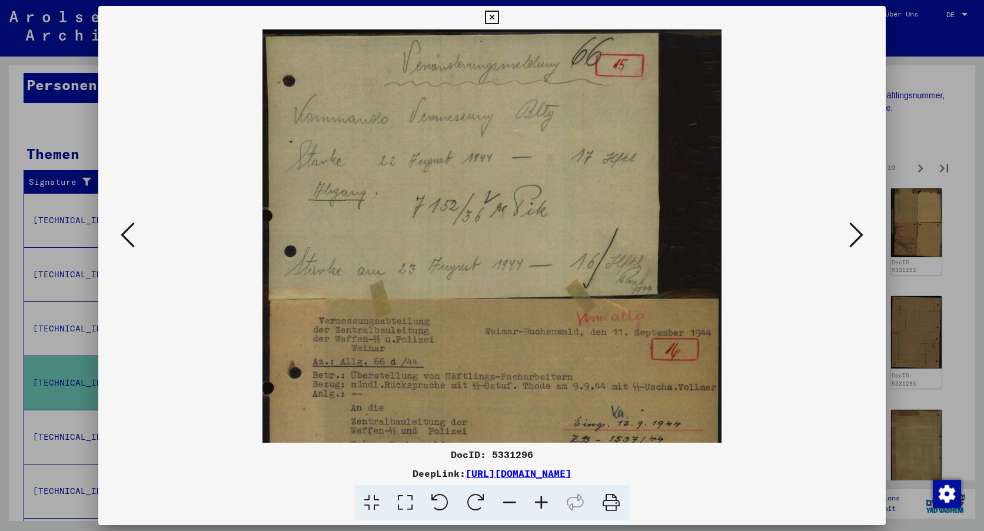
click at [540, 500] on icon at bounding box center [542, 503] width 32 height 36
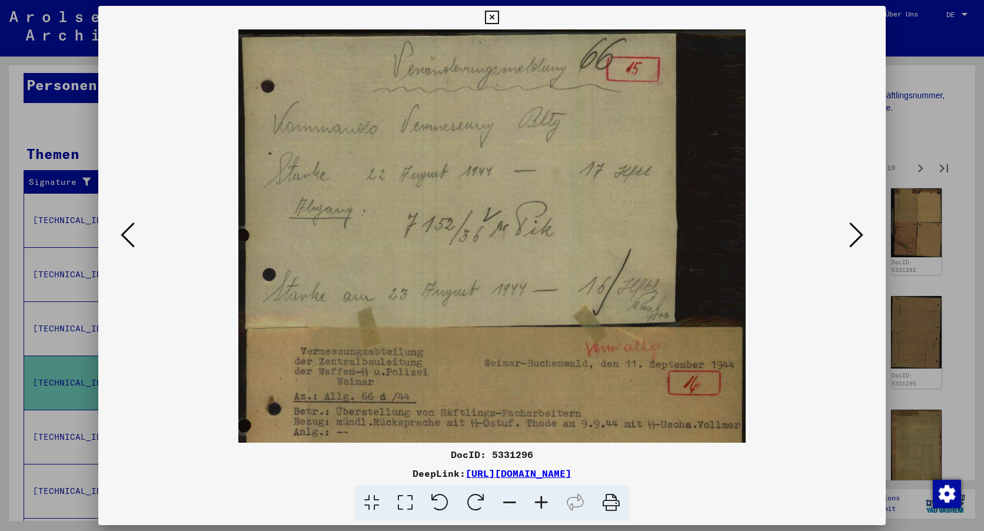
click at [540, 500] on icon at bounding box center [542, 503] width 32 height 36
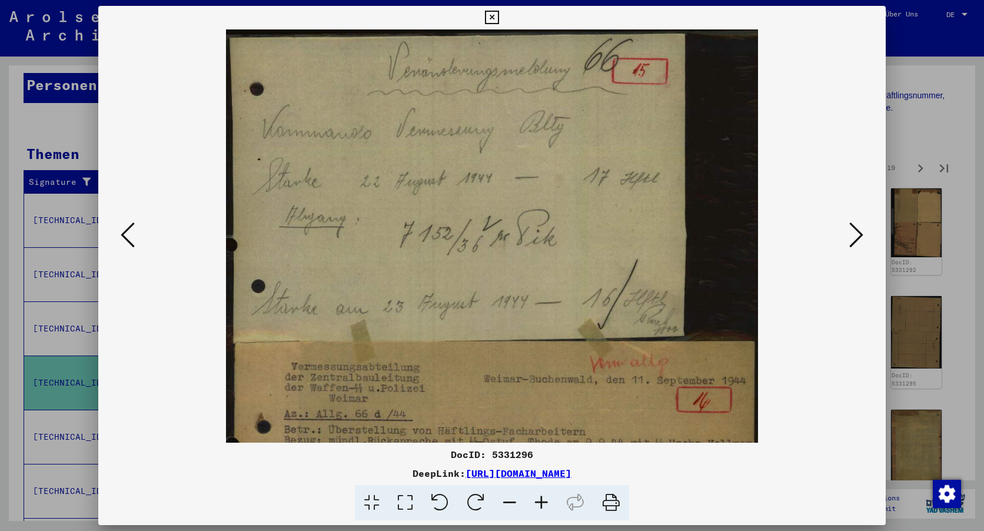
click at [540, 500] on icon at bounding box center [542, 503] width 32 height 36
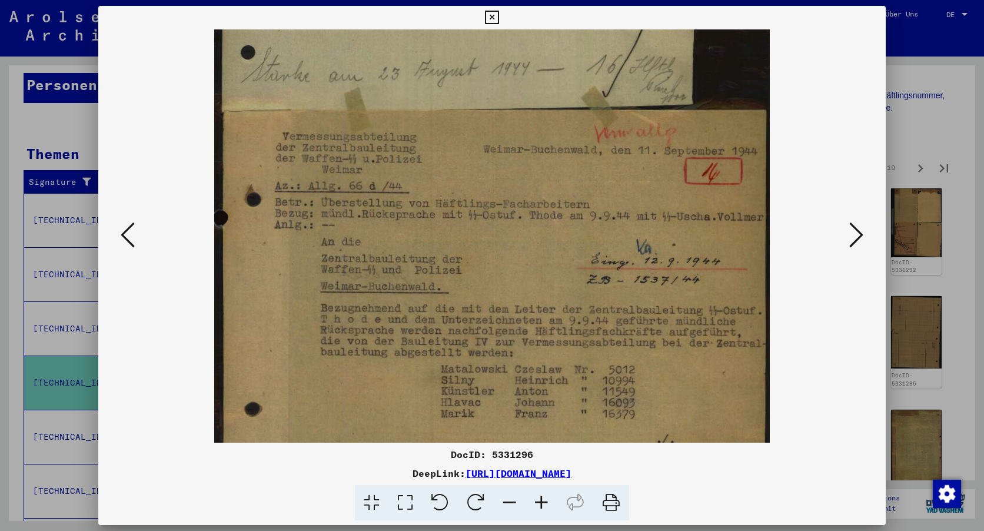
scroll to position [265, 0]
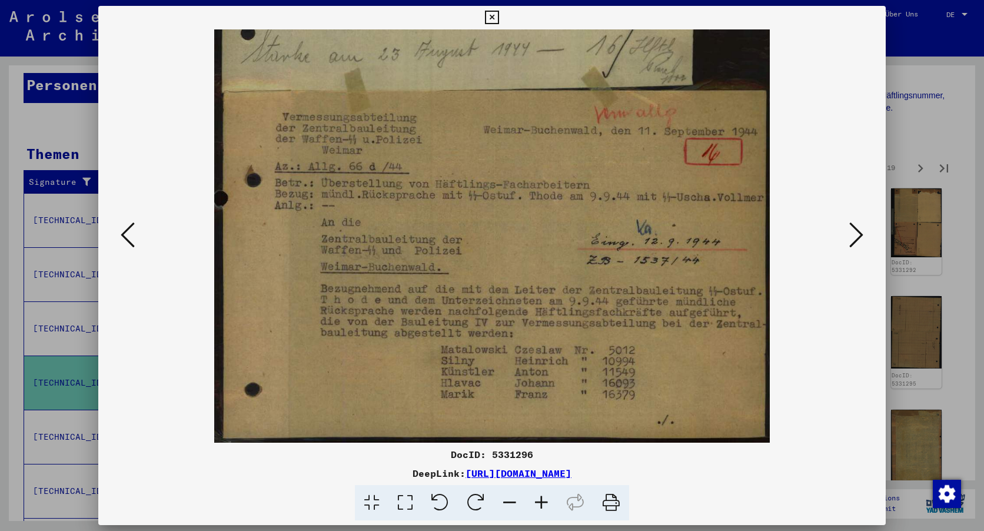
drag, startPoint x: 612, startPoint y: 311, endPoint x: 596, endPoint y: -20, distance: 331.3
click at [596, 0] on html "**********" at bounding box center [492, 265] width 984 height 531
click at [855, 241] on icon at bounding box center [857, 235] width 14 height 28
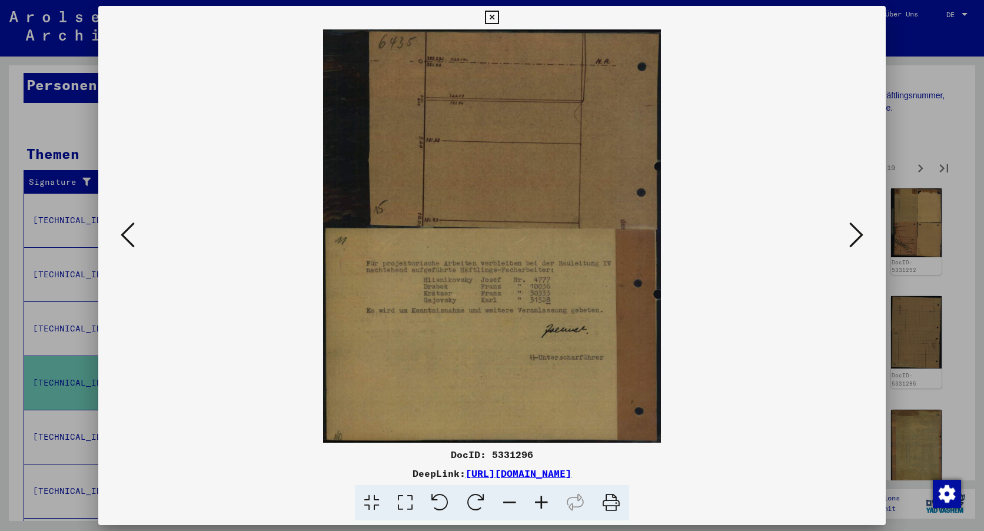
click at [855, 241] on icon at bounding box center [857, 235] width 14 height 28
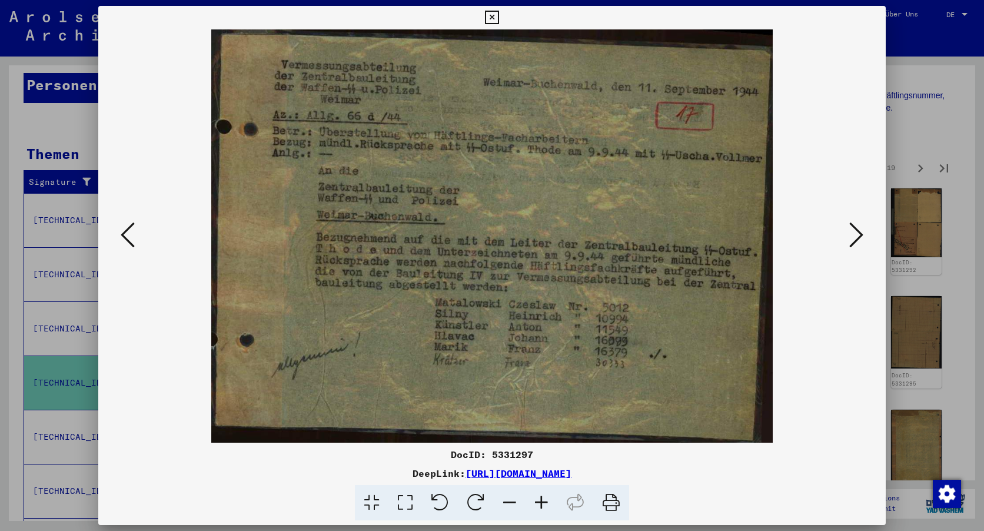
click at [854, 233] on icon at bounding box center [857, 235] width 14 height 28
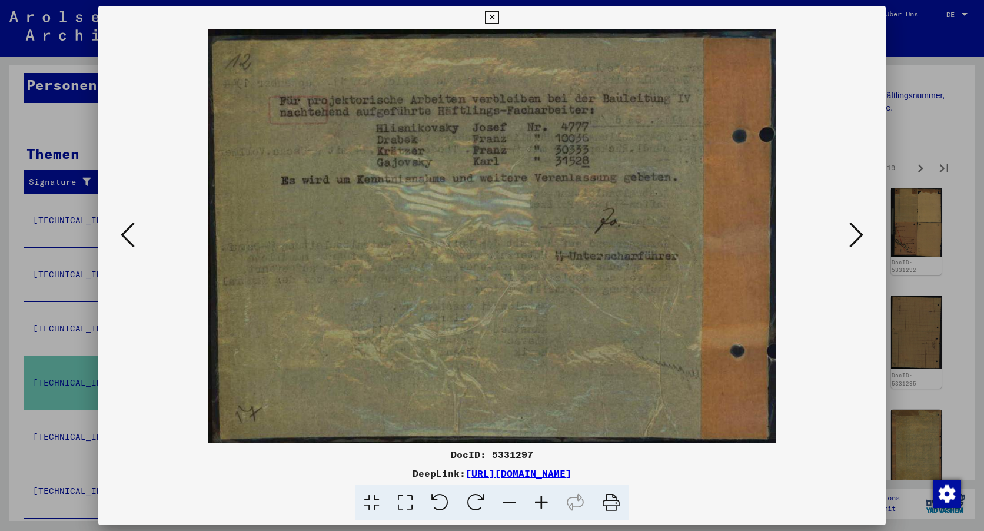
click at [854, 236] on icon at bounding box center [857, 235] width 14 height 28
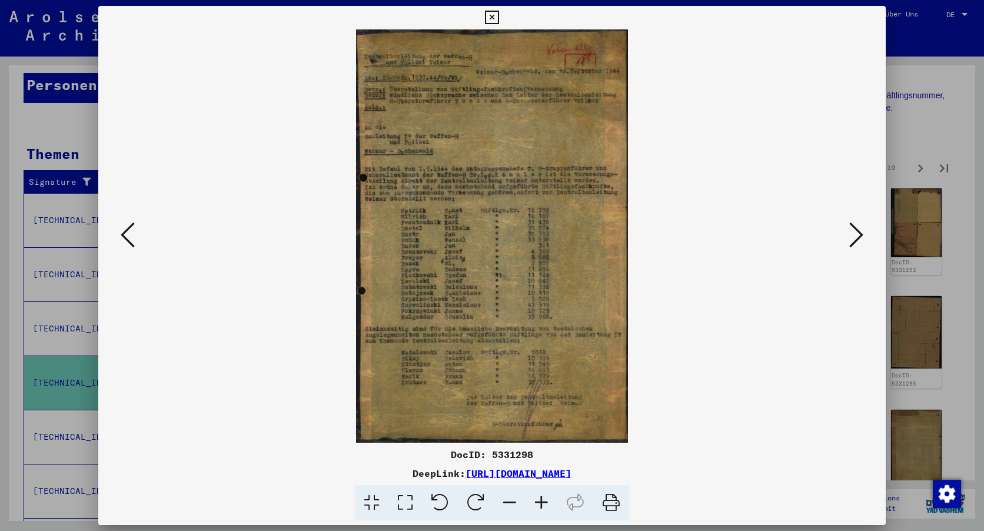
click at [541, 497] on icon at bounding box center [542, 503] width 32 height 36
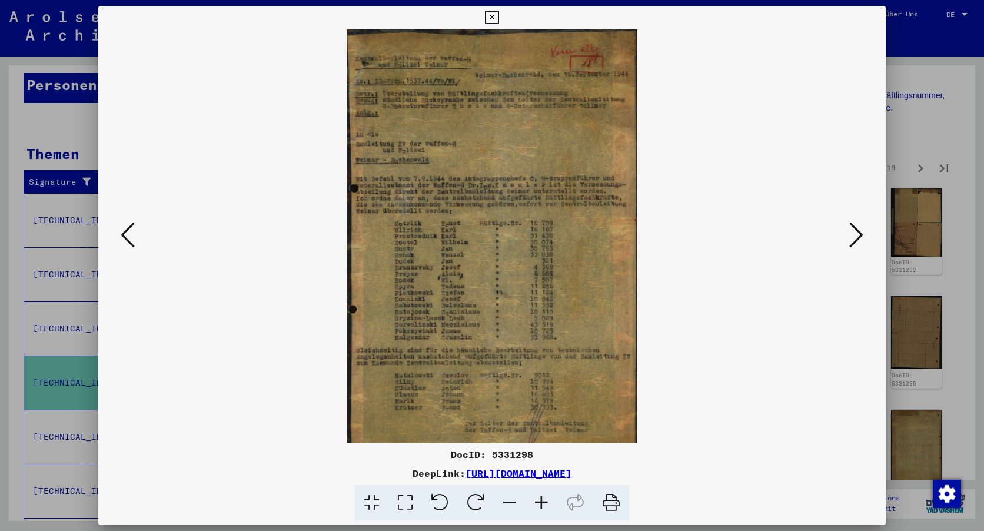
click at [541, 497] on icon at bounding box center [542, 503] width 32 height 36
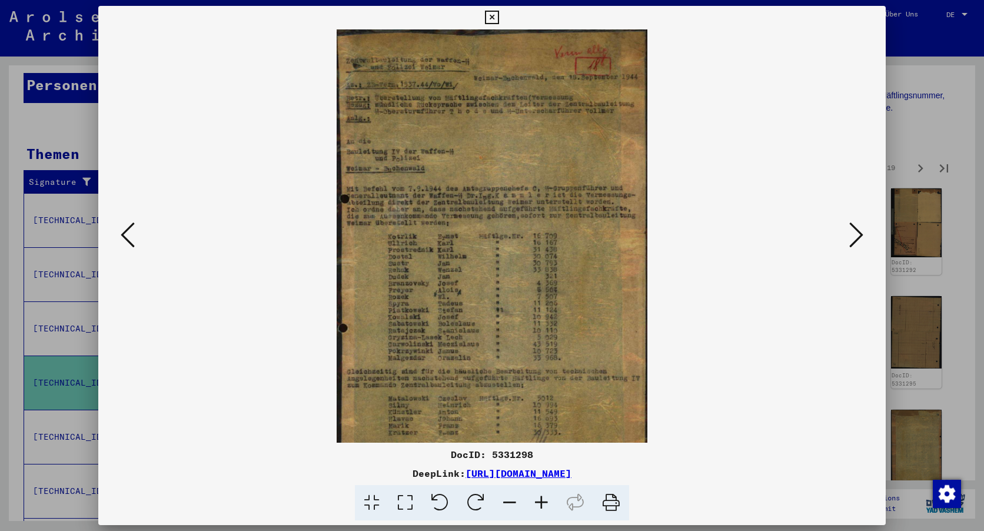
click at [541, 497] on icon at bounding box center [542, 503] width 32 height 36
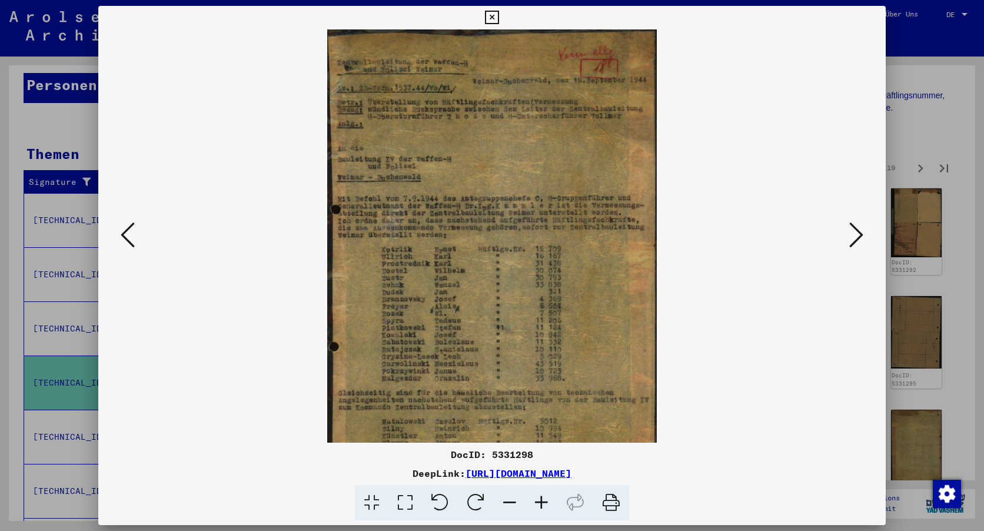
click at [541, 497] on icon at bounding box center [542, 503] width 32 height 36
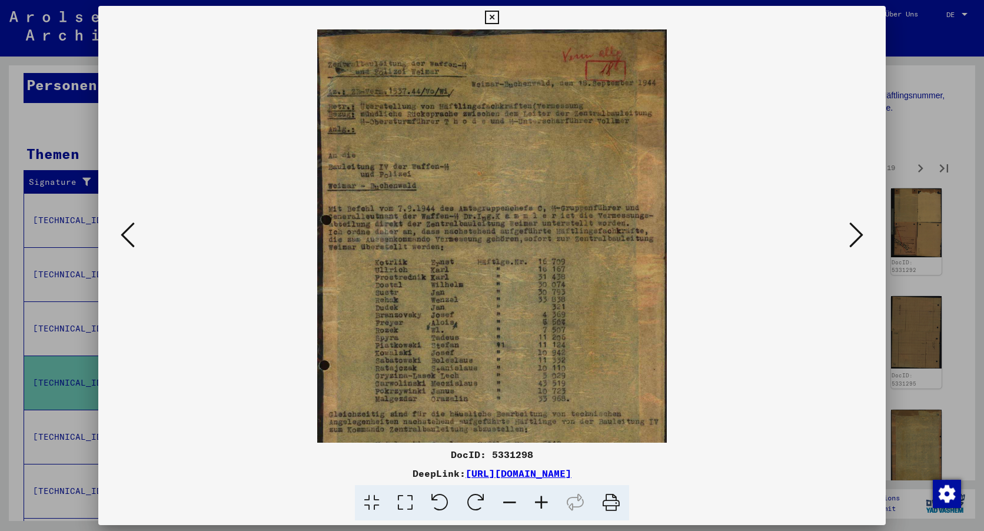
click at [541, 497] on icon at bounding box center [542, 503] width 32 height 36
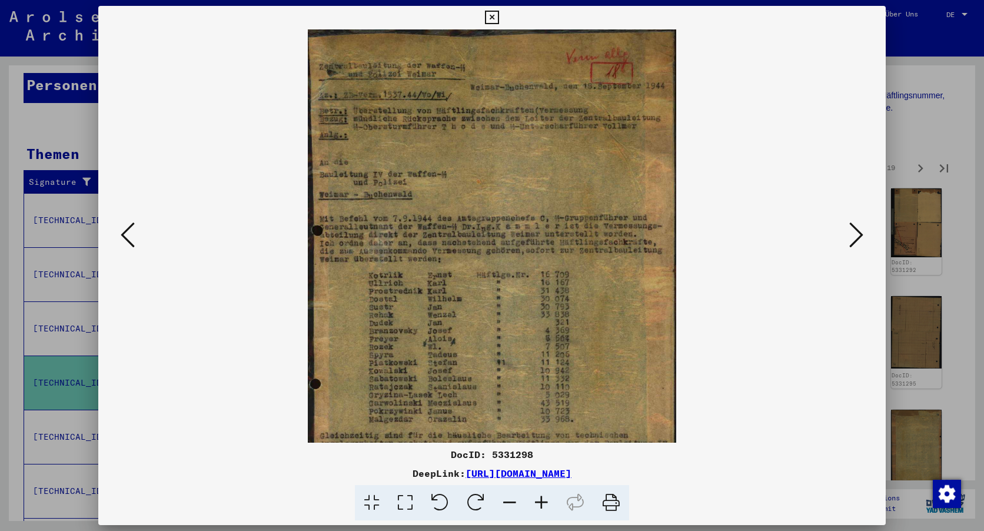
click at [541, 497] on icon at bounding box center [542, 503] width 32 height 36
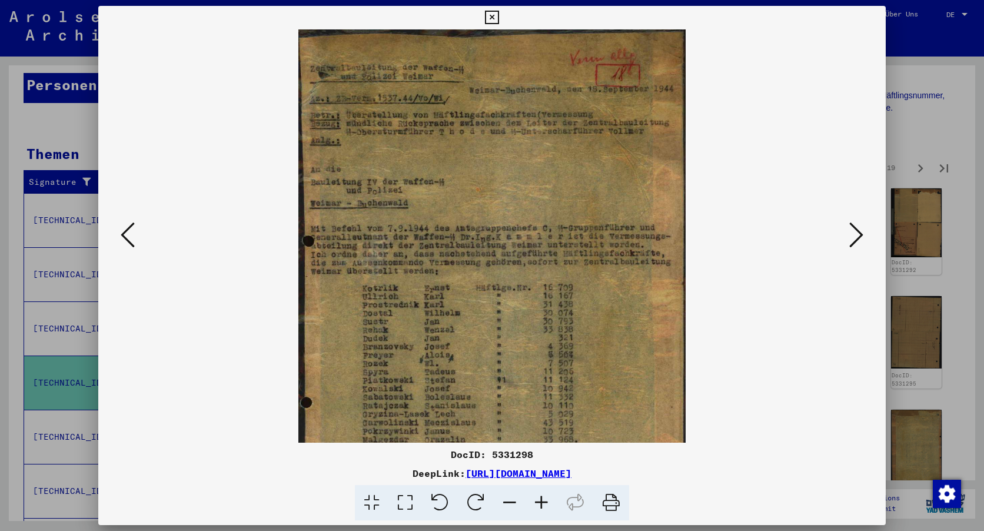
click at [541, 497] on icon at bounding box center [542, 503] width 32 height 36
click at [541, 498] on icon at bounding box center [542, 503] width 32 height 36
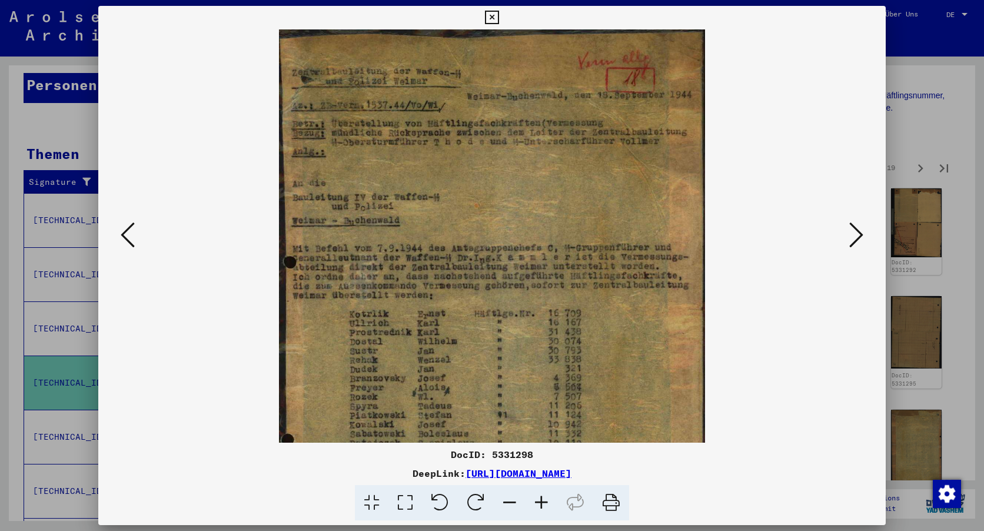
click at [541, 498] on icon at bounding box center [542, 503] width 32 height 36
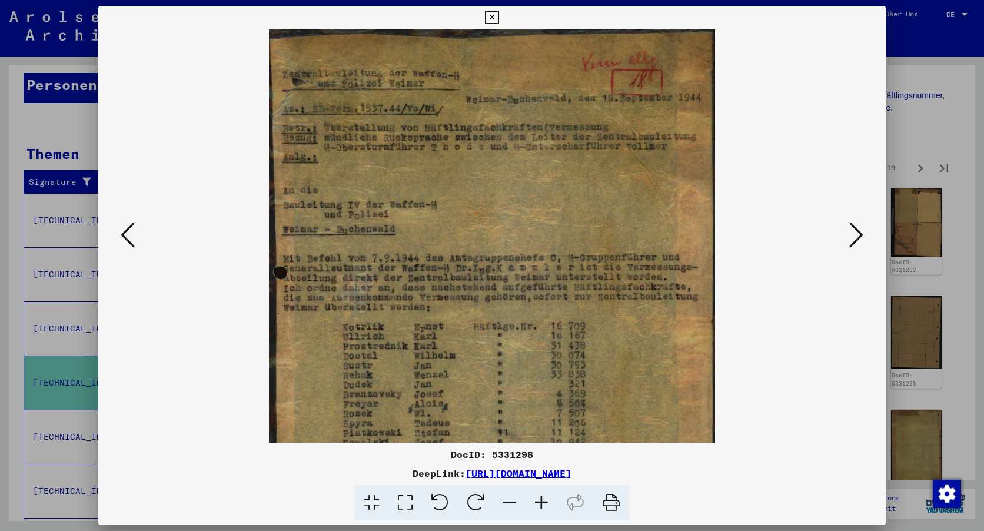
click at [541, 498] on icon at bounding box center [542, 503] width 32 height 36
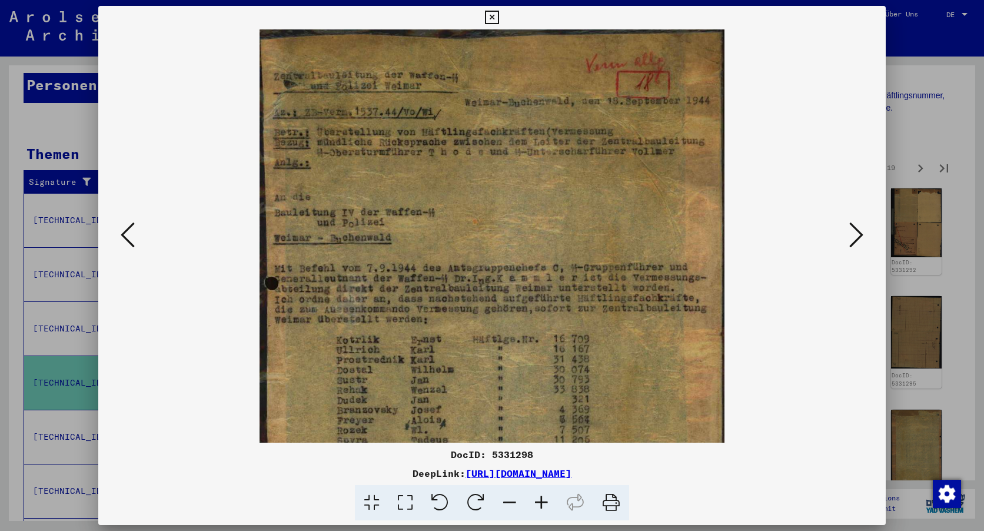
click at [541, 498] on icon at bounding box center [542, 503] width 32 height 36
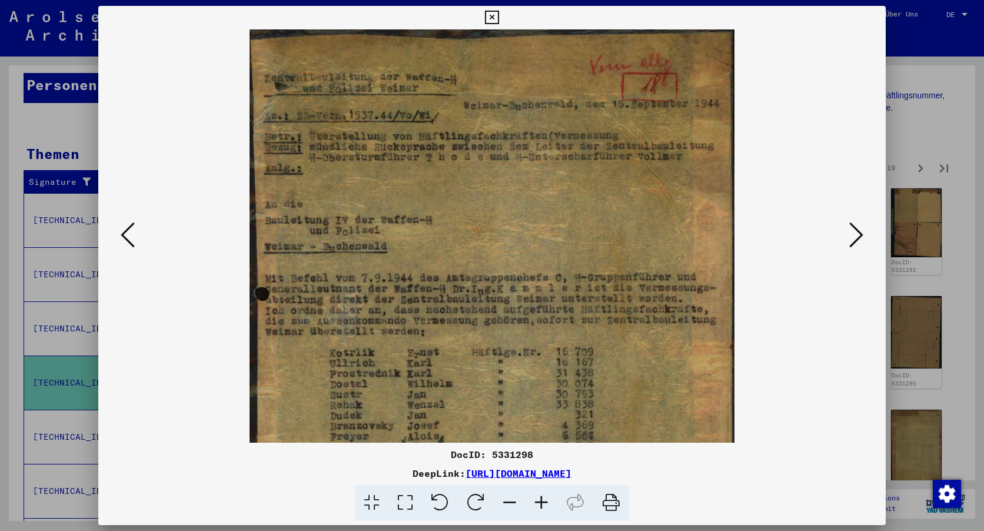
click at [542, 498] on icon at bounding box center [542, 503] width 32 height 36
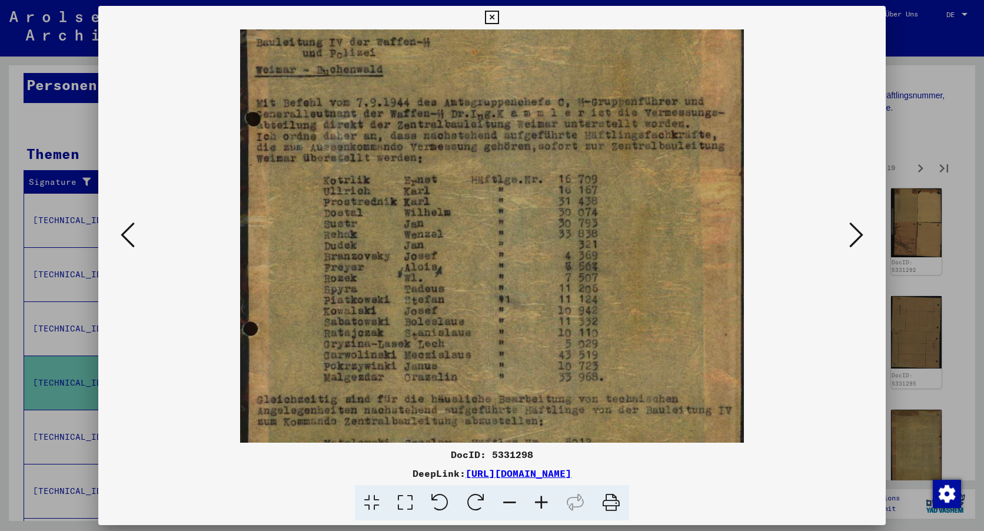
scroll to position [188, 0]
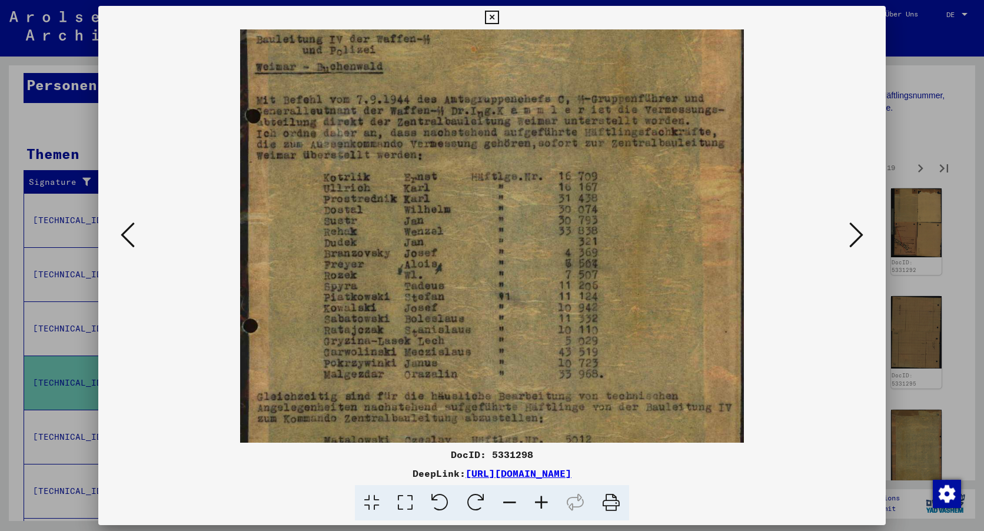
drag, startPoint x: 589, startPoint y: 278, endPoint x: 589, endPoint y: 90, distance: 188.4
click at [589, 90] on img at bounding box center [492, 224] width 504 height 767
click at [856, 235] on icon at bounding box center [857, 235] width 14 height 28
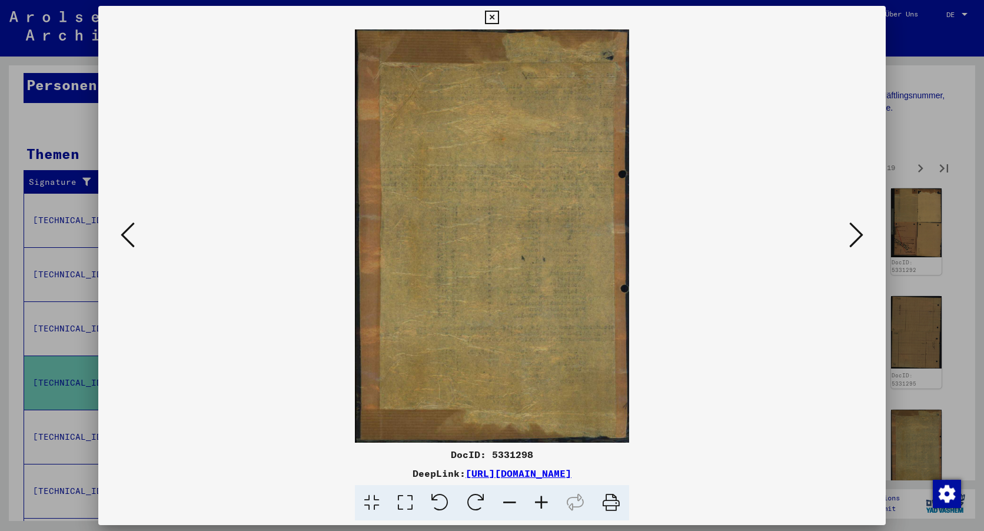
click at [856, 236] on icon at bounding box center [857, 235] width 14 height 28
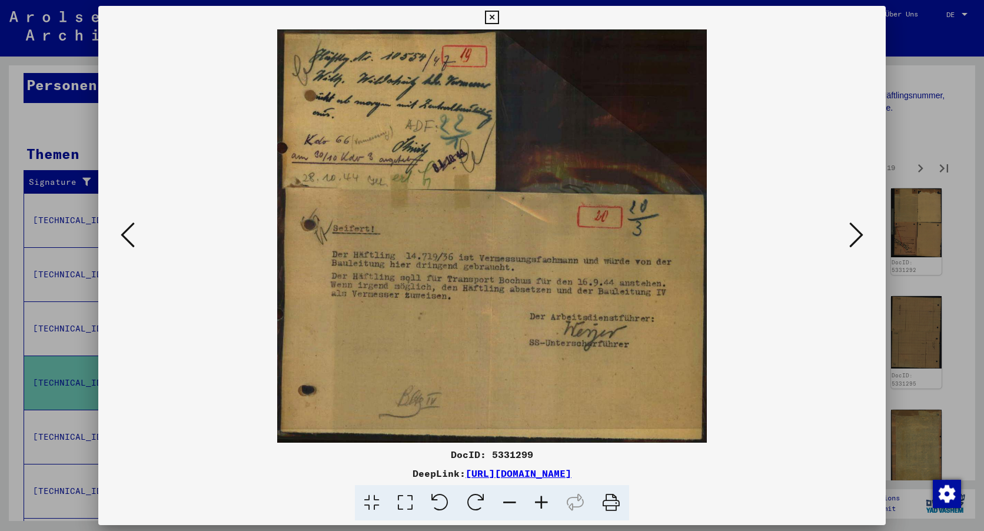
click at [856, 237] on icon at bounding box center [857, 235] width 14 height 28
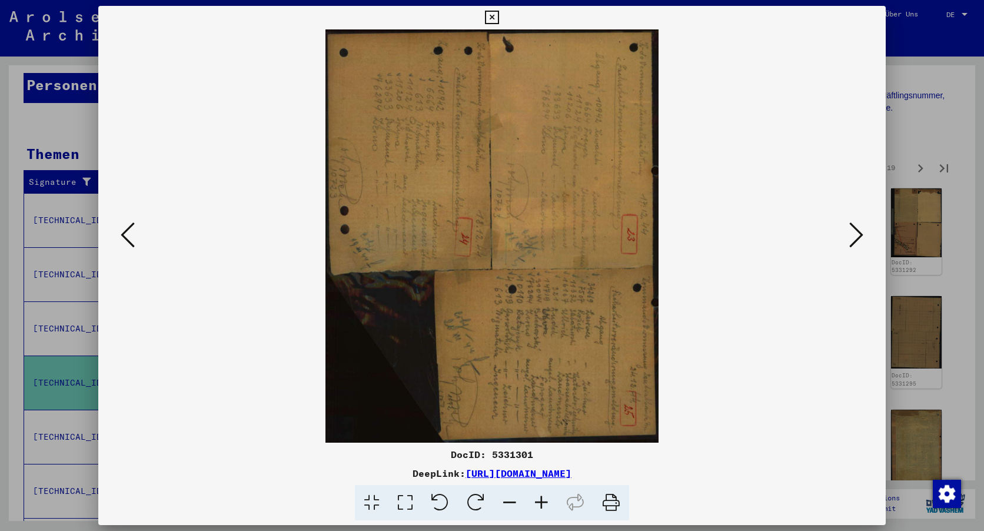
click at [856, 238] on icon at bounding box center [857, 235] width 14 height 28
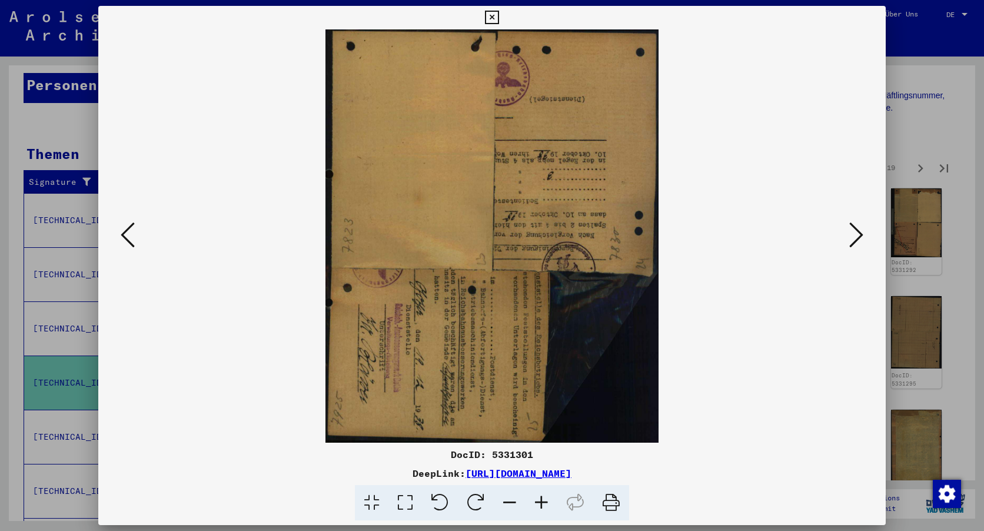
click at [436, 505] on icon at bounding box center [440, 503] width 36 height 36
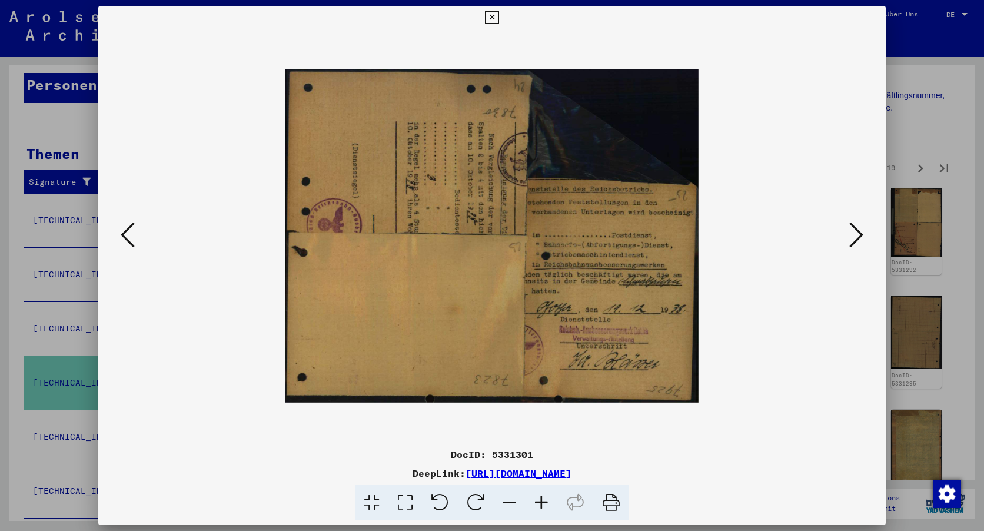
click at [542, 502] on icon at bounding box center [542, 503] width 32 height 36
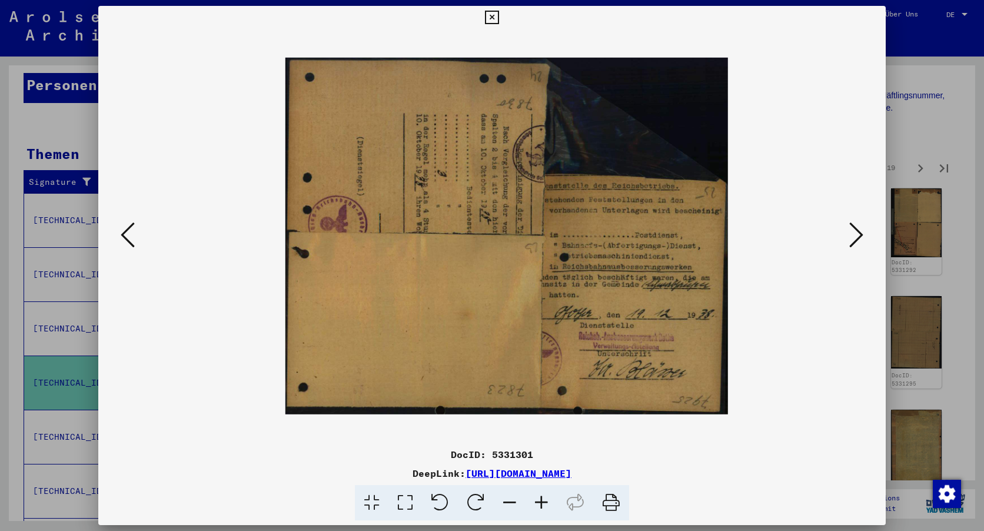
click at [543, 503] on icon at bounding box center [542, 503] width 32 height 36
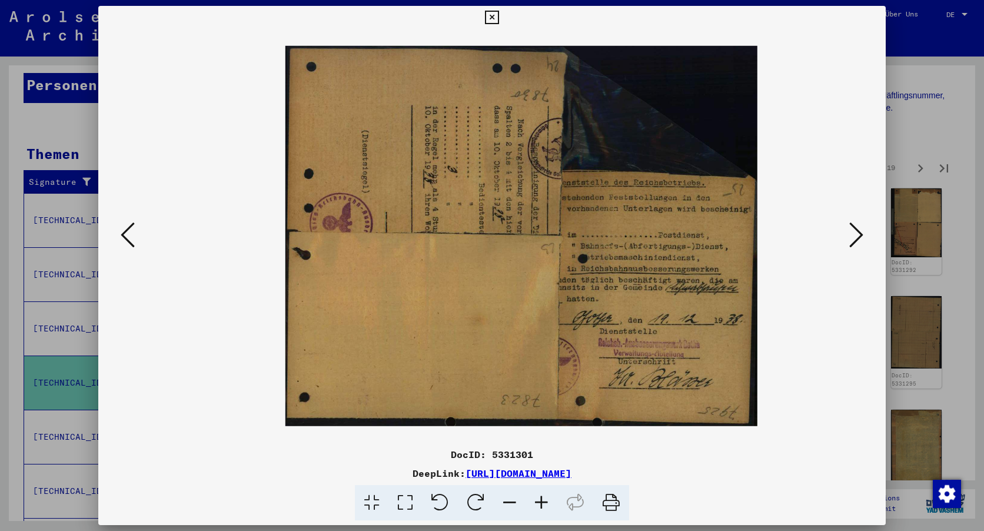
click at [543, 505] on icon at bounding box center [542, 503] width 32 height 36
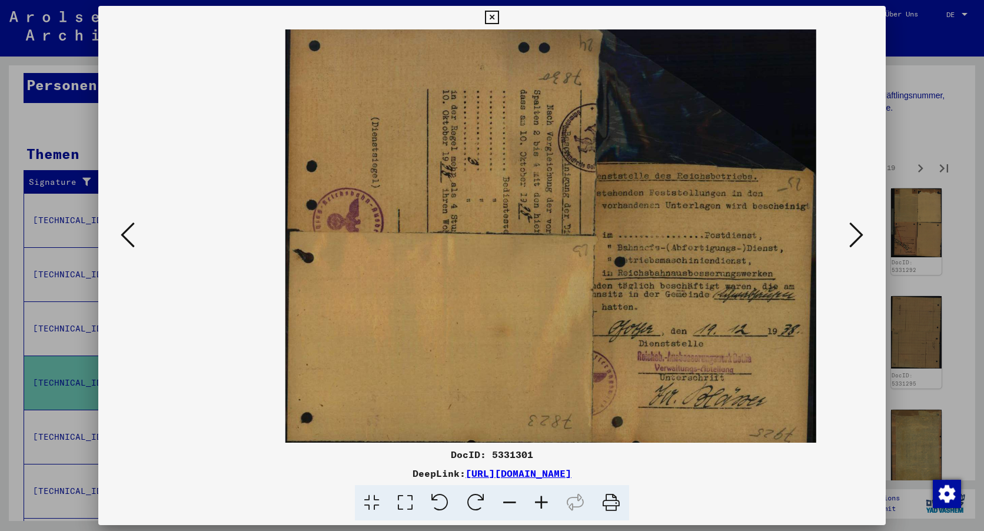
click at [543, 505] on icon at bounding box center [542, 503] width 32 height 36
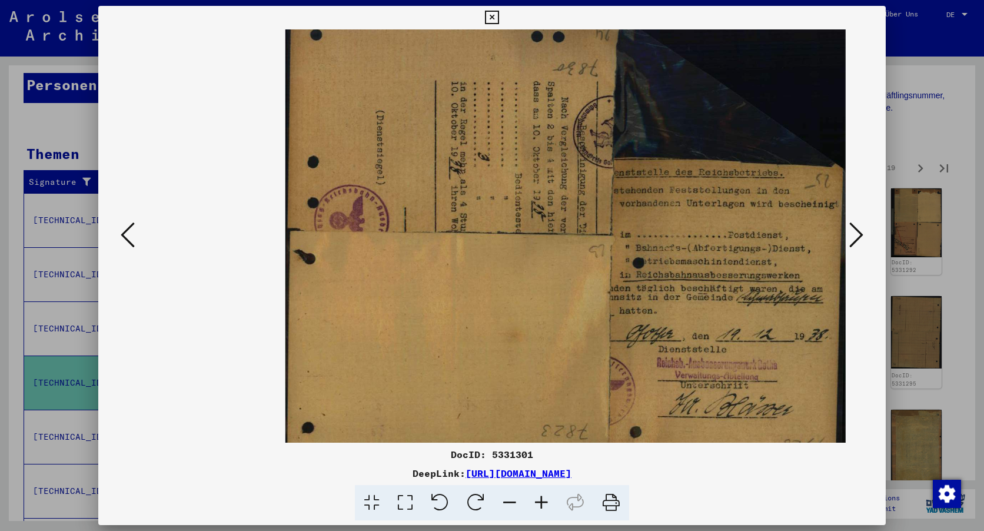
click at [543, 505] on icon at bounding box center [542, 503] width 32 height 36
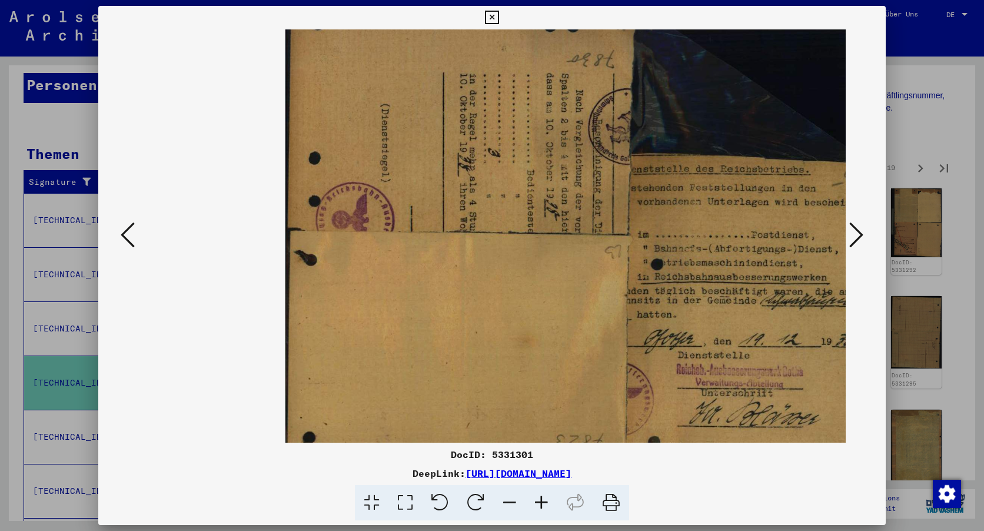
click at [543, 505] on icon at bounding box center [542, 503] width 32 height 36
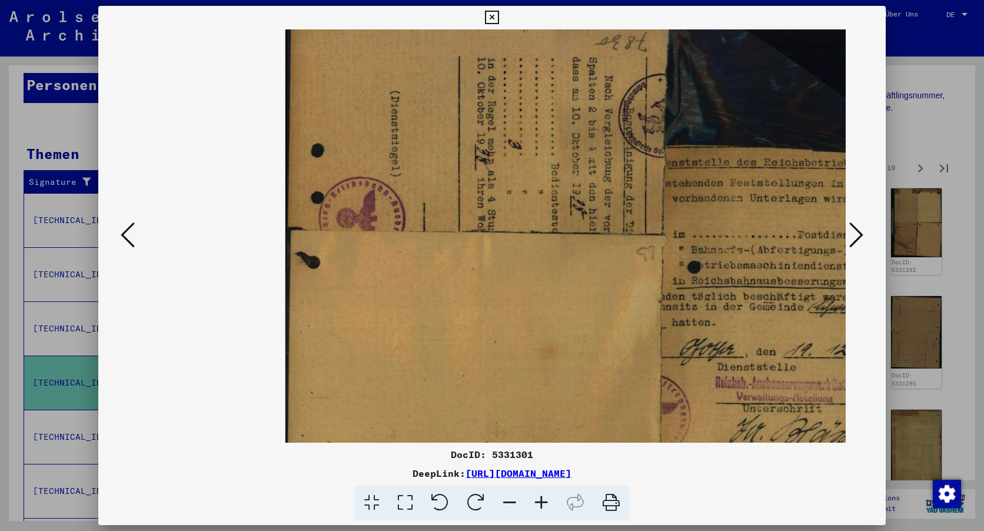
click at [543, 505] on icon at bounding box center [542, 503] width 32 height 36
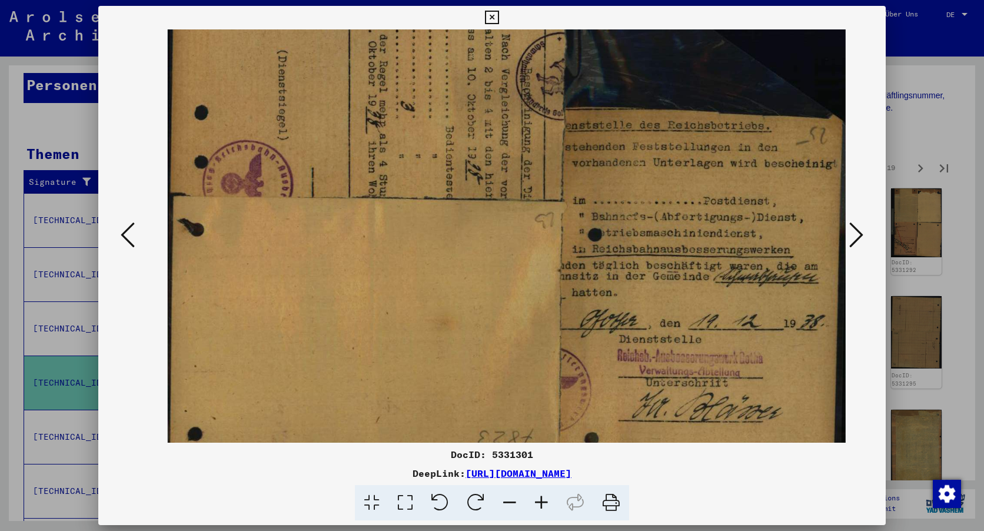
scroll to position [35, 118]
drag, startPoint x: 609, startPoint y: 352, endPoint x: 353, endPoint y: 317, distance: 258.0
click at [353, 317] on img at bounding box center [507, 200] width 678 height 547
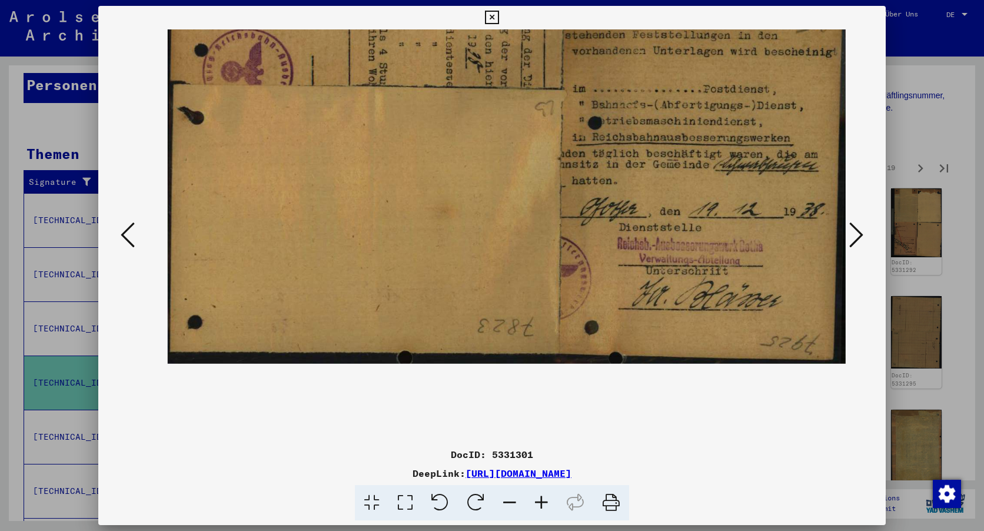
scroll to position [147, 118]
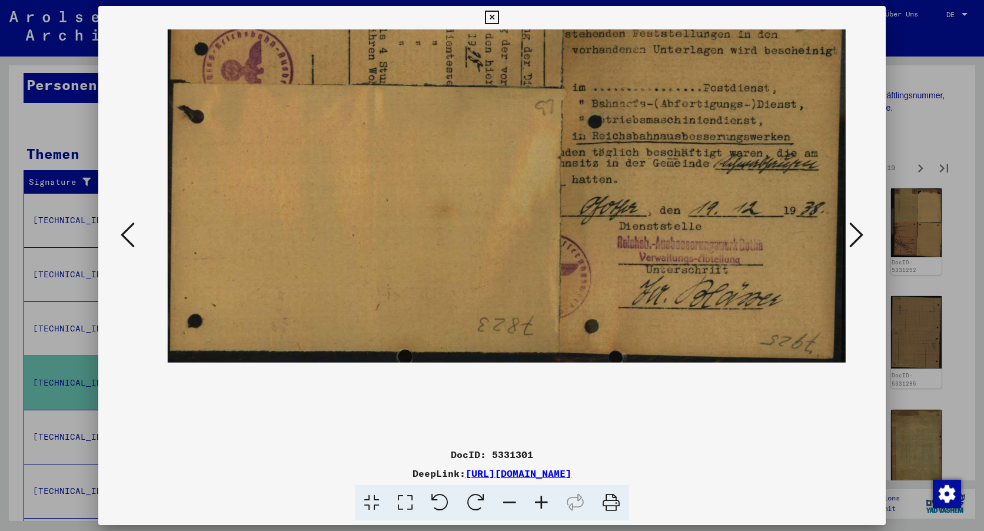
drag, startPoint x: 566, startPoint y: 369, endPoint x: 538, endPoint y: 256, distance: 116.4
click at [538, 256] on img at bounding box center [507, 88] width 678 height 547
click at [858, 237] on icon at bounding box center [857, 235] width 14 height 28
